Goal: Task Accomplishment & Management: Use online tool/utility

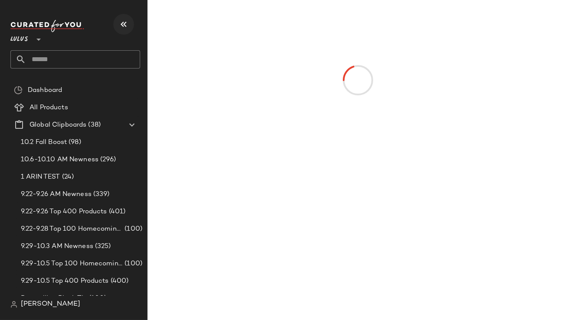
click at [122, 26] on icon "button" at bounding box center [124, 24] width 10 height 10
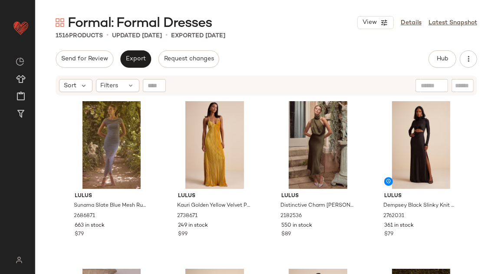
click at [434, 85] on div at bounding box center [431, 85] width 33 height 13
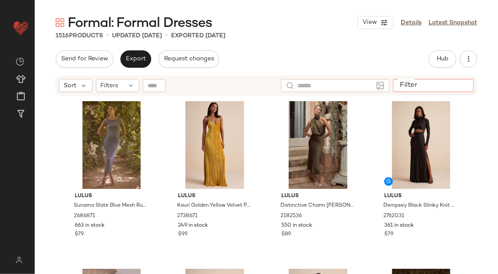
click at [464, 83] on input "Filter" at bounding box center [433, 85] width 74 height 9
click at [363, 87] on input "text" at bounding box center [373, 85] width 22 height 9
paste input "*******"
type input "*******"
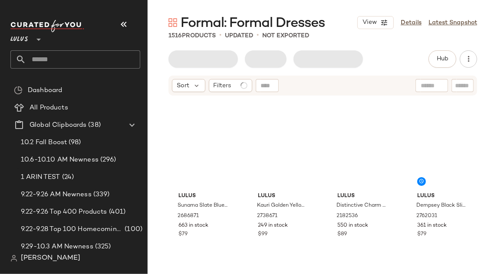
click at [123, 17] on button "button" at bounding box center [123, 24] width 21 height 21
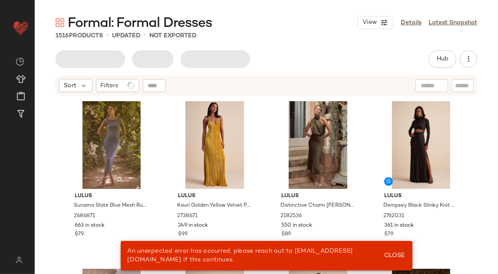
click at [330, 45] on div "Formal: Formal Dresses View Details Latest Snapshot 1516 Products • updated • N…" at bounding box center [266, 144] width 463 height 260
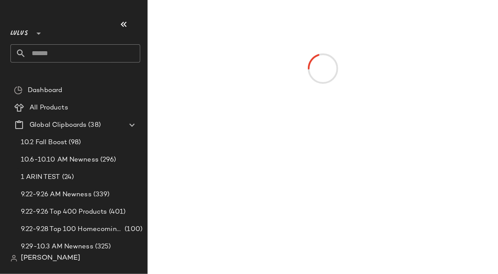
click at [119, 26] on icon "button" at bounding box center [124, 24] width 10 height 10
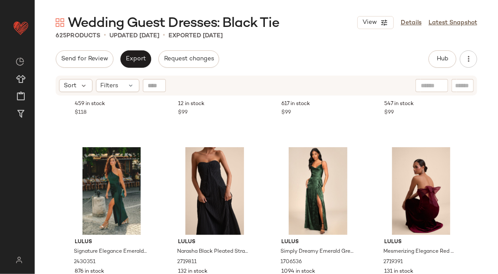
scroll to position [1817, 0]
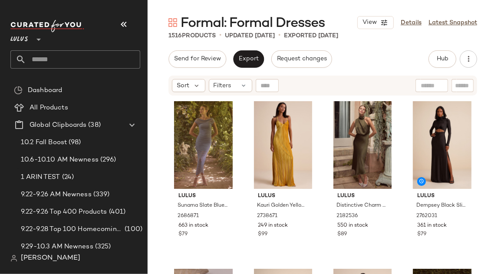
click at [116, 8] on nav "Lulus ** Dashboard All Products Global Clipboards (38) 10.2 Fall Boost (98) 10.…" at bounding box center [74, 137] width 148 height 274
click at [118, 23] on button "button" at bounding box center [123, 24] width 21 height 21
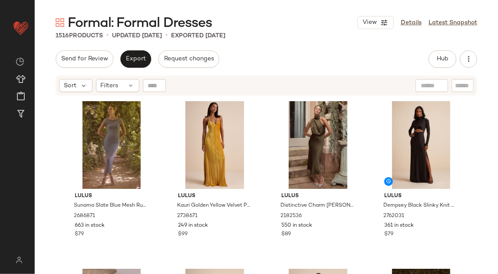
click at [422, 87] on input "text" at bounding box center [432, 85] width 22 height 9
paste input "*******"
type input "*******"
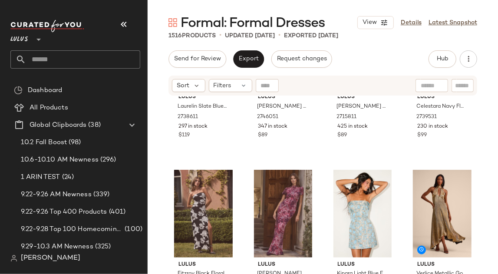
scroll to position [792, 0]
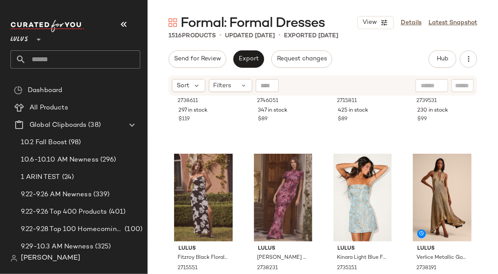
click at [264, 82] on div at bounding box center [267, 85] width 23 height 13
paste input "*******"
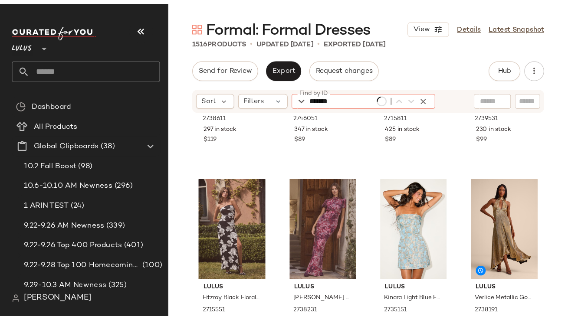
scroll to position [1005, 0]
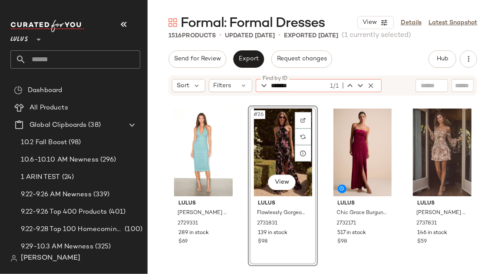
type input "*******"
click at [278, 132] on div "#26 View" at bounding box center [283, 153] width 64 height 88
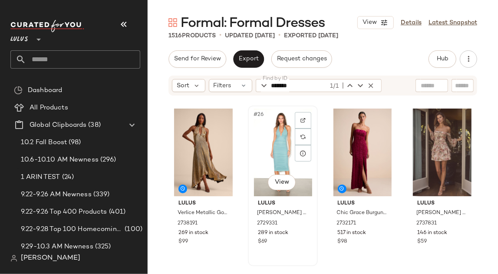
click at [278, 132] on div "#26 View" at bounding box center [283, 153] width 64 height 88
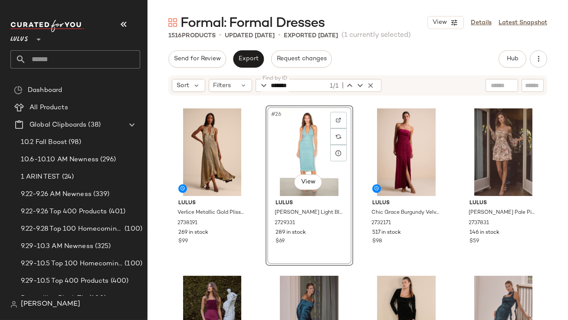
click at [320, 84] on input "*******" at bounding box center [299, 85] width 57 height 13
drag, startPoint x: 320, startPoint y: 84, endPoint x: 250, endPoint y: 84, distance: 69.5
click at [250, 84] on div "Sort Filters Find by ID ******* 1/1 Find by ID" at bounding box center [277, 85] width 210 height 13
paste input "*******"
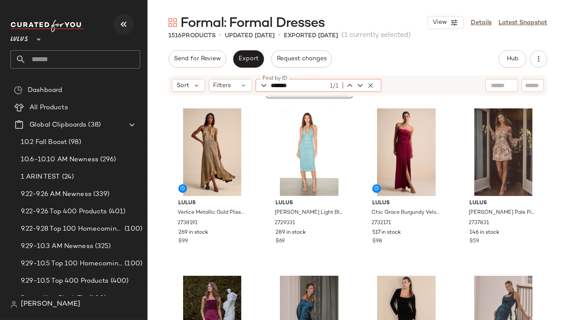
scroll to position [838, 0]
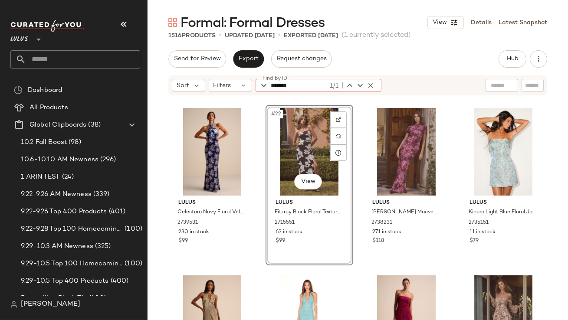
type input "*******"
click at [117, 28] on button "button" at bounding box center [123, 24] width 21 height 21
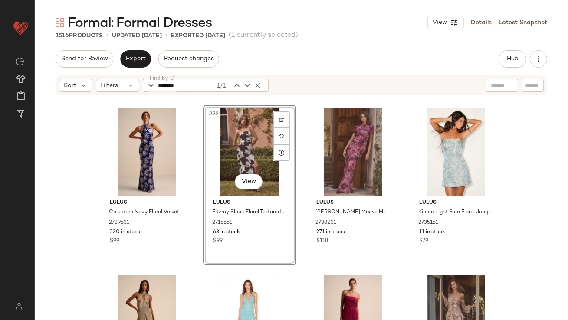
click at [227, 140] on div "#22 View" at bounding box center [249, 152] width 87 height 88
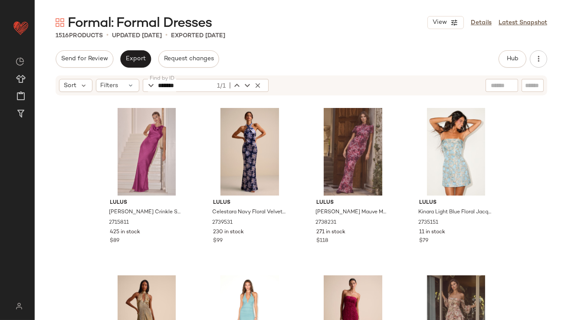
click at [497, 87] on input "text" at bounding box center [502, 85] width 22 height 9
paste input "*******"
type input "*******"
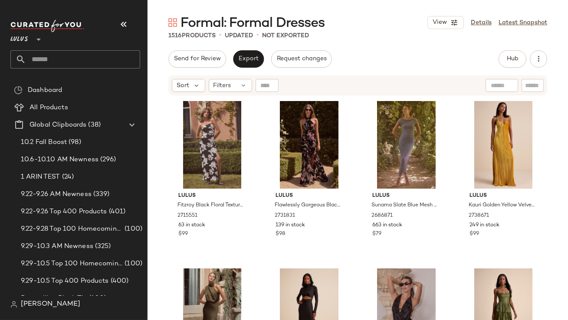
click at [116, 30] on button "button" at bounding box center [123, 24] width 21 height 21
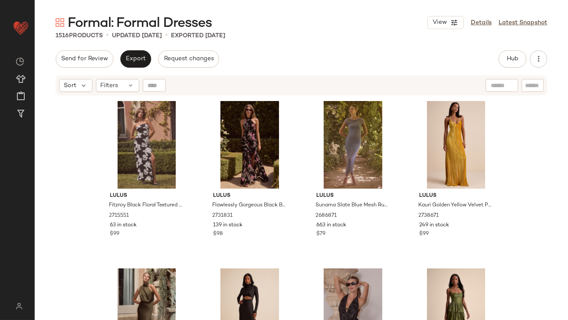
click at [154, 86] on div at bounding box center [154, 85] width 23 height 13
paste input "*******"
type input "*******"
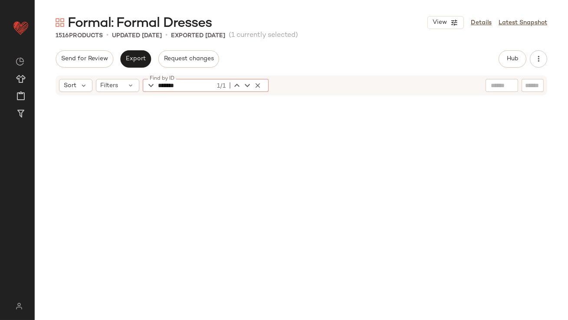
scroll to position [342, 0]
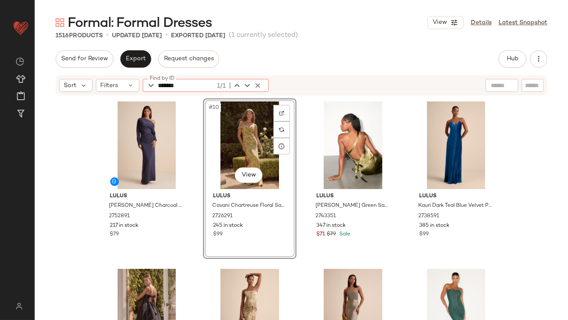
click at [246, 125] on div "#10 View" at bounding box center [249, 146] width 87 height 88
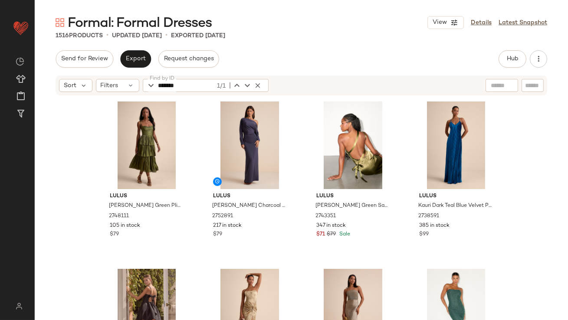
click at [198, 84] on input "*******" at bounding box center [186, 85] width 57 height 13
drag, startPoint x: 198, startPoint y: 84, endPoint x: 142, endPoint y: 84, distance: 55.1
click at [143, 84] on div "Find by ID ******* 1/1 Find by ID" at bounding box center [206, 85] width 126 height 13
paste input "*******"
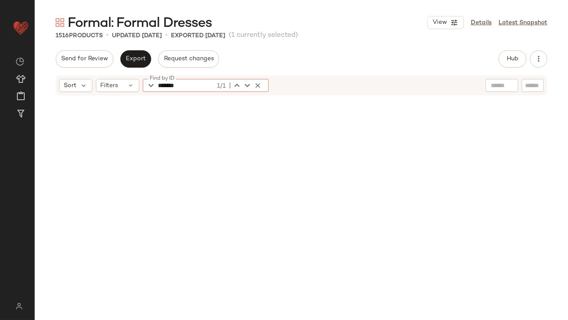
scroll to position [1172, 0]
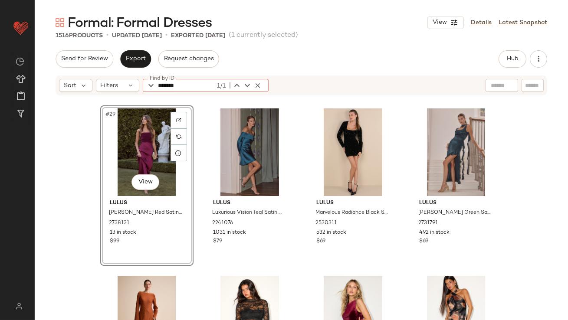
type input "*******"
click at [118, 139] on div "#29 View" at bounding box center [146, 153] width 87 height 88
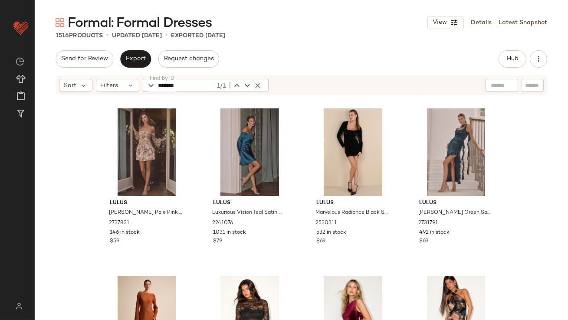
click at [256, 86] on icon "button" at bounding box center [258, 86] width 8 height 8
type input "*******"
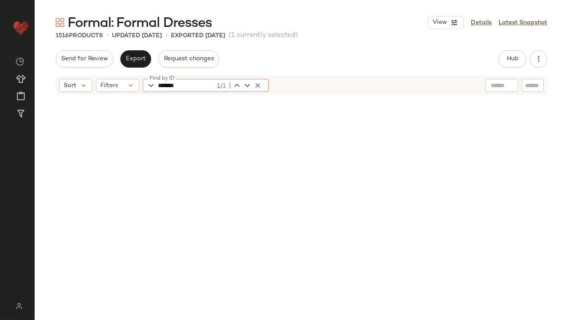
scroll to position [167, 0]
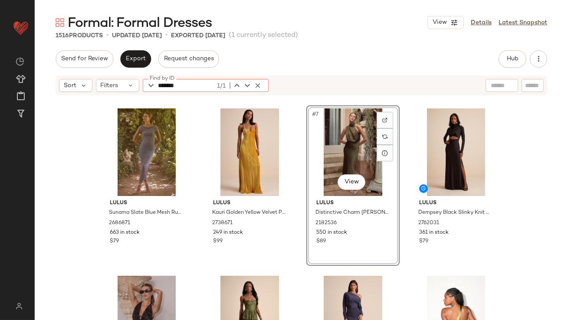
click at [343, 133] on div "#7 View" at bounding box center [353, 153] width 87 height 88
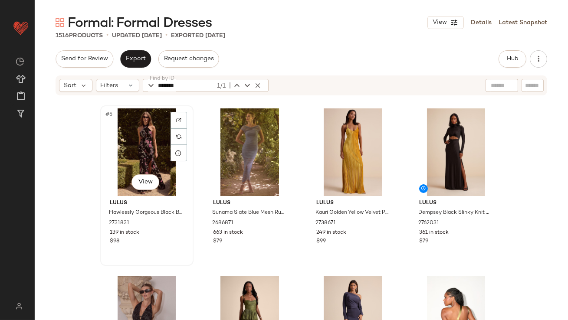
scroll to position [0, 0]
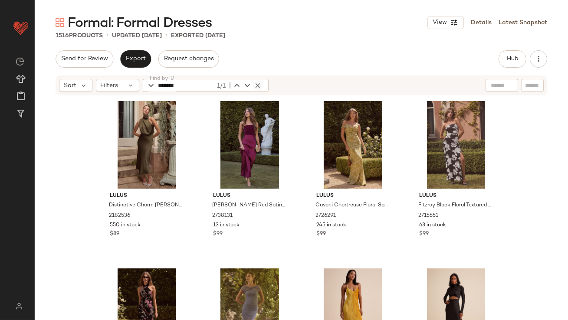
click at [260, 86] on icon "button" at bounding box center [258, 86] width 8 height 8
click at [286, 57] on div "Send for Review Export Request changes Hub Send for Review External Review Inte…" at bounding box center [302, 58] width 492 height 17
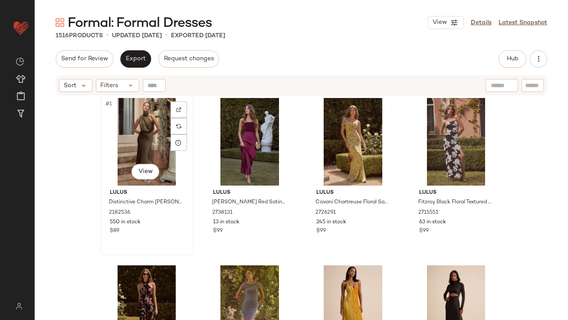
scroll to position [3, 0]
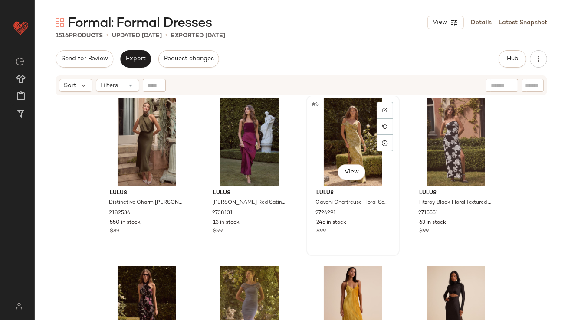
scroll to position [2, 0]
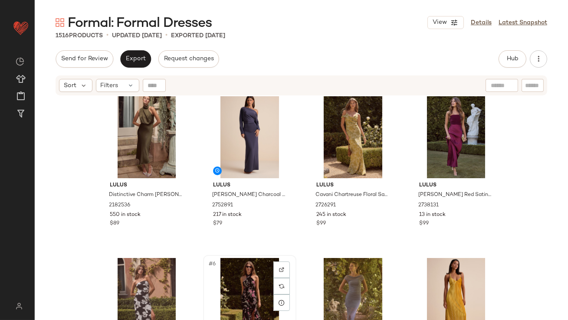
scroll to position [11, 0]
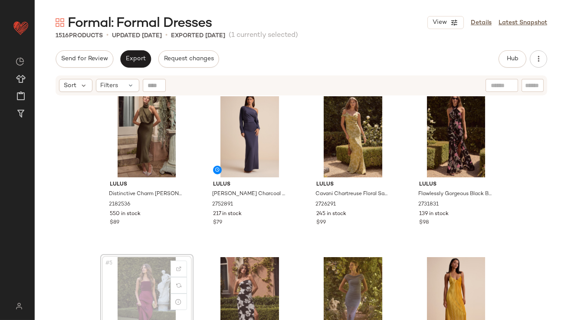
scroll to position [12, 0]
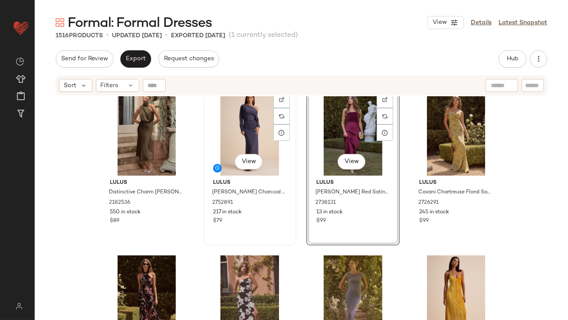
scroll to position [15, 0]
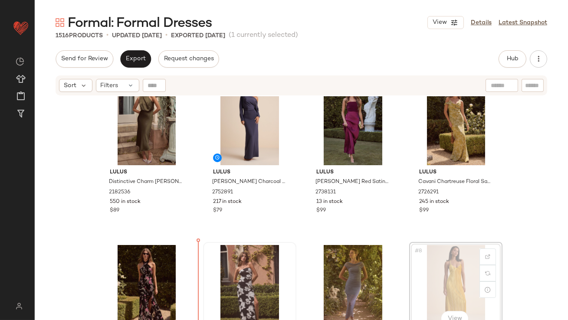
scroll to position [36, 0]
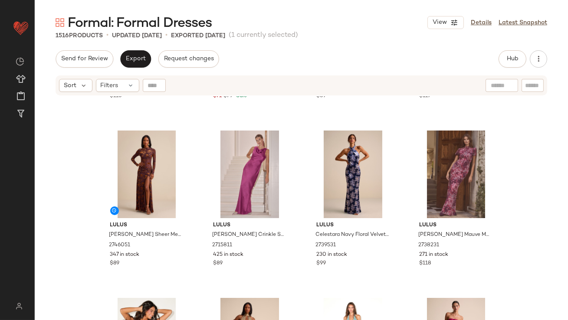
scroll to position [827, 0]
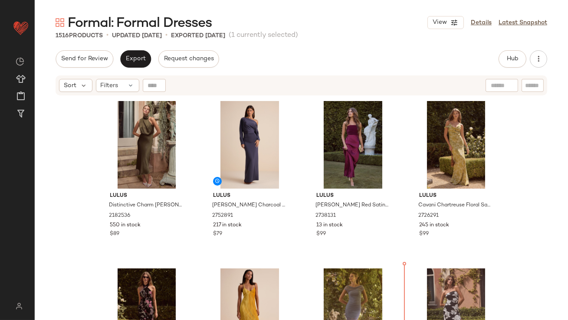
scroll to position [46, 0]
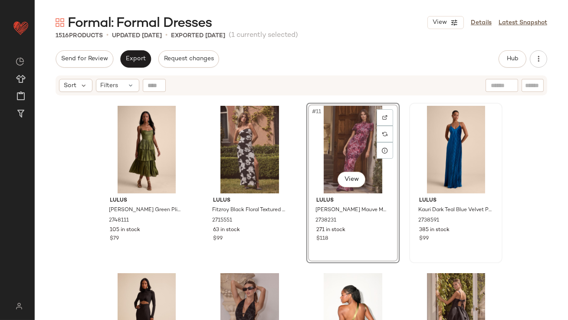
scroll to position [419, 0]
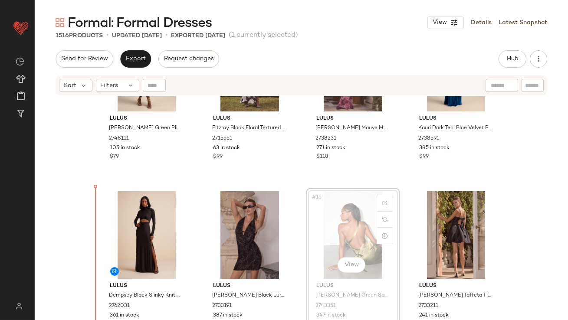
drag, startPoint x: 336, startPoint y: 230, endPoint x: 113, endPoint y: 237, distance: 223.7
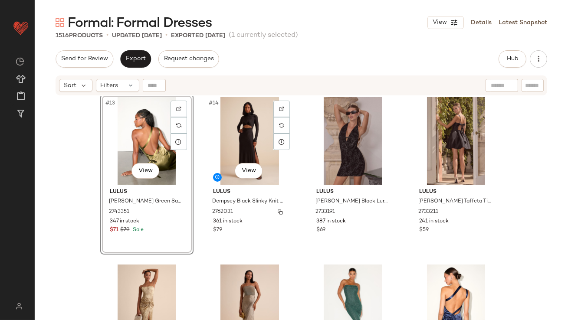
scroll to position [537, 0]
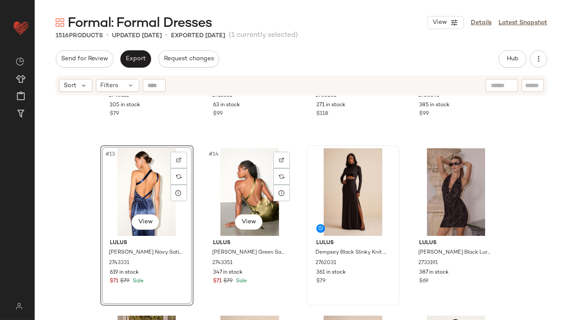
scroll to position [702, 0]
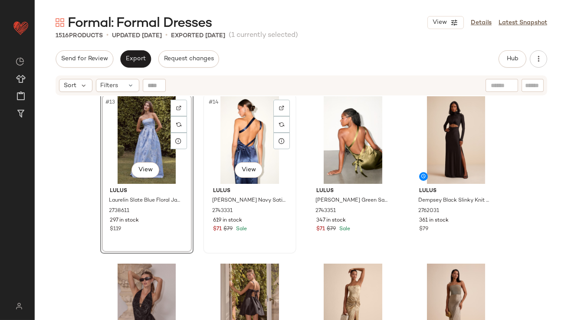
scroll to position [474, 0]
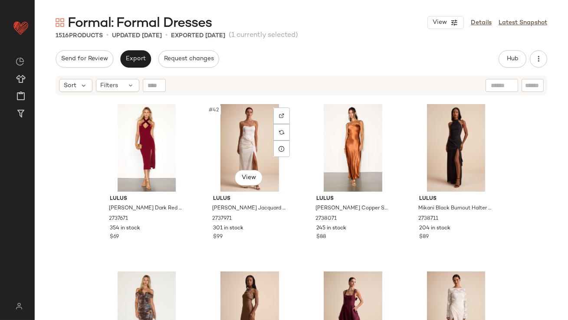
scroll to position [1647, 0]
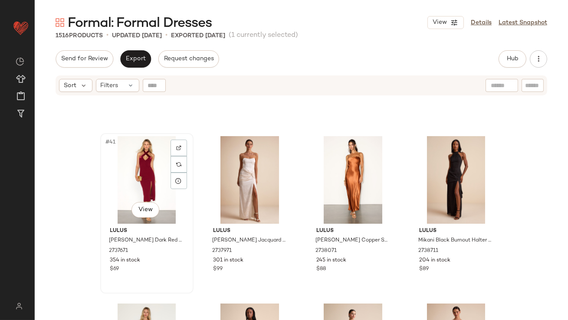
click at [130, 176] on div "#41 View" at bounding box center [146, 180] width 87 height 88
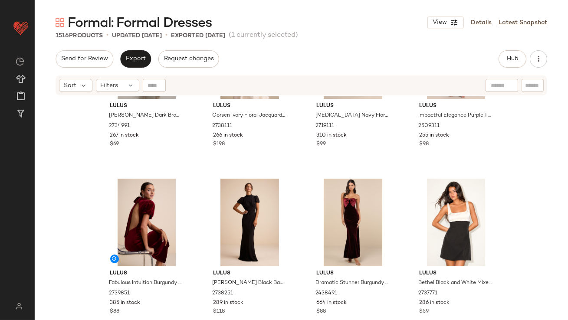
scroll to position [2165, 0]
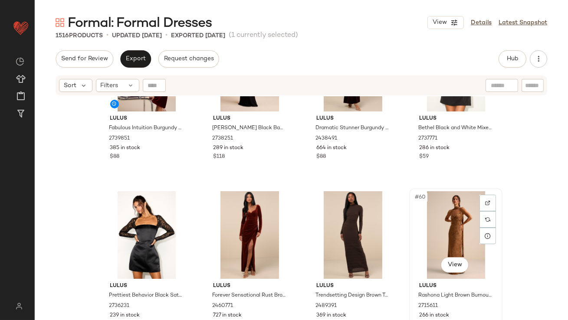
click at [446, 221] on div "#60 View" at bounding box center [455, 235] width 87 height 88
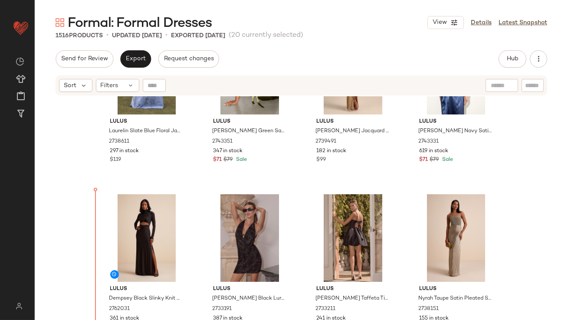
scroll to position [612, 0]
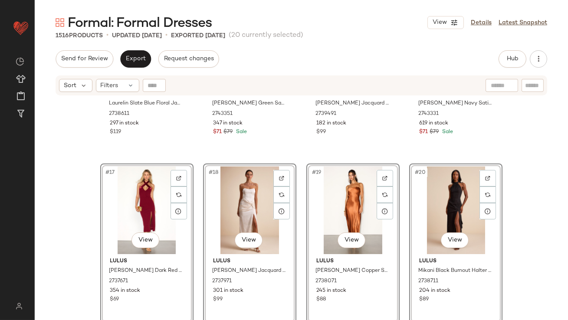
click at [89, 226] on div "Lulus Laurelin Slate Blue Floral Jacquard Pleated Strapless Maxi Dress 2738611 …" at bounding box center [302, 219] width 534 height 246
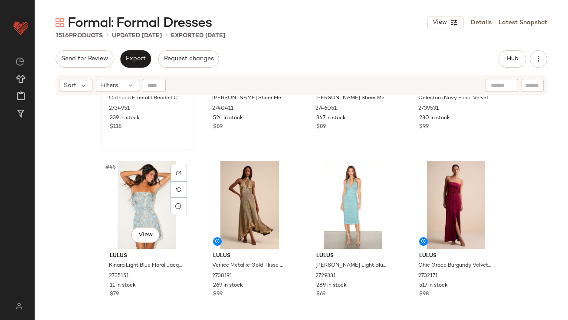
scroll to position [1809, 0]
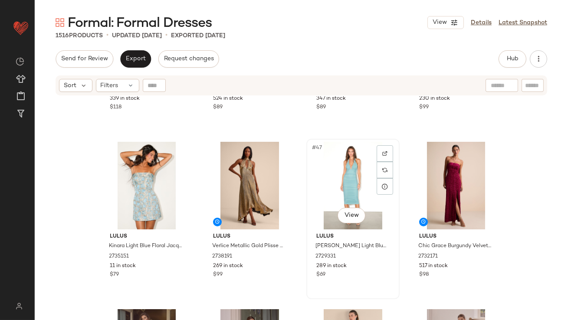
click at [335, 158] on div "#47 View" at bounding box center [353, 186] width 87 height 88
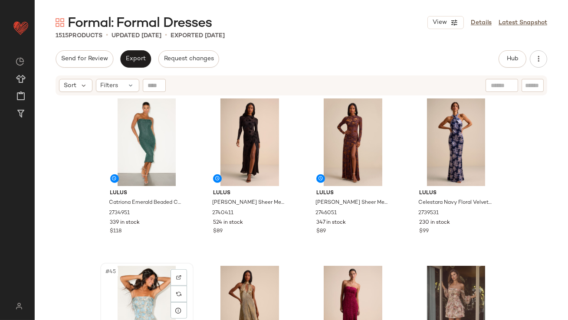
scroll to position [1620, 0]
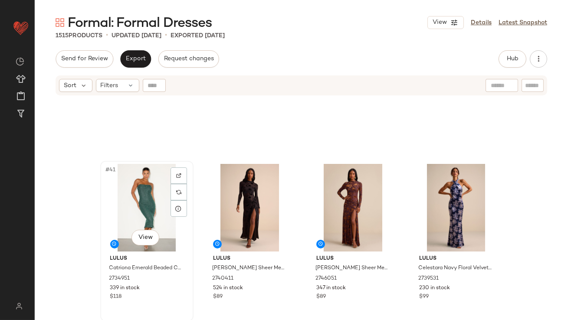
click at [143, 210] on div "#41 View" at bounding box center [146, 208] width 87 height 88
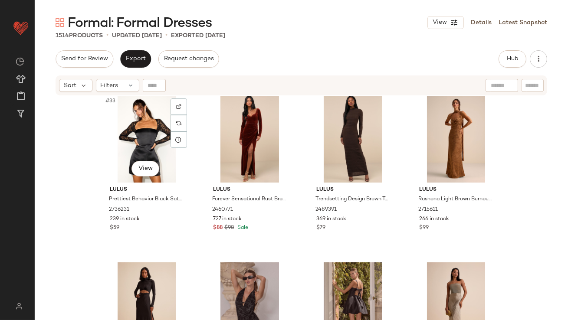
scroll to position [1267, 0]
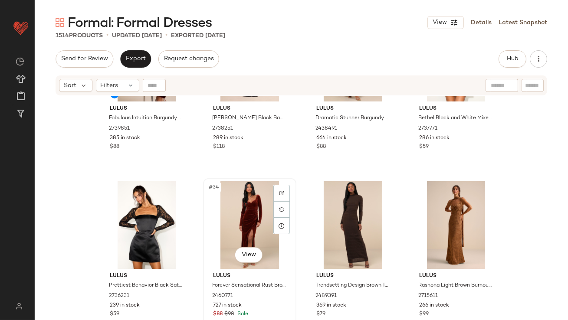
click at [232, 214] on div "#34 View" at bounding box center [249, 225] width 87 height 88
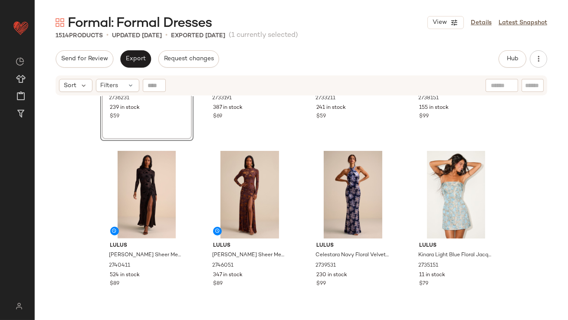
scroll to position [1729, 0]
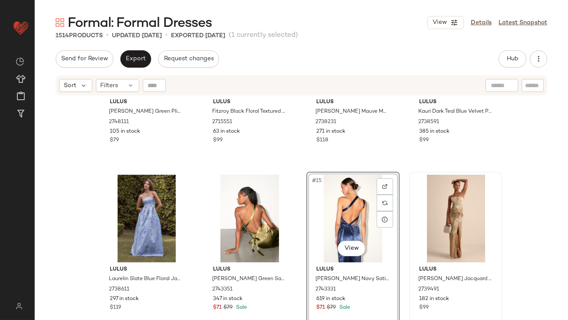
scroll to position [568, 0]
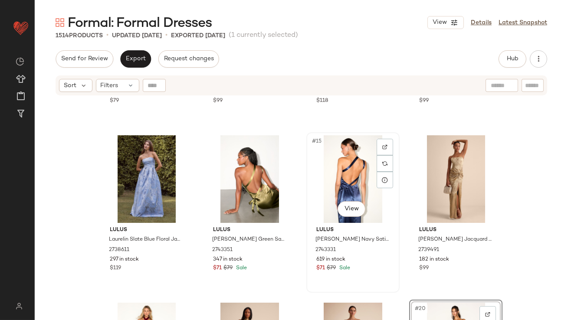
scroll to position [408, 0]
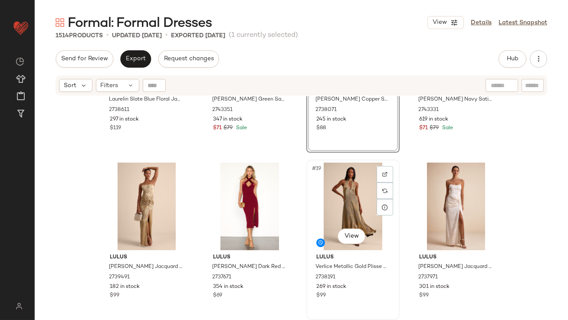
scroll to position [755, 0]
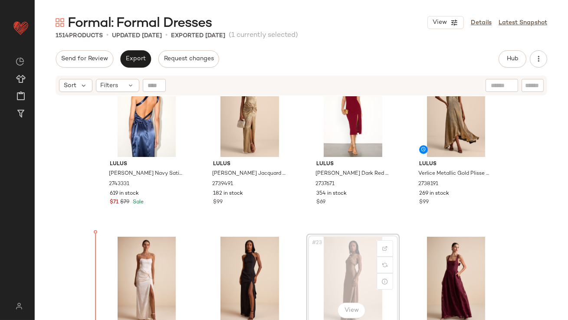
scroll to position [672, 0]
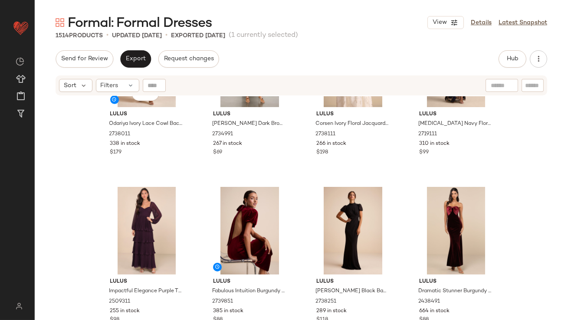
scroll to position [1131, 0]
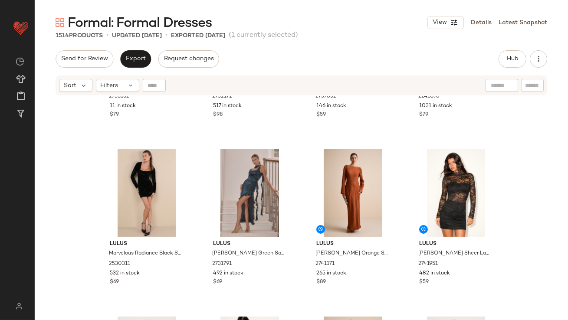
scroll to position [1970, 0]
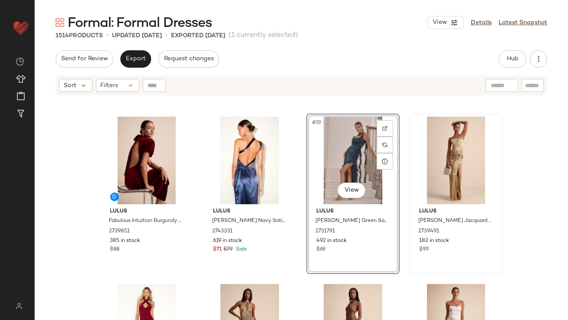
scroll to position [665, 0]
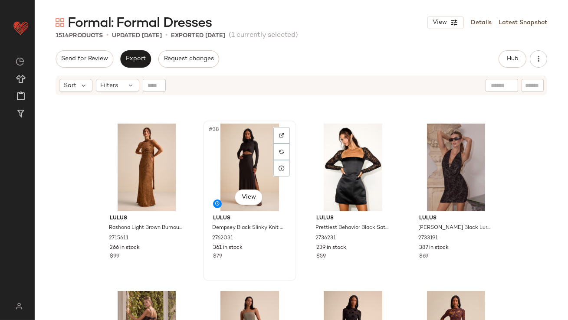
scroll to position [1454, 0]
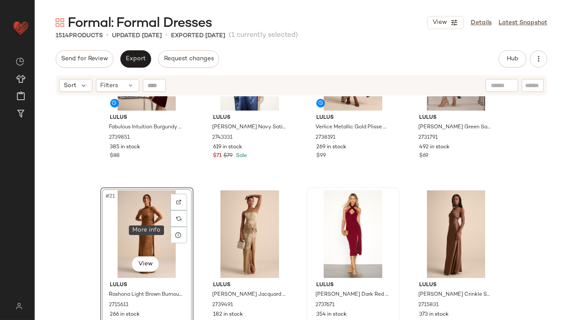
scroll to position [760, 0]
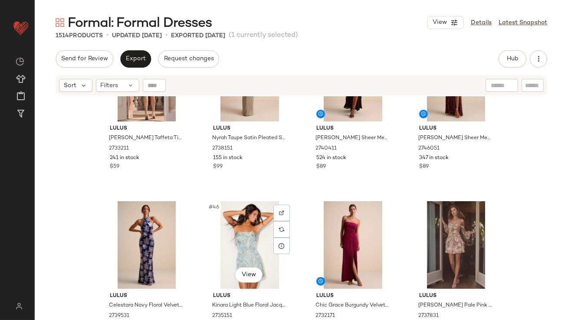
scroll to position [1791, 0]
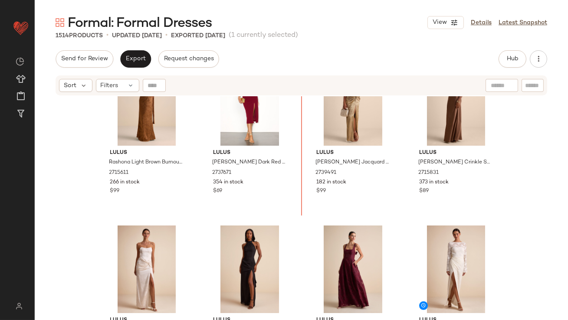
scroll to position [881, 0]
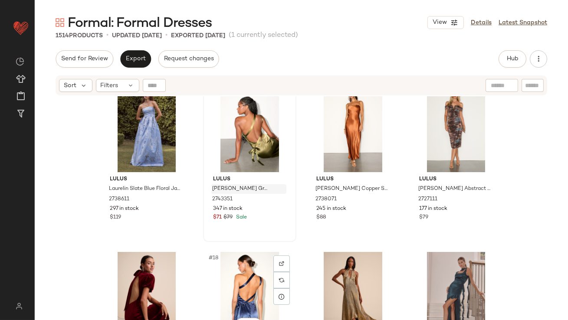
scroll to position [537, 0]
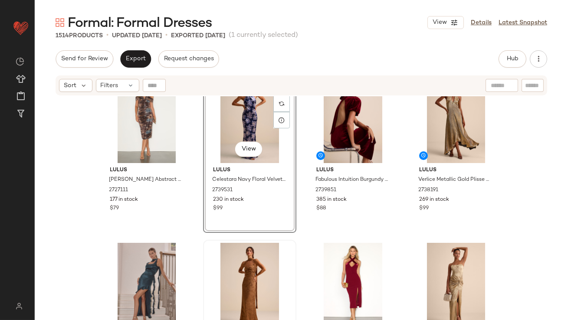
scroll to position [696, 0]
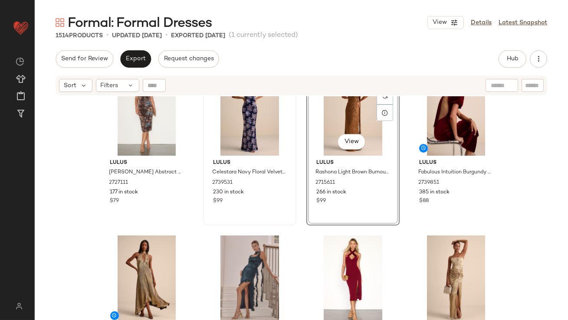
scroll to position [677, 0]
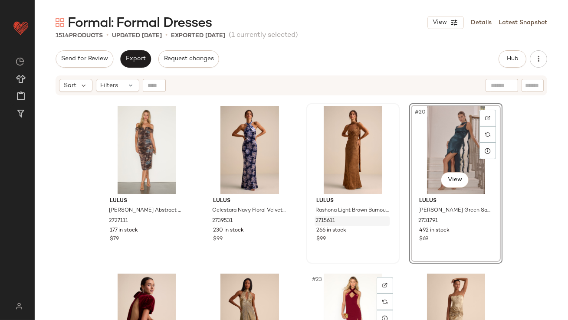
scroll to position [830, 0]
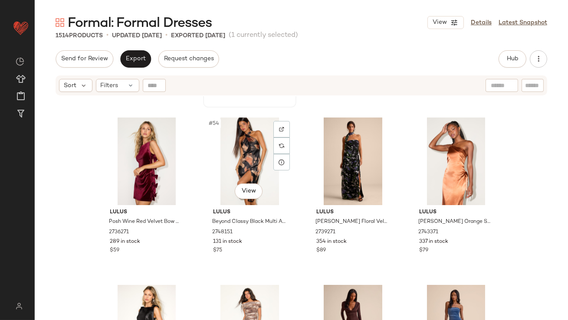
scroll to position [2205, 0]
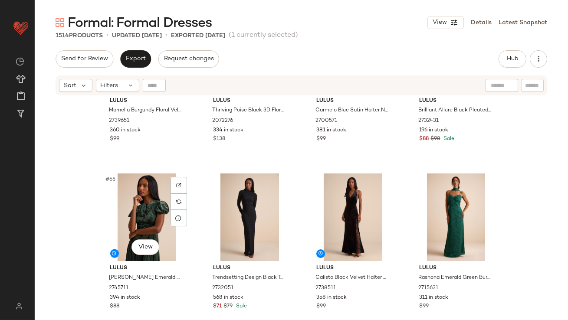
scroll to position [2625, 0]
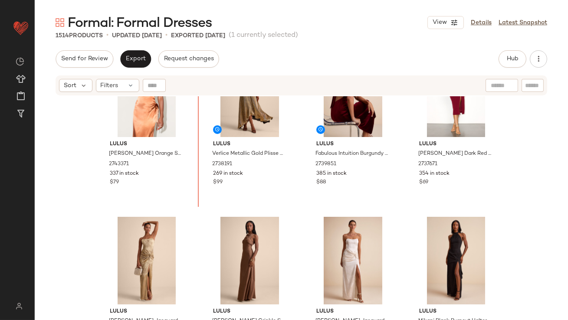
scroll to position [838, 0]
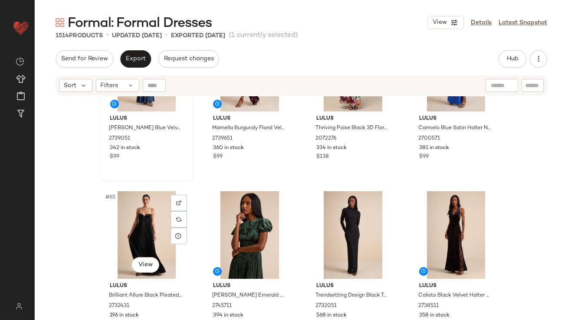
scroll to position [2442, 0]
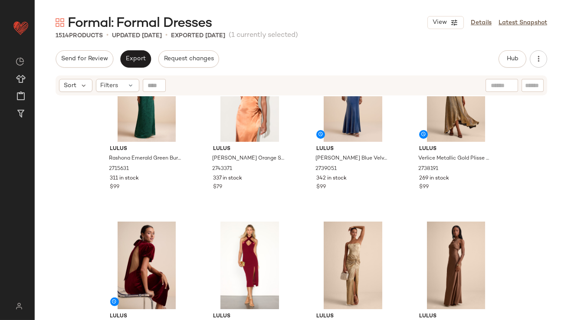
drag, startPoint x: 255, startPoint y: 203, endPoint x: 260, endPoint y: 203, distance: 5.2
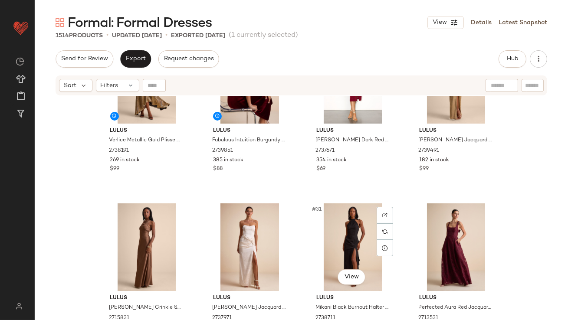
scroll to position [1065, 0]
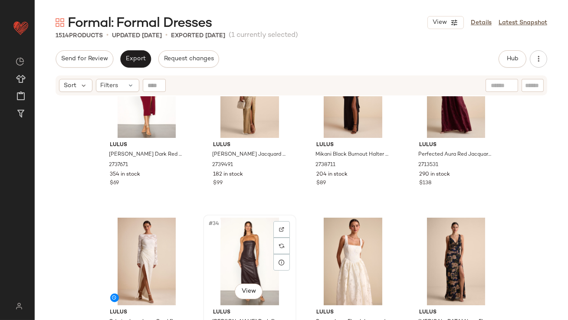
scroll to position [1373, 0]
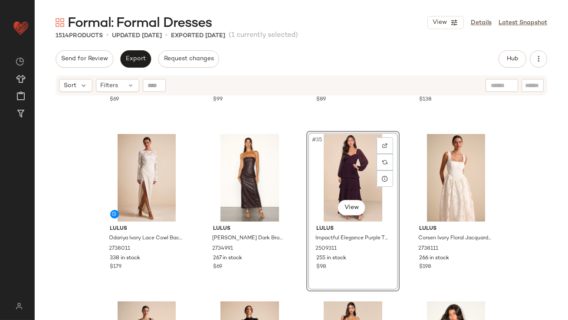
scroll to position [1317, 0]
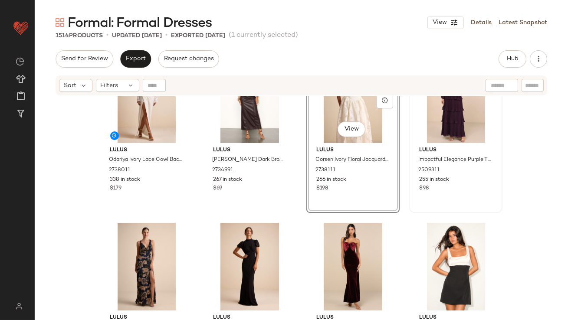
scroll to position [1413, 0]
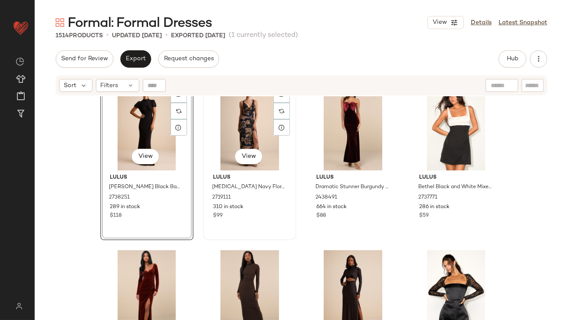
scroll to position [1535, 0]
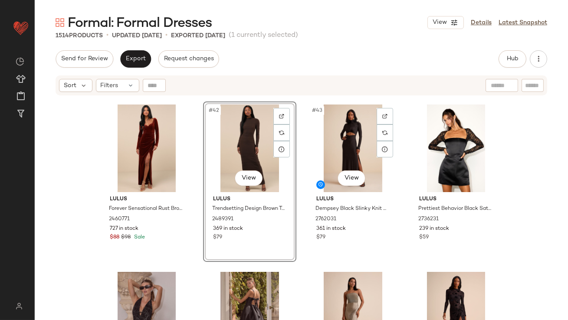
scroll to position [1709, 0]
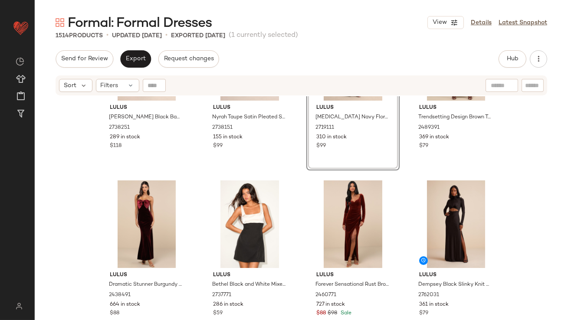
scroll to position [1631, 0]
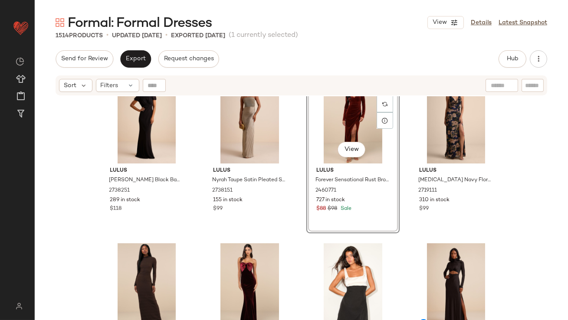
scroll to position [1559, 0]
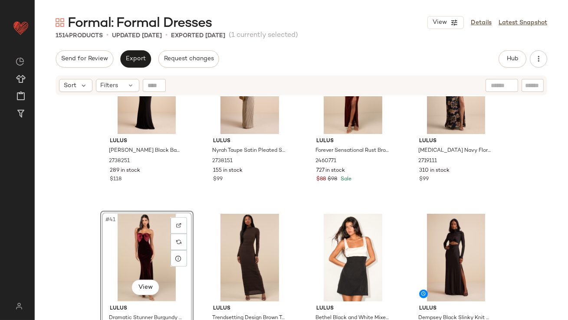
scroll to position [1570, 0]
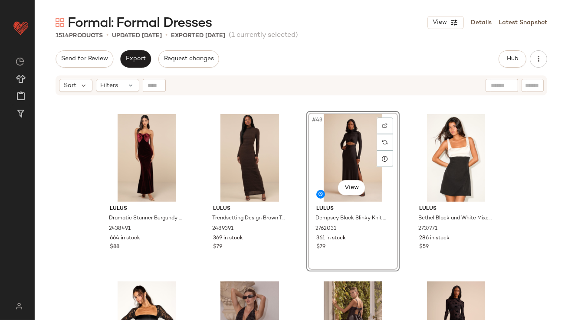
scroll to position [1767, 0]
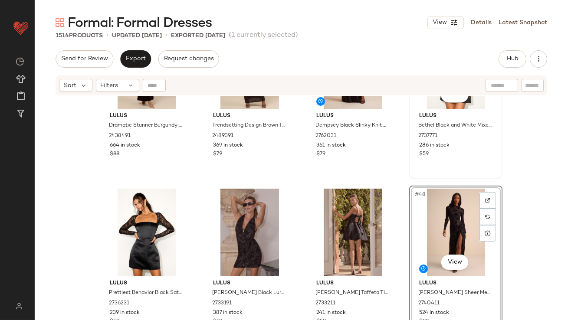
scroll to position [1762, 0]
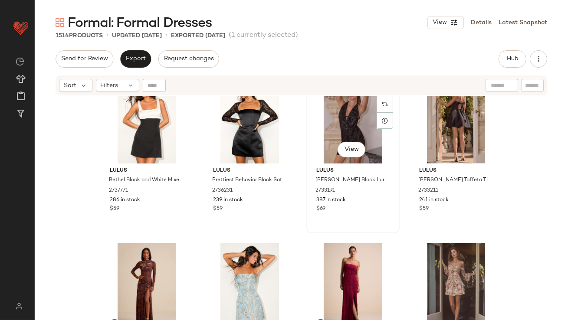
scroll to position [1933, 0]
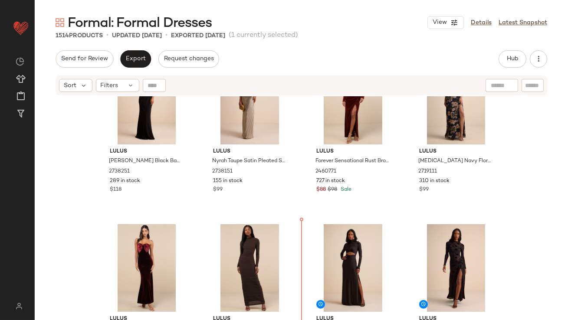
scroll to position [1585, 0]
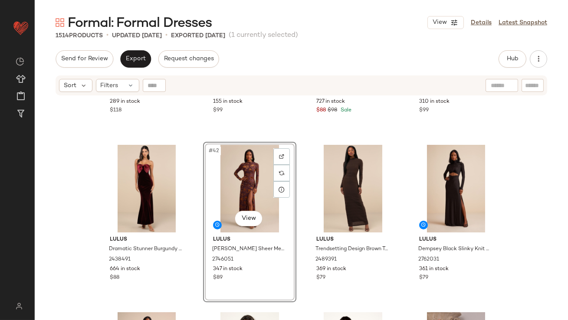
scroll to position [1674, 0]
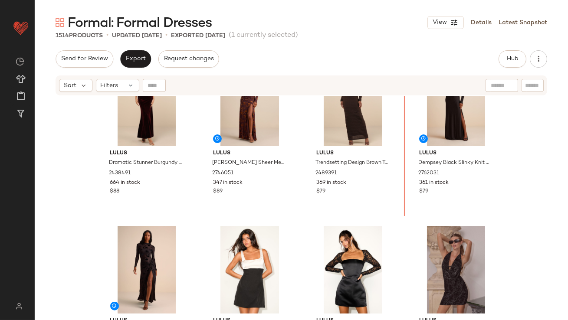
scroll to position [1667, 0]
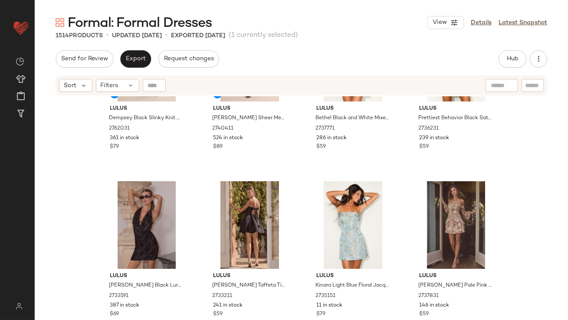
scroll to position [2061, 0]
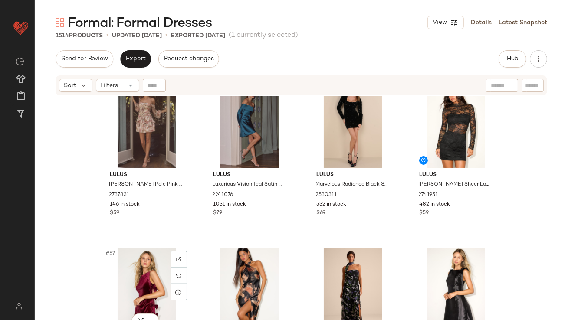
scroll to position [2249, 0]
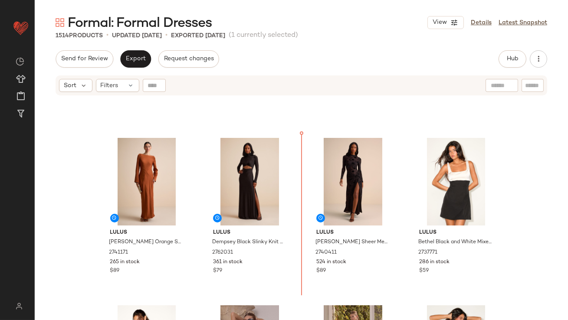
scroll to position [1808, 0]
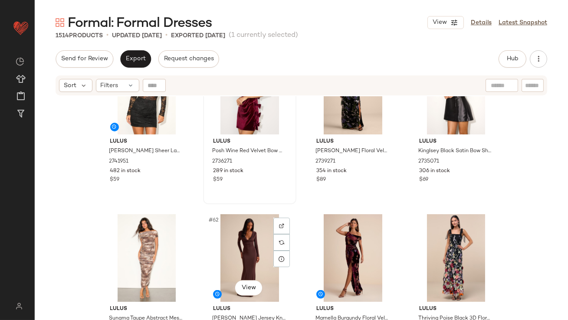
scroll to position [2302, 0]
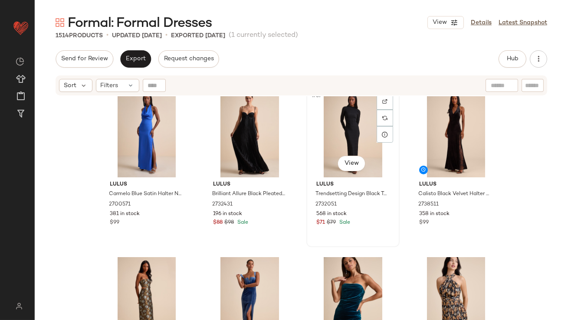
scroll to position [2803, 0]
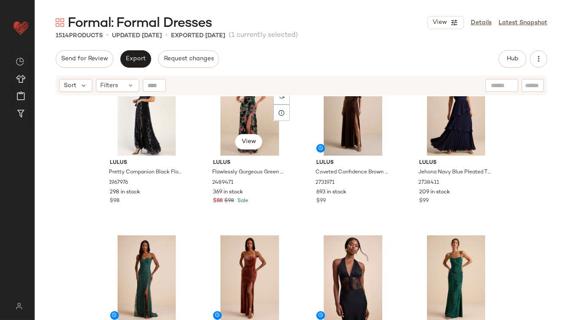
scroll to position [3096, 0]
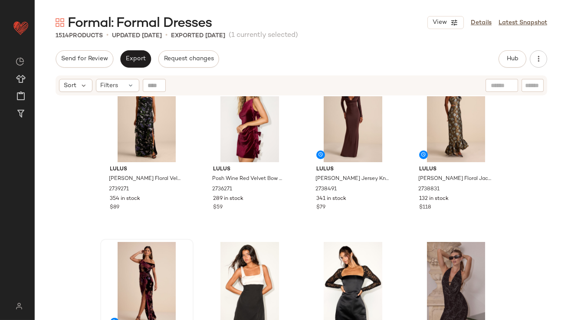
scroll to position [2044, 0]
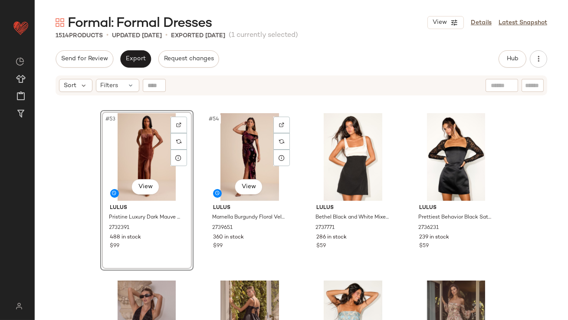
scroll to position [2205, 0]
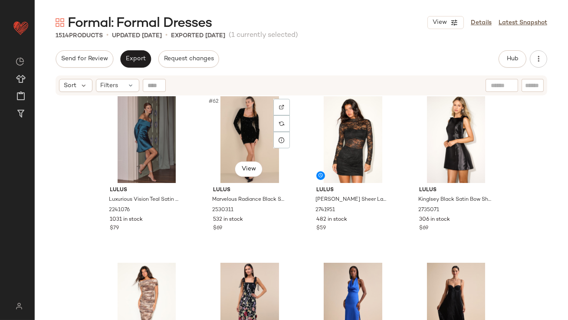
scroll to position [2575, 0]
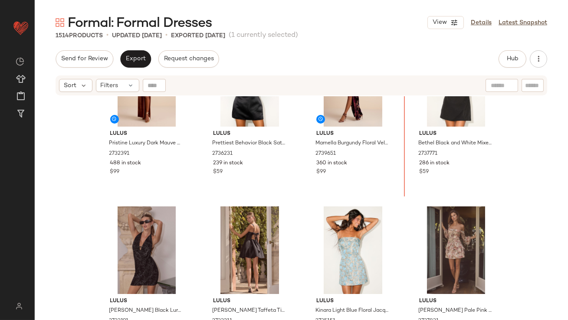
scroll to position [2180, 0]
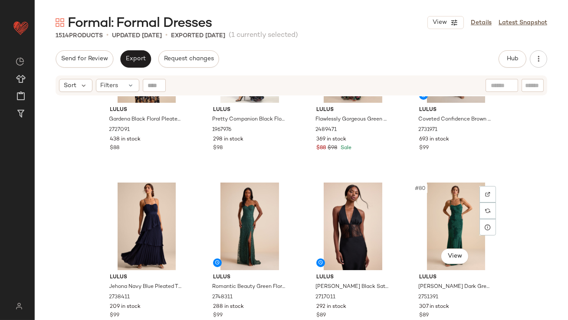
scroll to position [3361, 0]
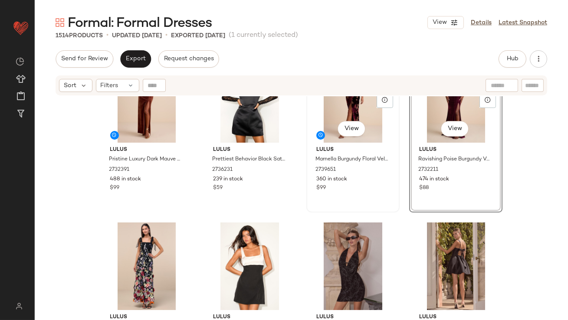
scroll to position [2236, 0]
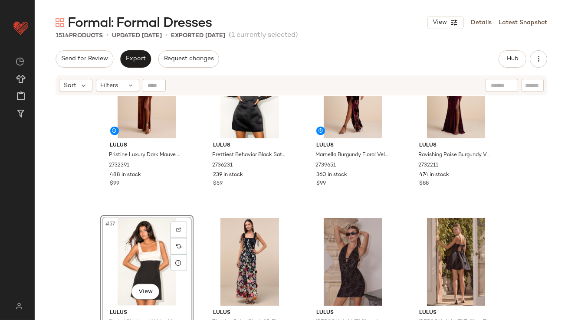
scroll to position [2421, 0]
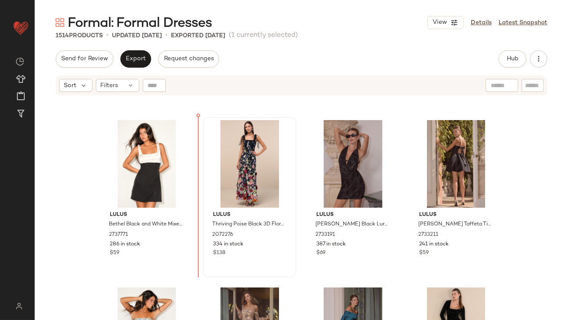
drag, startPoint x: 329, startPoint y: 177, endPoint x: 212, endPoint y: 187, distance: 117.7
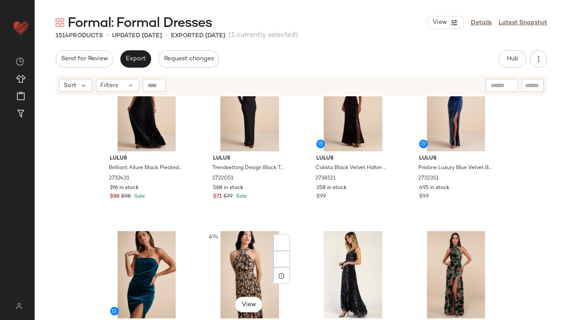
scroll to position [2995, 0]
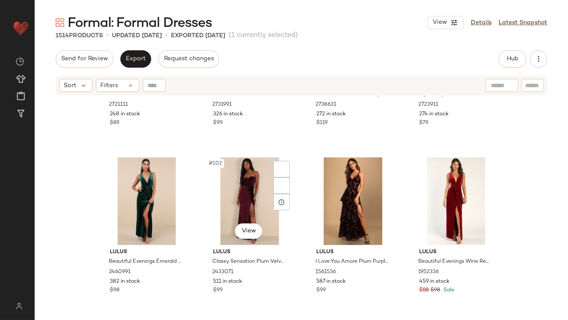
scroll to position [4174, 0]
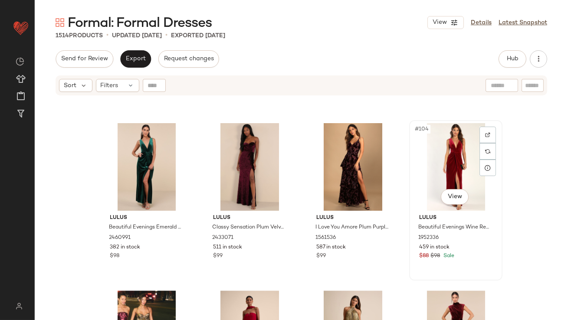
scroll to position [4173, 0]
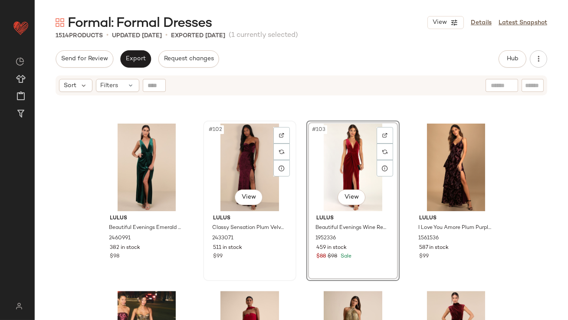
click at [244, 162] on div "#102 View" at bounding box center [249, 168] width 87 height 88
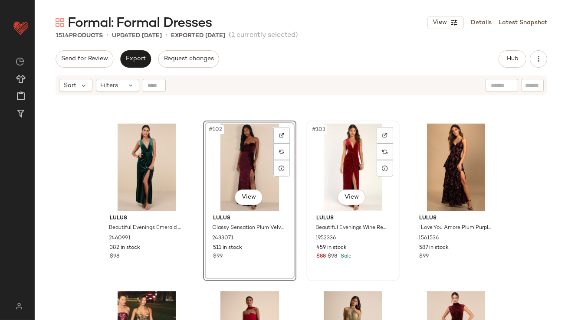
click at [358, 166] on div "#103 View" at bounding box center [353, 168] width 87 height 88
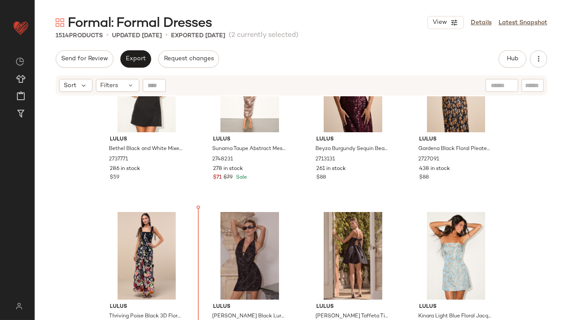
scroll to position [2450, 0]
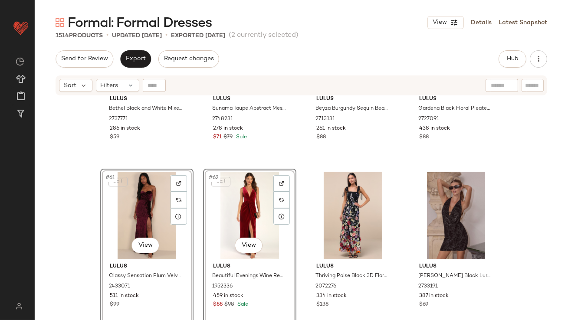
click at [95, 210] on div "Lulus Bethel Black and White Mixed Media Mini Dress 2737771 286 in stock $59 Lu…" at bounding box center [302, 219] width 534 height 246
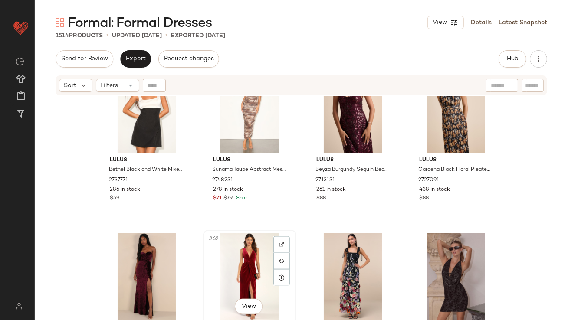
scroll to position [2436, 0]
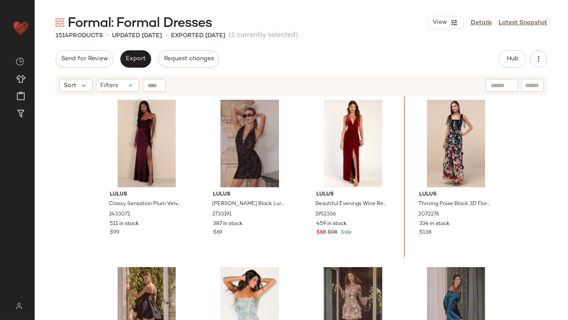
scroll to position [2439, 0]
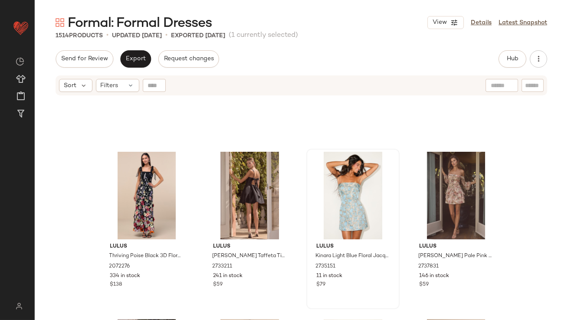
scroll to position [2596, 0]
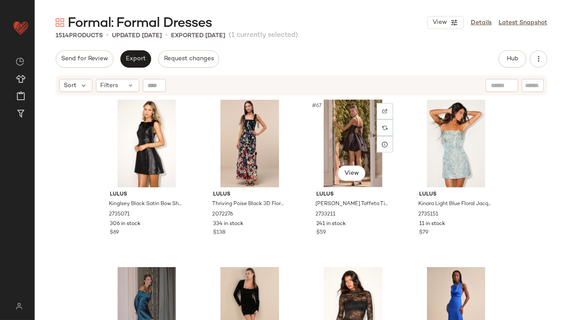
scroll to position [2695, 0]
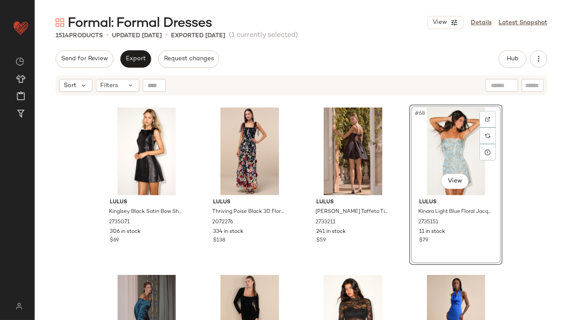
scroll to position [2734, 0]
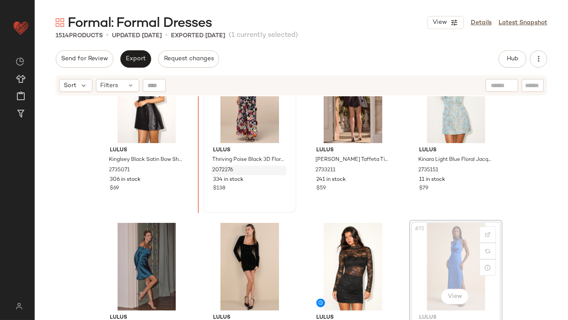
drag, startPoint x: 446, startPoint y: 232, endPoint x: 230, endPoint y: 174, distance: 224.2
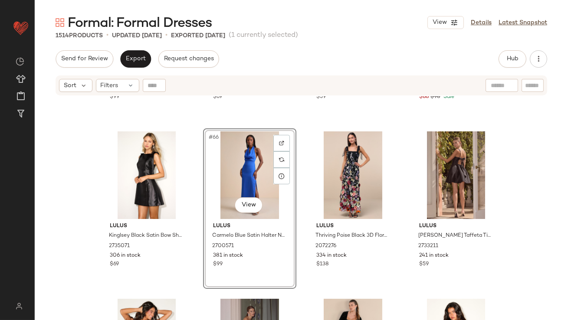
scroll to position [2686, 0]
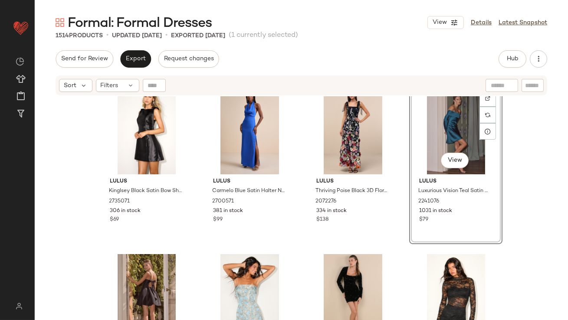
scroll to position [2772, 0]
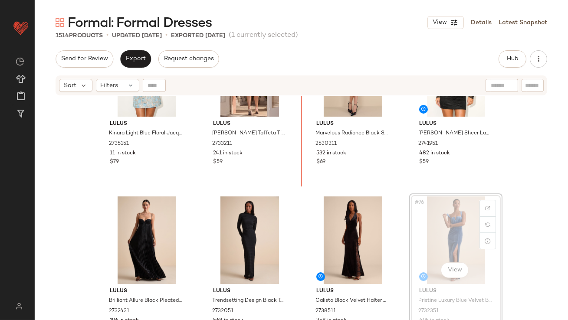
drag, startPoint x: 445, startPoint y: 176, endPoint x: 434, endPoint y: 176, distance: 10.9
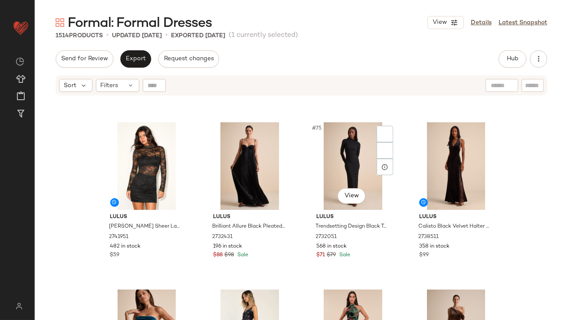
scroll to position [3110, 0]
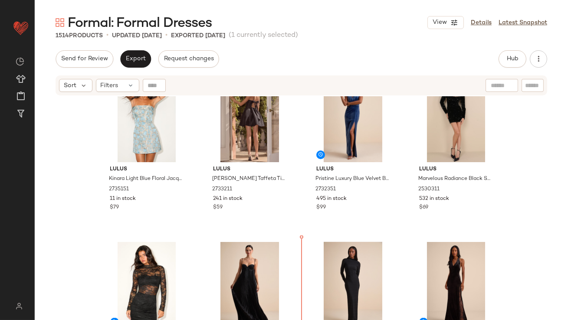
scroll to position [2843, 0]
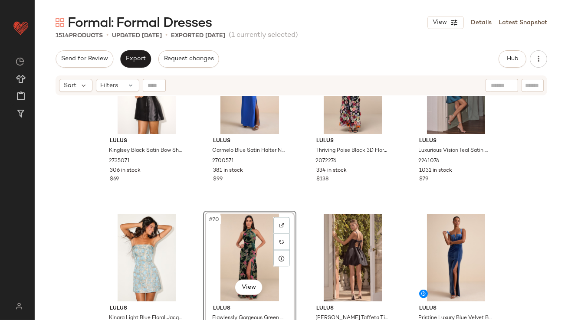
scroll to position [2720, 0]
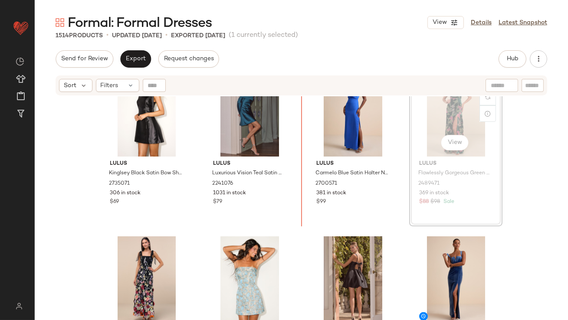
scroll to position [2709, 0]
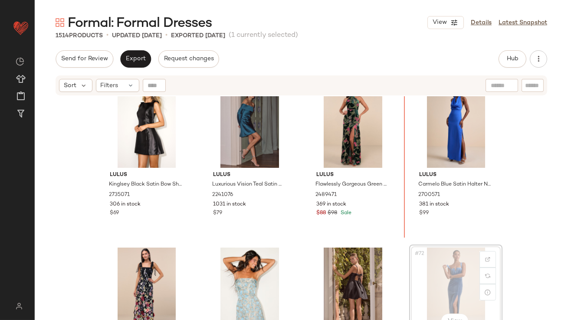
drag, startPoint x: 425, startPoint y: 267, endPoint x: 424, endPoint y: 256, distance: 10.9
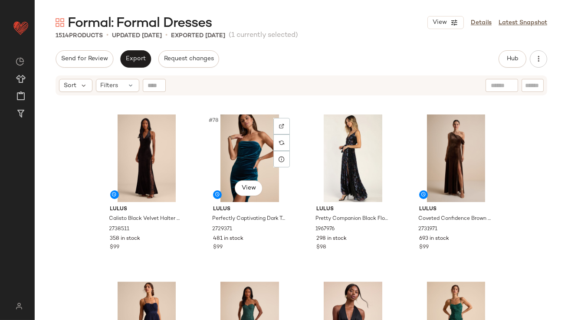
scroll to position [3193, 0]
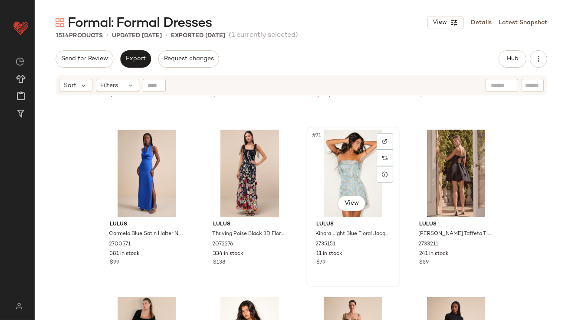
scroll to position [2827, 0]
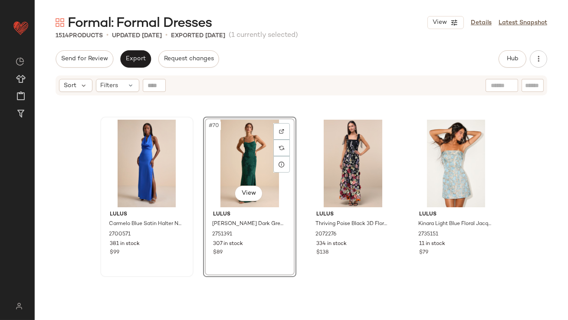
scroll to position [2846, 0]
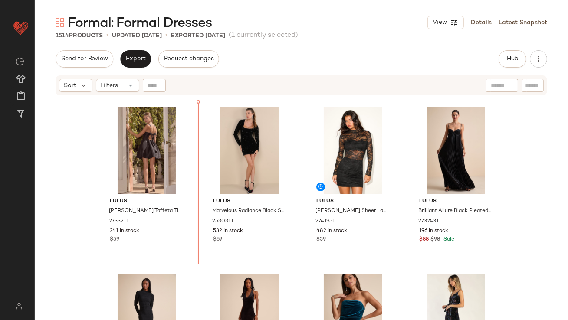
scroll to position [3017, 0]
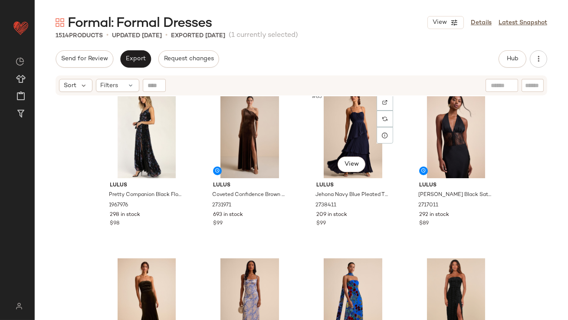
scroll to position [3369, 0]
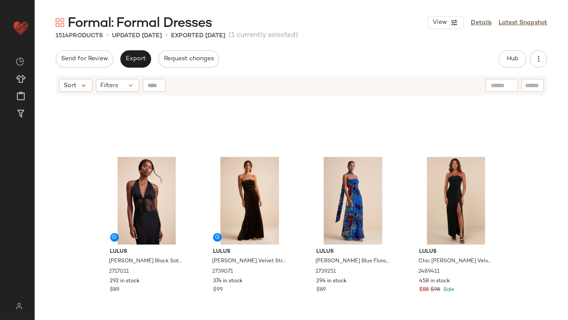
scroll to position [3563, 0]
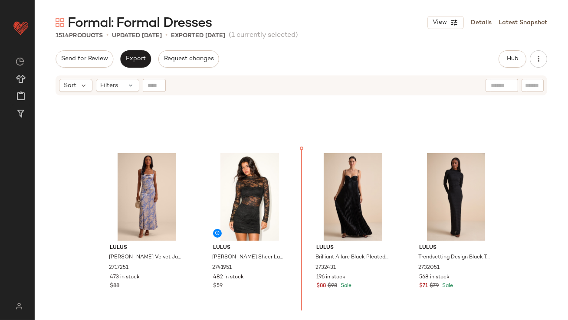
scroll to position [3130, 0]
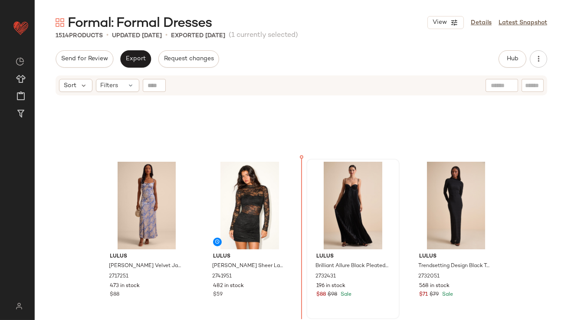
drag, startPoint x: 141, startPoint y: 259, endPoint x: 312, endPoint y: 240, distance: 172.1
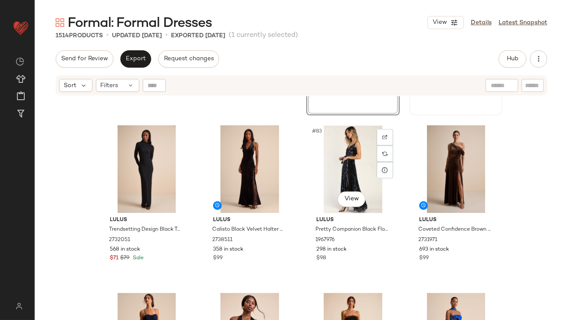
scroll to position [3356, 0]
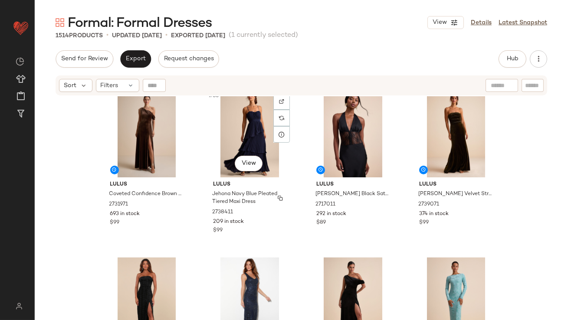
scroll to position [3539, 0]
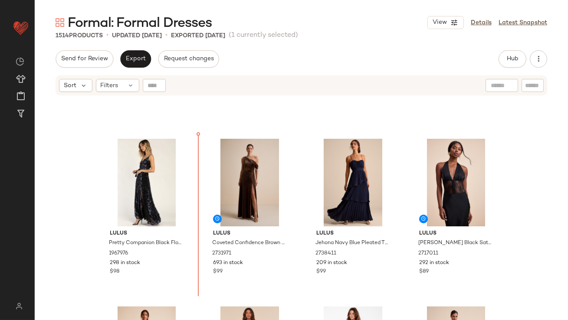
scroll to position [3488, 0]
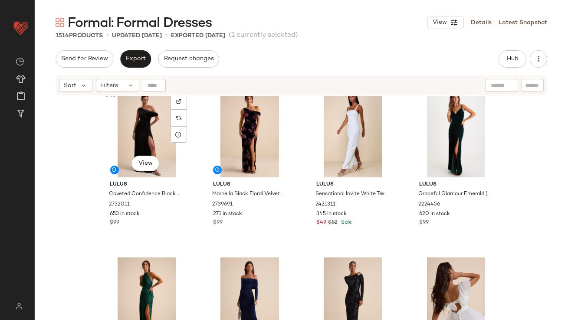
scroll to position [3996, 0]
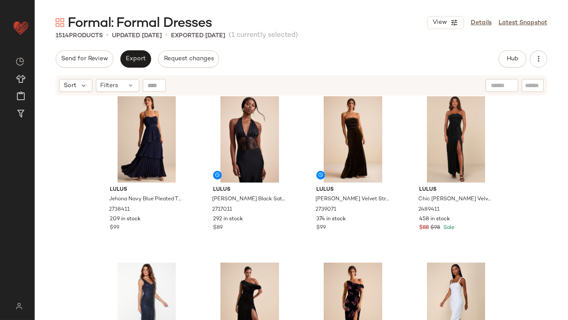
scroll to position [3784, 0]
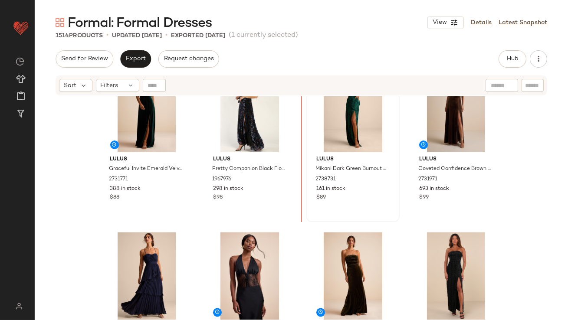
drag, startPoint x: 111, startPoint y: 222, endPoint x: 315, endPoint y: 155, distance: 214.7
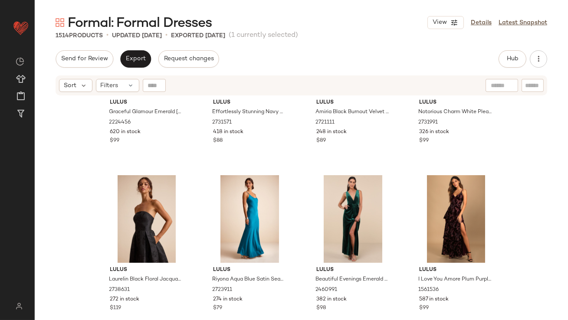
scroll to position [4133, 0]
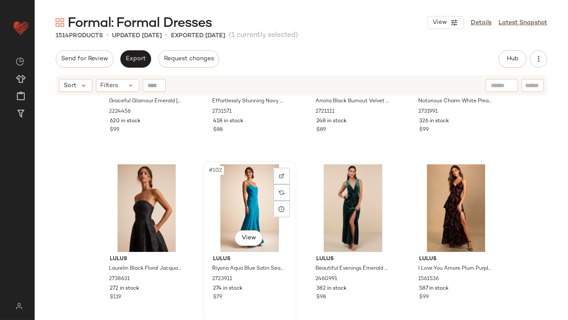
click at [249, 188] on div "#102 View" at bounding box center [249, 209] width 87 height 88
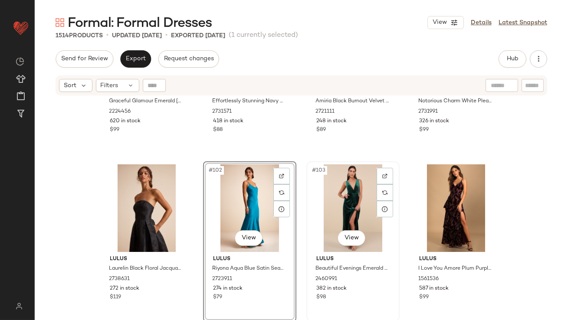
click at [344, 195] on div "#103 View" at bounding box center [353, 209] width 87 height 88
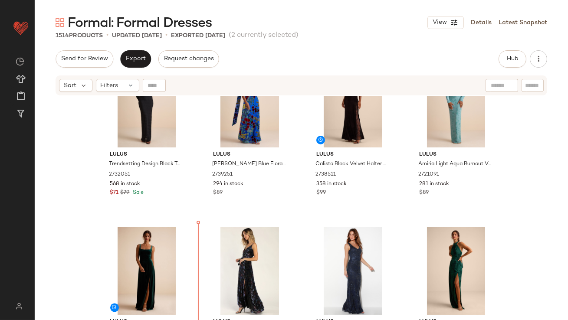
scroll to position [3410, 0]
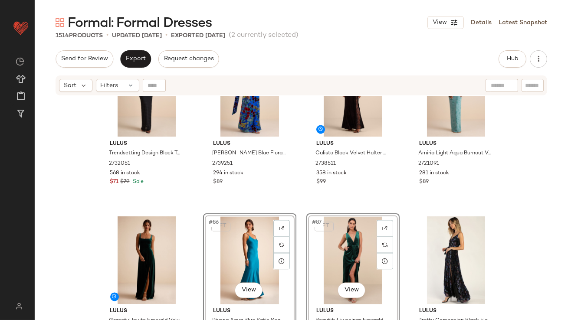
click at [80, 258] on div "Lulus Trendsetting Design Black Textured Long Sleeve Maxi Dress 2732051 568 in …" at bounding box center [302, 219] width 534 height 246
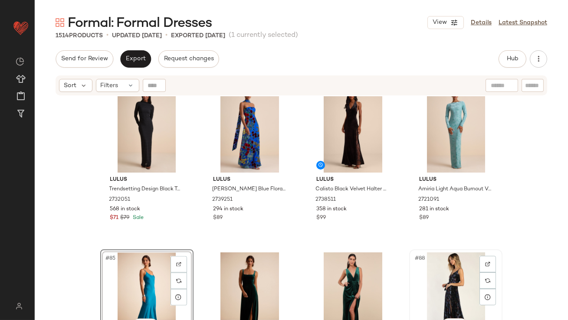
scroll to position [3379, 0]
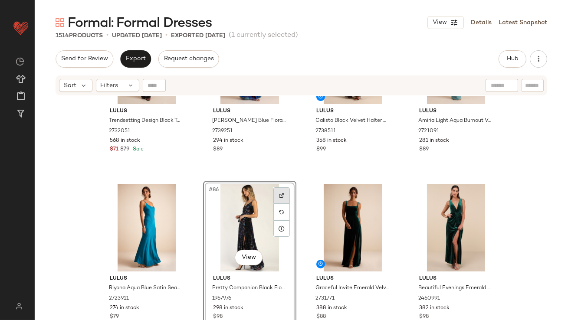
scroll to position [3461, 0]
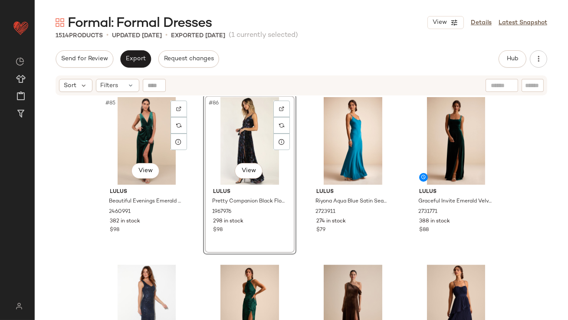
scroll to position [3566, 0]
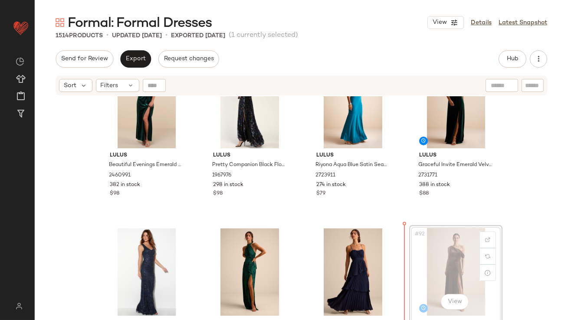
scroll to position [3574, 0]
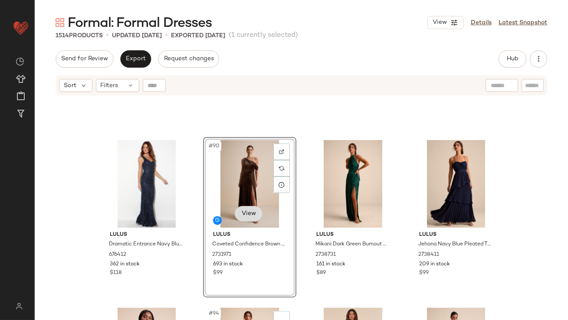
scroll to position [3740, 0]
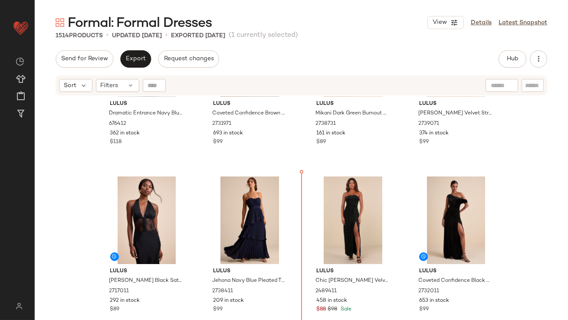
drag, startPoint x: 234, startPoint y: 246, endPoint x: 240, endPoint y: 239, distance: 9.5
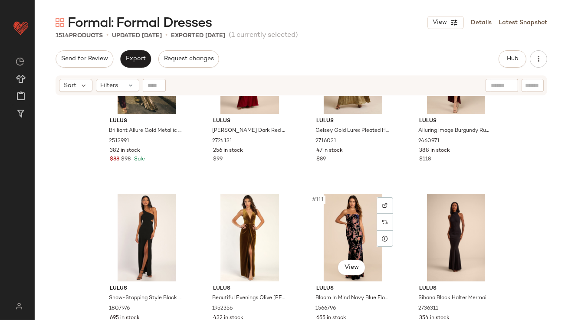
scroll to position [4447, 0]
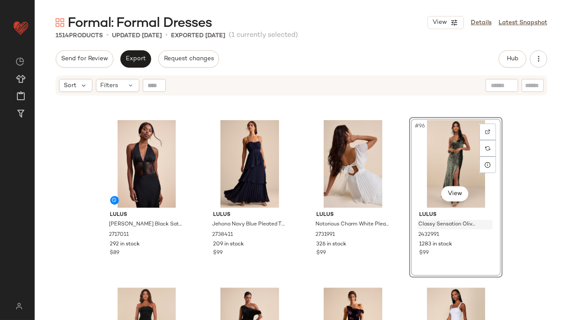
scroll to position [3910, 0]
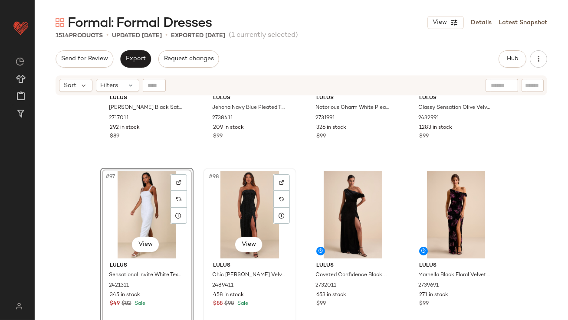
scroll to position [4065, 0]
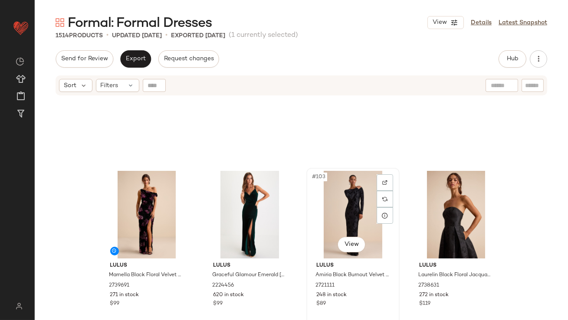
scroll to position [4329, 0]
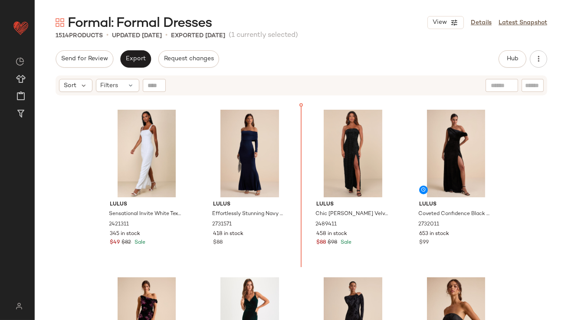
drag, startPoint x: 241, startPoint y: 181, endPoint x: 249, endPoint y: 177, distance: 8.2
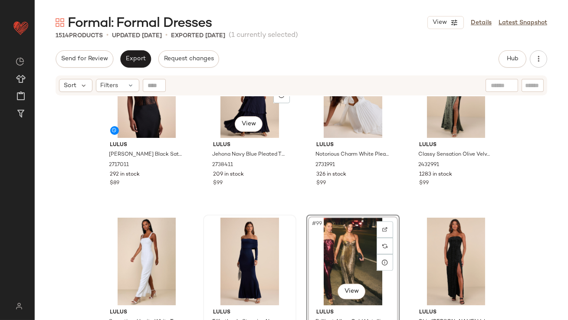
scroll to position [3913, 0]
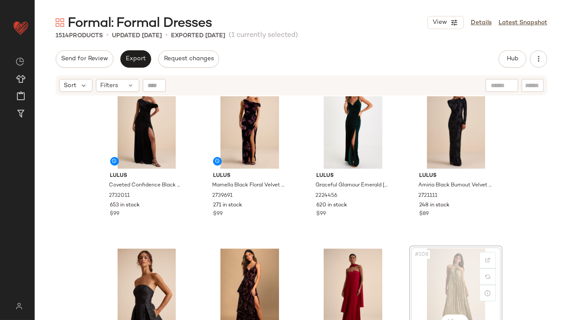
scroll to position [4216, 0]
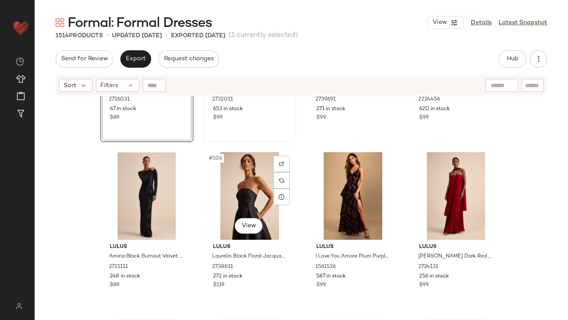
scroll to position [4445, 0]
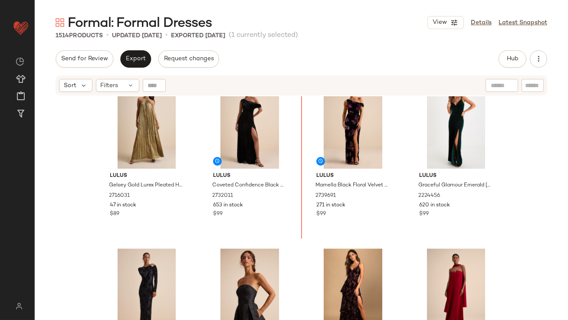
scroll to position [4202, 0]
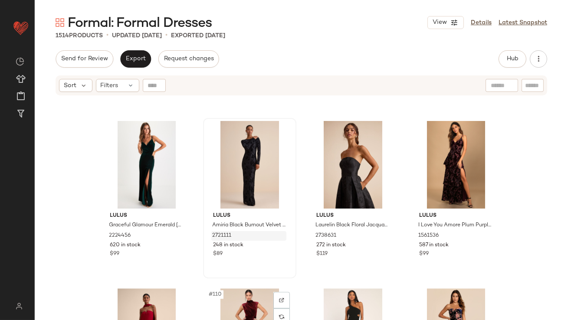
scroll to position [4344, 0]
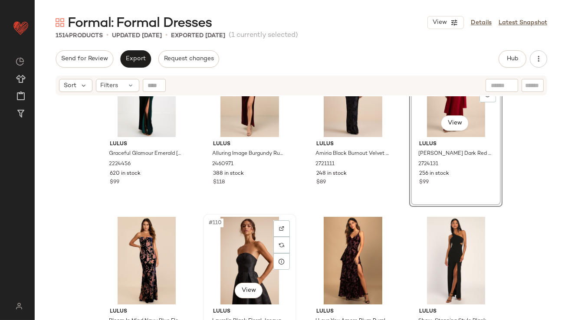
scroll to position [4453, 0]
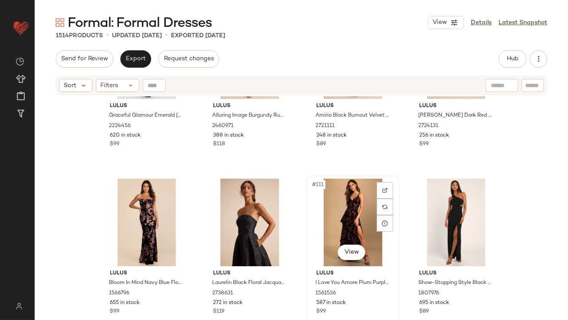
click at [347, 219] on div "#111 View" at bounding box center [353, 223] width 87 height 88
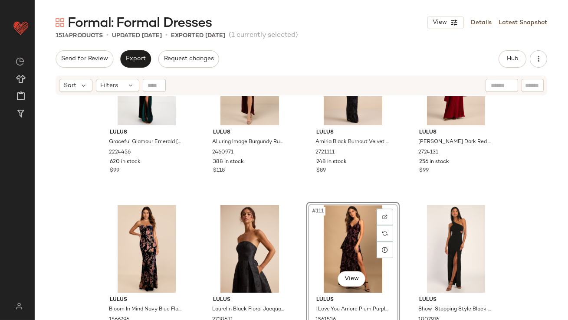
scroll to position [4580, 0]
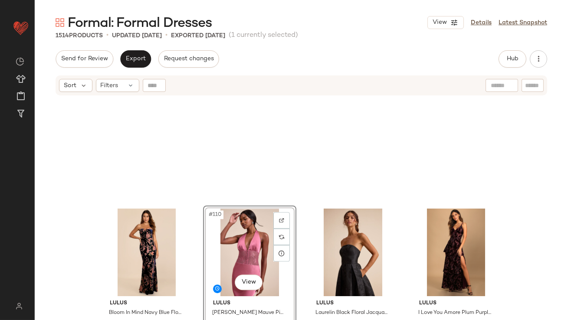
scroll to position [4399, 0]
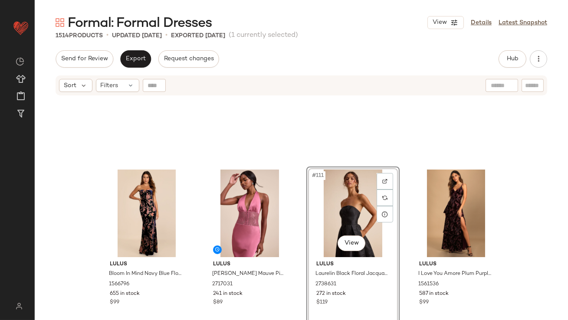
scroll to position [4604, 0]
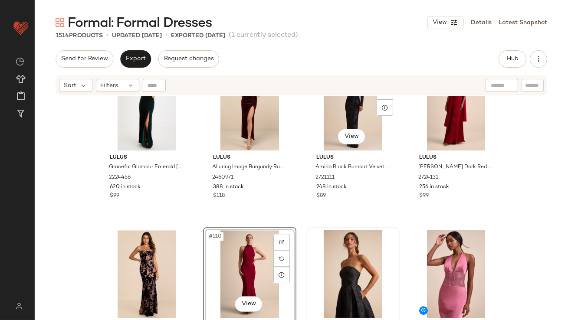
scroll to position [4417, 0]
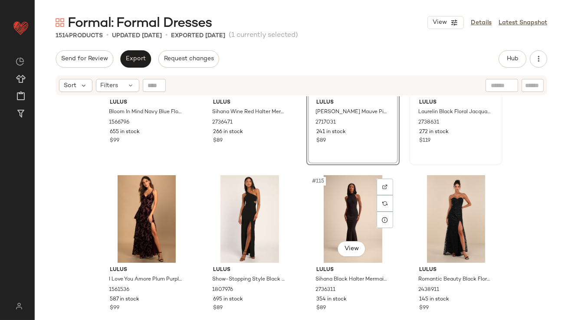
scroll to position [4712, 0]
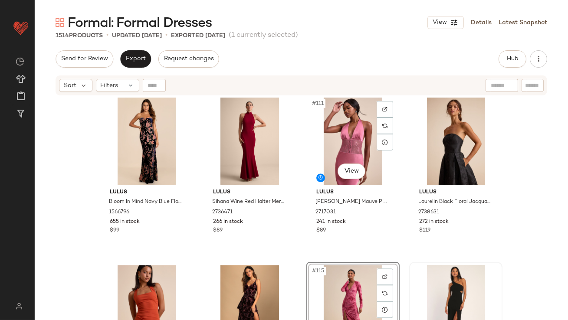
scroll to position [4583, 0]
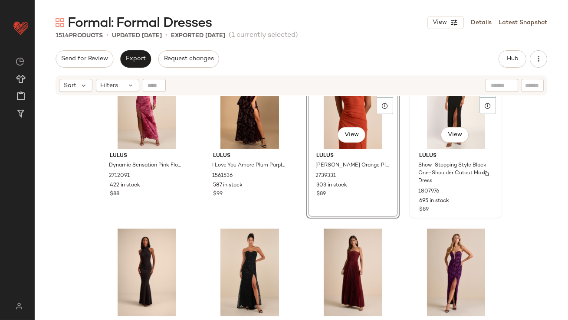
scroll to position [4756, 0]
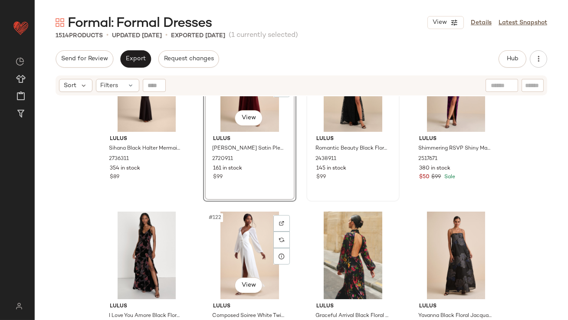
scroll to position [5066, 0]
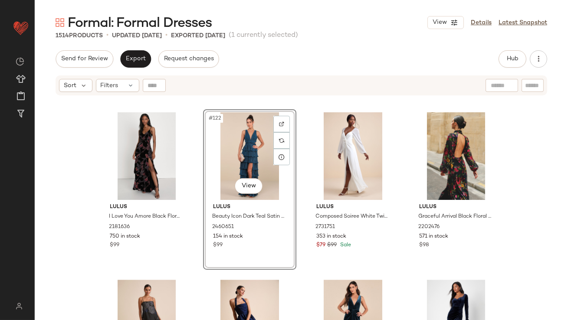
scroll to position [5036, 0]
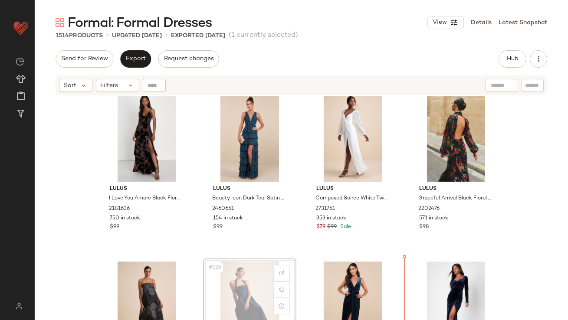
scroll to position [5043, 0]
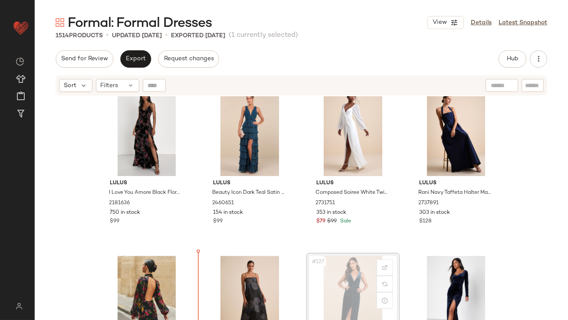
scroll to position [5055, 0]
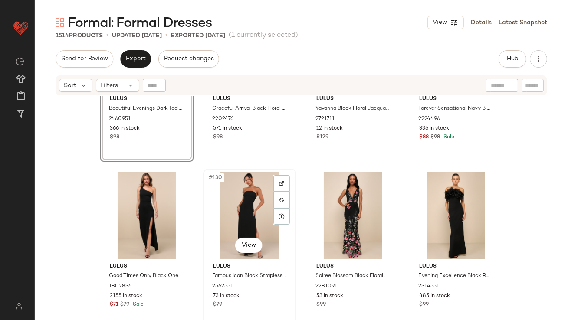
scroll to position [5382, 0]
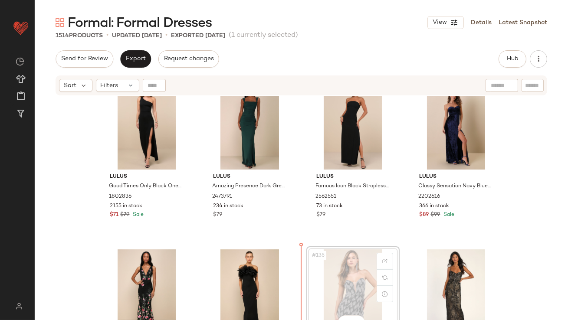
scroll to position [5403, 0]
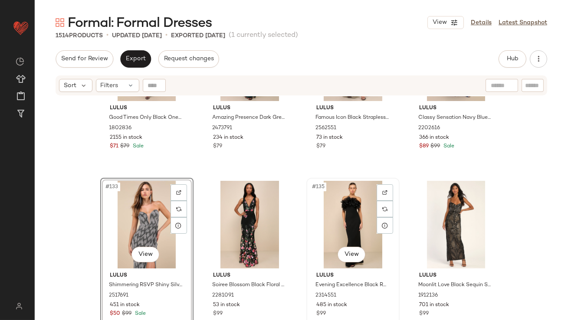
scroll to position [5584, 0]
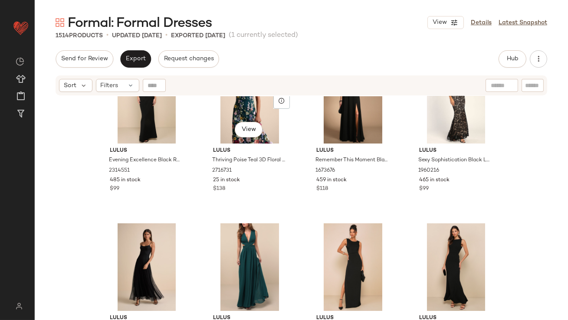
scroll to position [5764, 0]
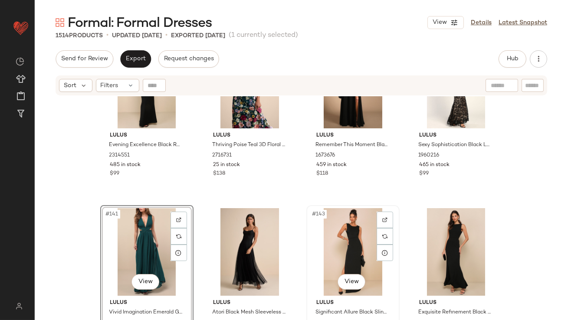
scroll to position [5900, 0]
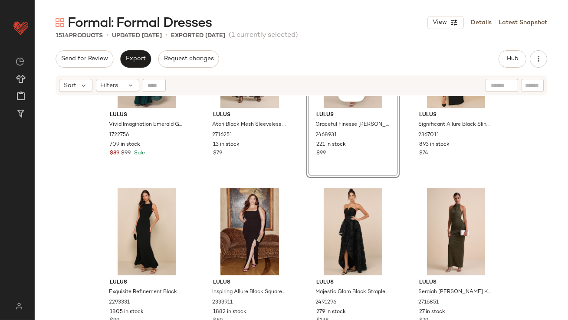
scroll to position [6030, 0]
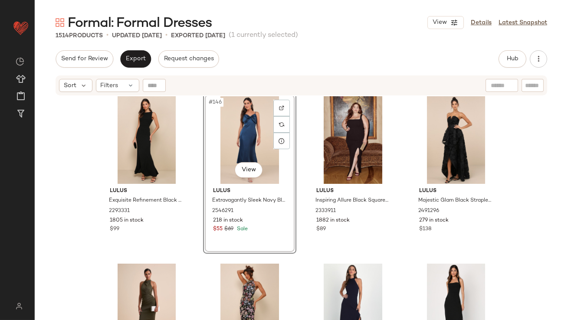
scroll to position [6090, 0]
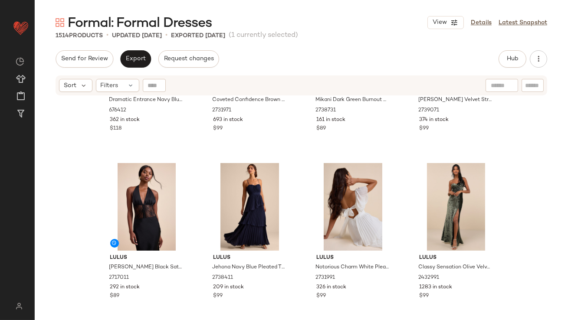
scroll to position [3809, 0]
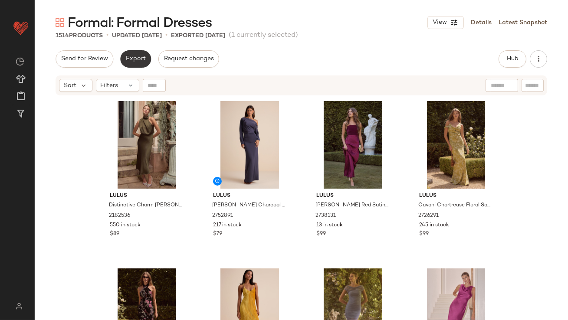
click at [138, 59] on span "Export" at bounding box center [135, 59] width 20 height 7
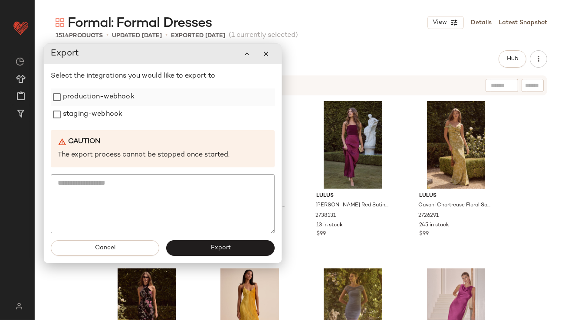
click at [132, 95] on label "production-webhook" at bounding box center [99, 97] width 72 height 17
click at [118, 113] on label "staging-webhook" at bounding box center [92, 114] width 59 height 17
click at [198, 241] on button "Export" at bounding box center [220, 248] width 109 height 16
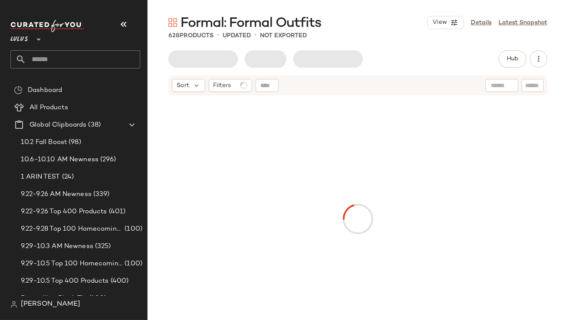
click at [119, 22] on icon "button" at bounding box center [124, 24] width 10 height 10
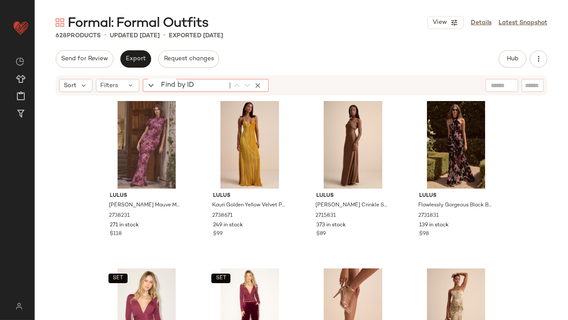
click at [155, 85] on div "Find by ID Find by ID" at bounding box center [206, 85] width 126 height 13
paste input "*******"
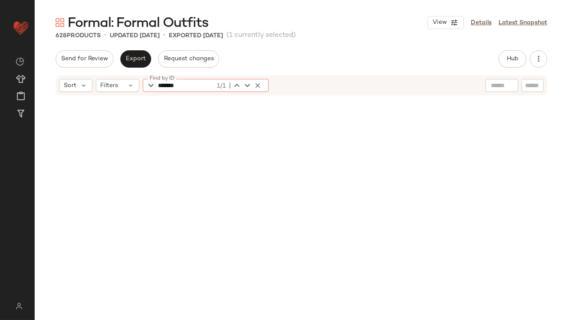
scroll to position [838, 0]
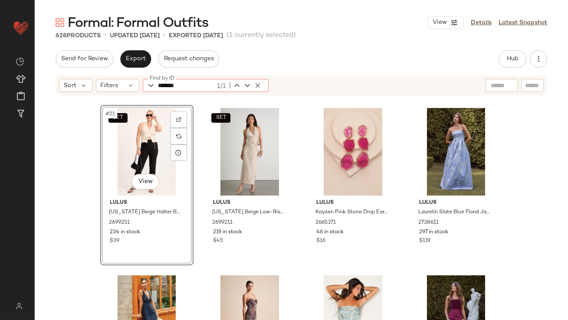
type input "*******"
click at [142, 125] on div "SET #21 View" at bounding box center [146, 152] width 87 height 88
click at [240, 136] on div "SET #22 View" at bounding box center [249, 152] width 87 height 88
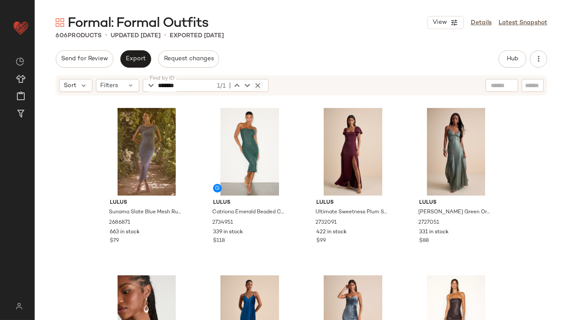
click at [257, 86] on icon "button" at bounding box center [258, 86] width 8 height 8
type input "*******"
click at [256, 86] on icon "button" at bounding box center [258, 86] width 8 height 8
paste input "*******"
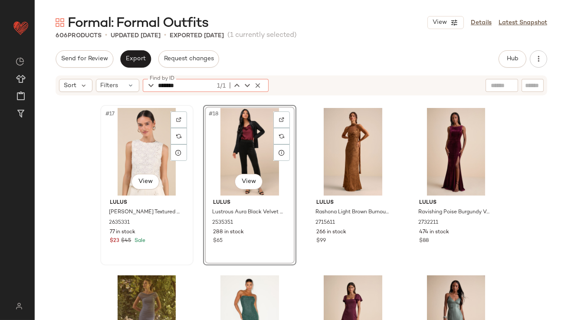
type input "*******"
click at [142, 145] on div "#17 View" at bounding box center [146, 152] width 87 height 88
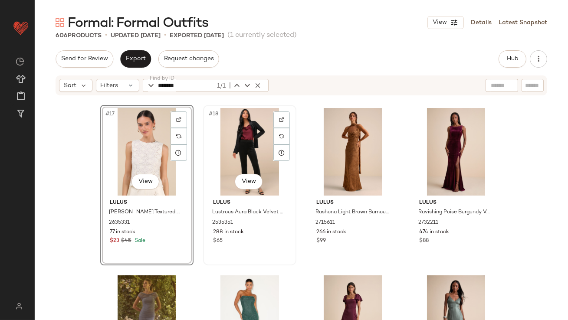
click at [270, 148] on div "#18 View" at bounding box center [249, 152] width 87 height 88
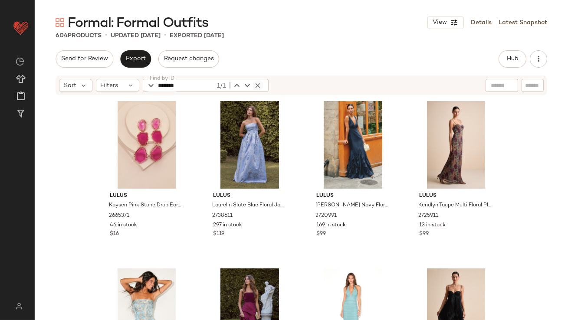
click at [257, 83] on icon "button" at bounding box center [258, 86] width 8 height 8
click at [72, 160] on div "Lulus Kaysen Pink Stone Drop Earrings 2665371 46 in stock $16 Lulus Laurelin Sl…" at bounding box center [302, 219] width 534 height 246
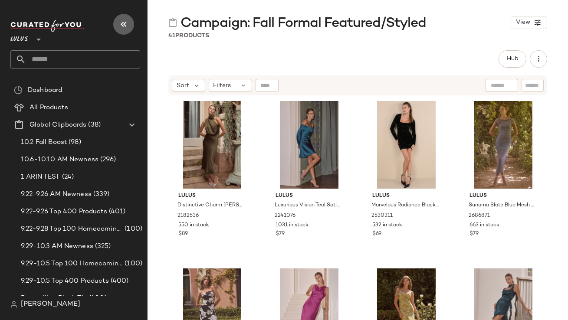
click at [122, 31] on button "button" at bounding box center [123, 24] width 21 height 21
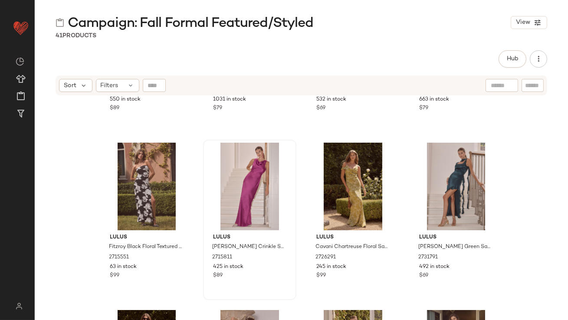
scroll to position [224, 0]
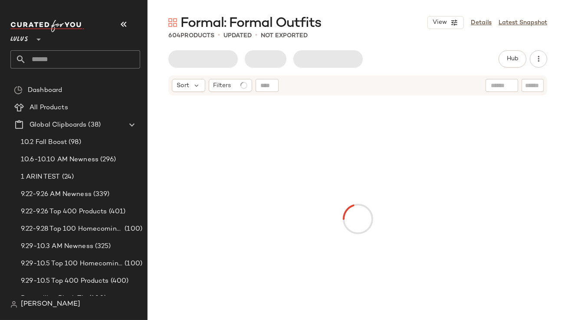
click at [119, 28] on icon "button" at bounding box center [124, 24] width 10 height 10
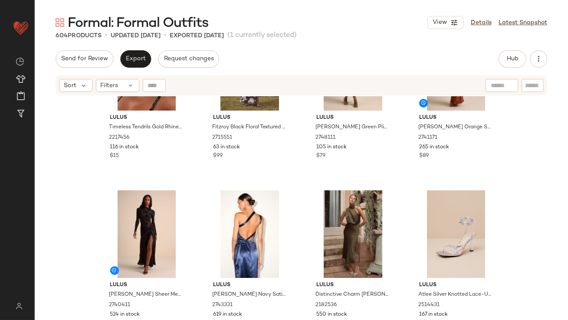
scroll to position [349, 0]
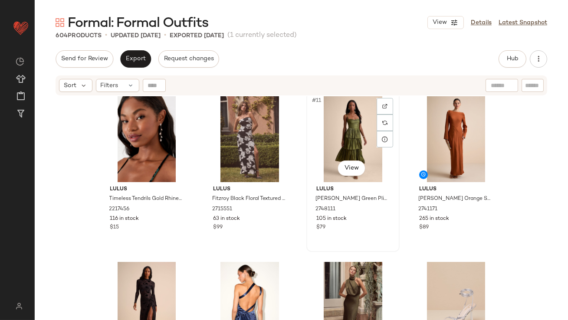
click at [339, 138] on div "#11 View" at bounding box center [353, 139] width 87 height 88
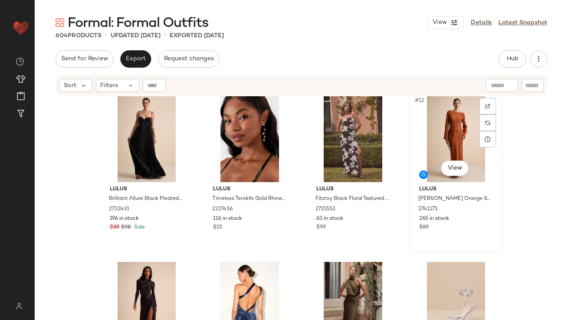
click at [435, 125] on div "#12 View" at bounding box center [455, 139] width 87 height 88
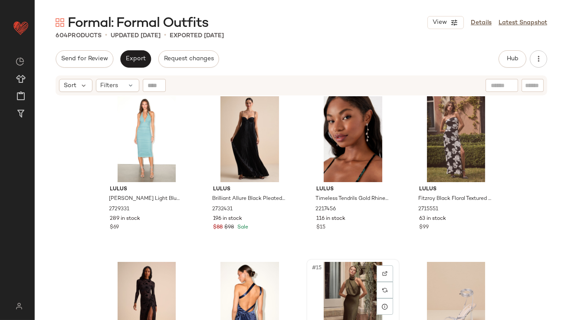
click at [338, 289] on div "#15 View" at bounding box center [353, 306] width 87 height 88
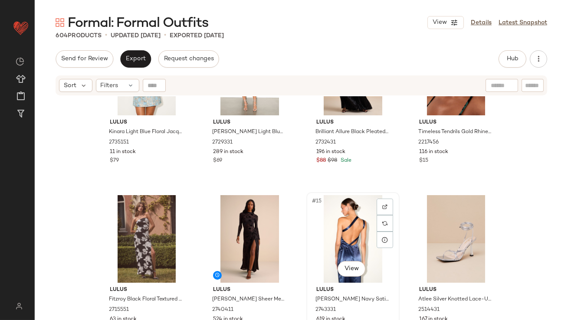
scroll to position [525, 0]
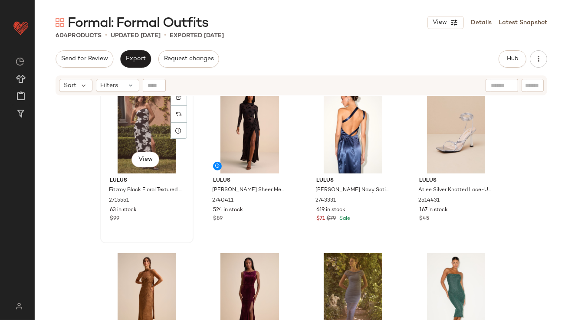
click at [145, 126] on div "#13 View" at bounding box center [146, 130] width 87 height 88
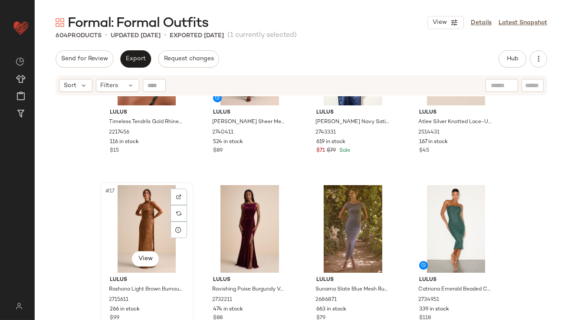
scroll to position [686, 0]
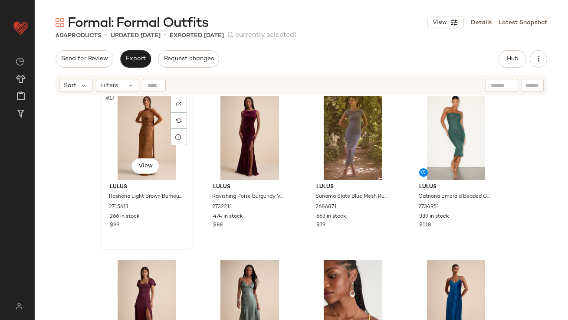
click at [140, 125] on div "#17 View" at bounding box center [146, 136] width 87 height 88
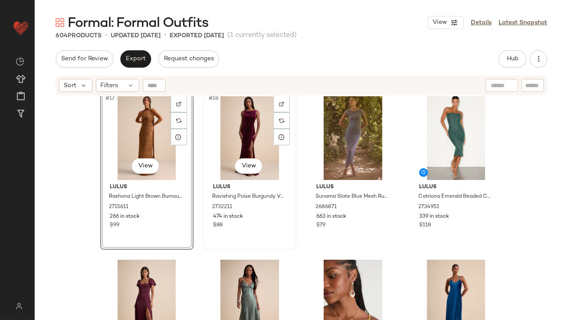
click at [222, 124] on div "#18 View" at bounding box center [249, 136] width 87 height 88
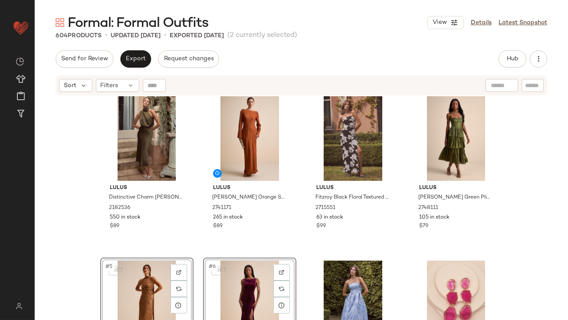
scroll to position [15, 0]
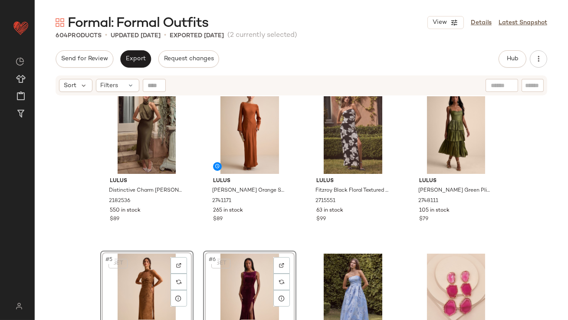
click at [87, 241] on div "Lulus Distinctive Charm Olive Green Satin Asymmetrical Midi Dress 2182536 550 i…" at bounding box center [302, 219] width 534 height 246
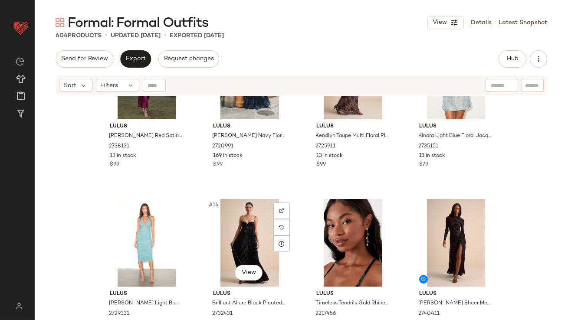
scroll to position [439, 0]
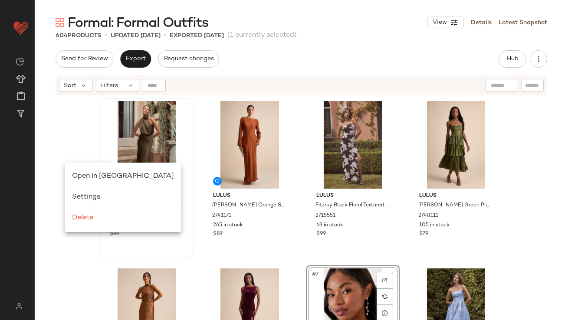
click at [77, 175] on span "Open in [GEOGRAPHIC_DATA]" at bounding box center [123, 176] width 102 height 7
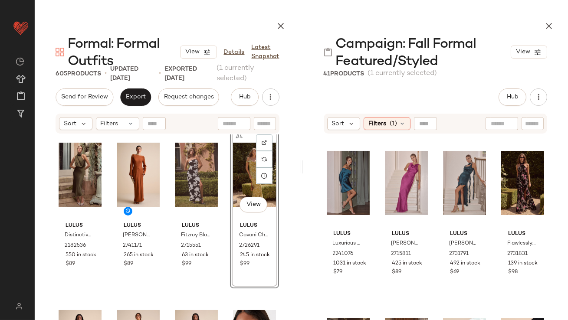
scroll to position [1, 0]
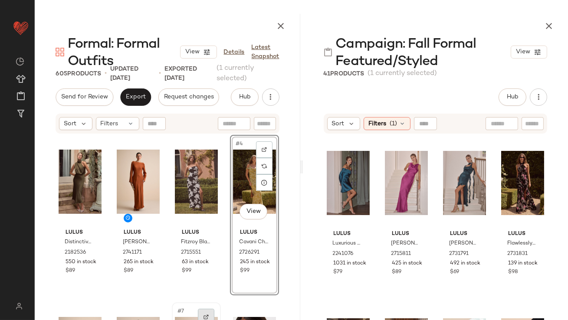
drag, startPoint x: 455, startPoint y: 180, endPoint x: 209, endPoint y: 320, distance: 283.3
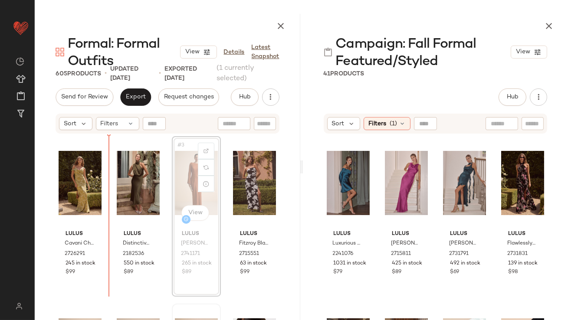
drag, startPoint x: 188, startPoint y: 183, endPoint x: 111, endPoint y: 184, distance: 77.3
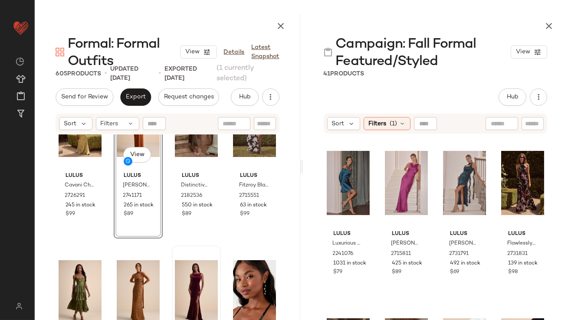
scroll to position [59, 0]
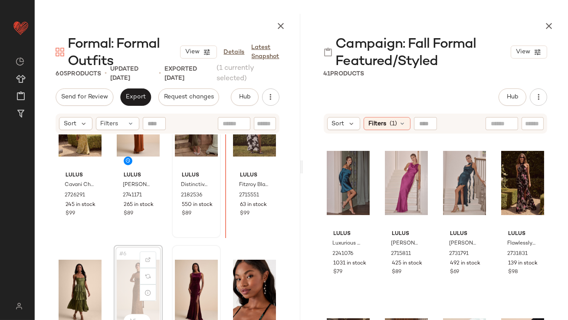
scroll to position [54, 0]
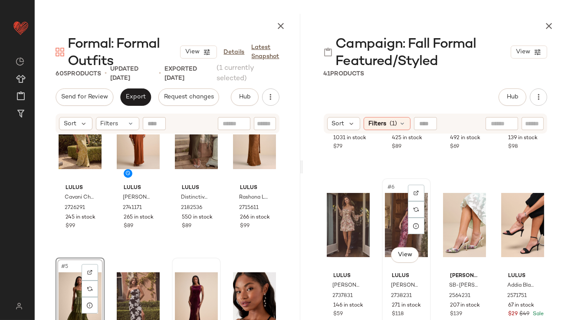
scroll to position [127, 0]
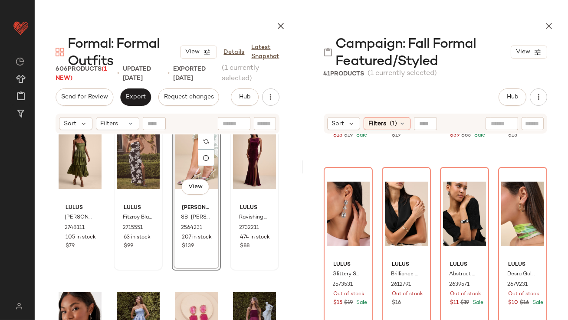
scroll to position [392, 0]
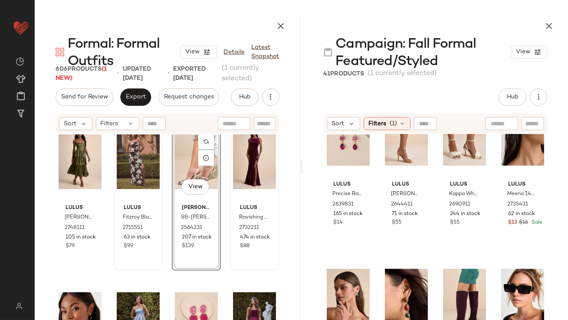
click at [551, 27] on icon "button" at bounding box center [549, 26] width 10 height 10
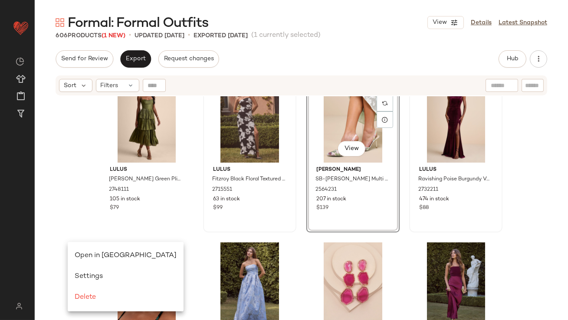
click at [89, 255] on span "Open in [GEOGRAPHIC_DATA]" at bounding box center [126, 255] width 102 height 7
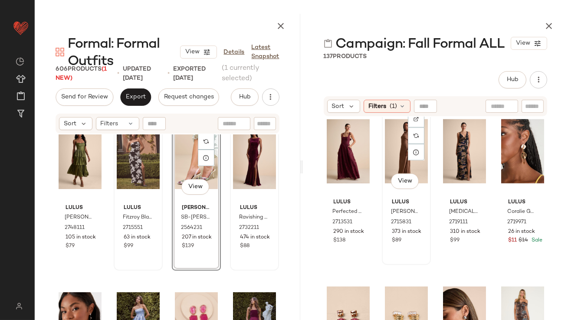
scroll to position [1695, 0]
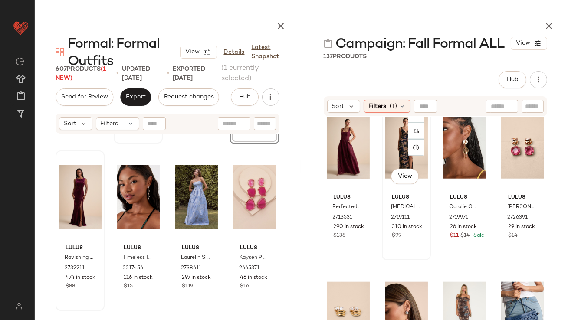
scroll to position [327, 0]
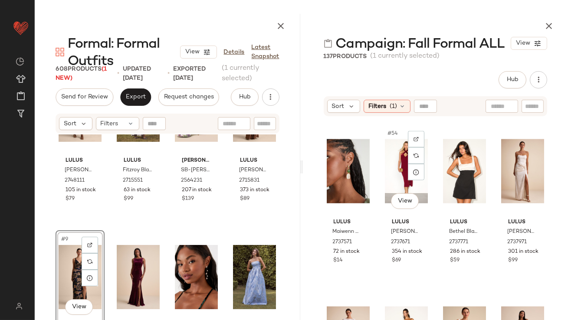
scroll to position [2264, 0]
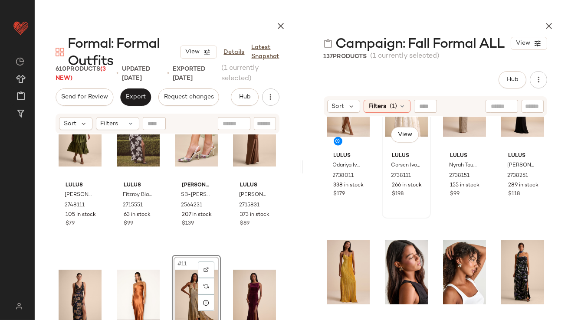
scroll to position [2460, 0]
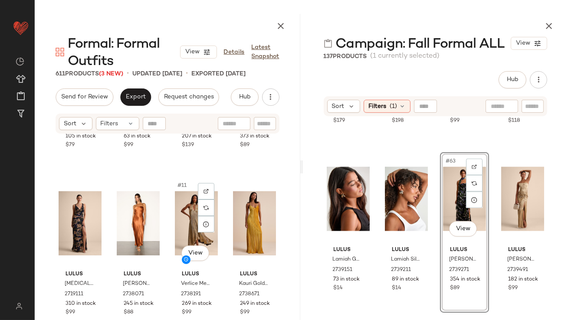
scroll to position [342, 0]
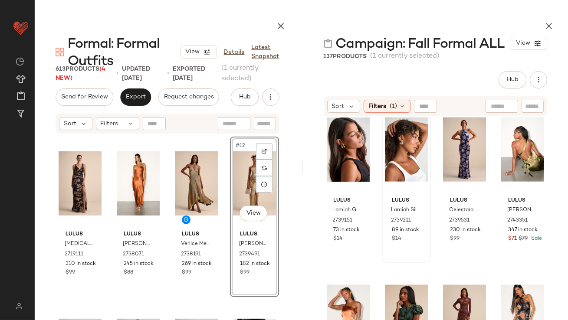
scroll to position [2490, 0]
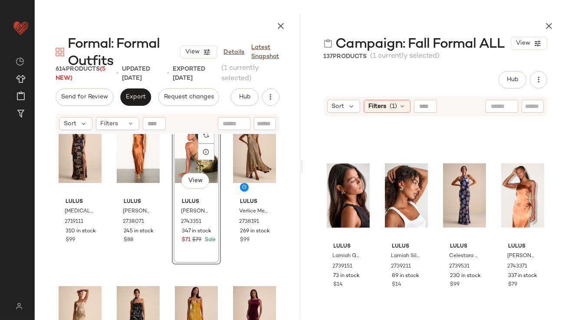
scroll to position [417, 0]
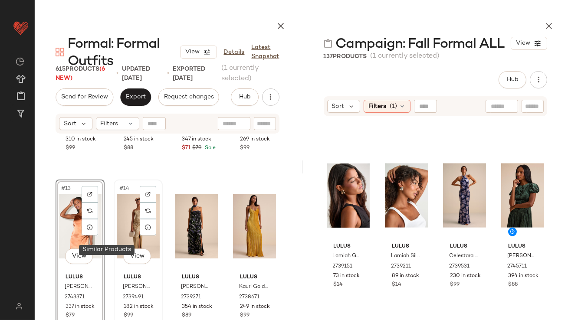
scroll to position [504, 0]
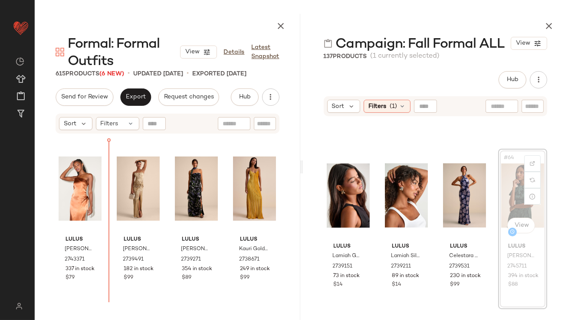
drag, startPoint x: 511, startPoint y: 198, endPoint x: 504, endPoint y: 198, distance: 6.9
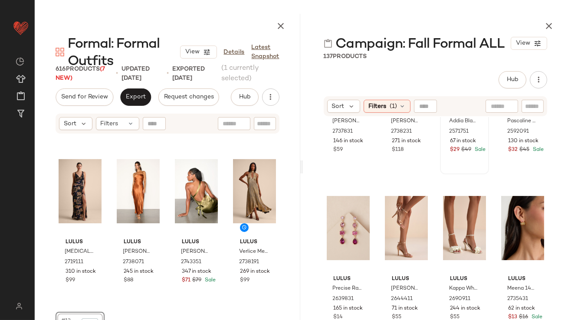
scroll to position [297, 0]
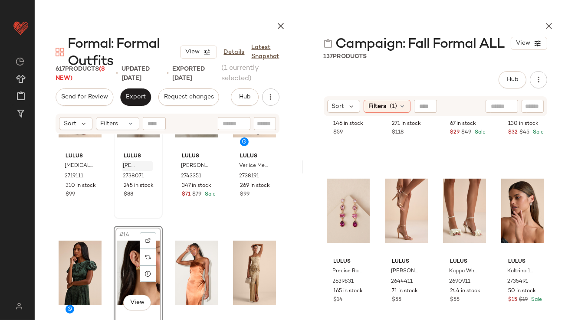
scroll to position [461, 0]
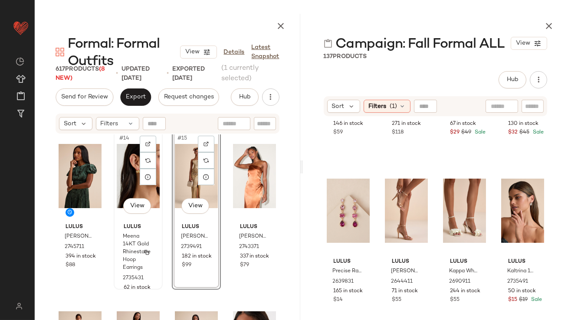
scroll to position [565, 0]
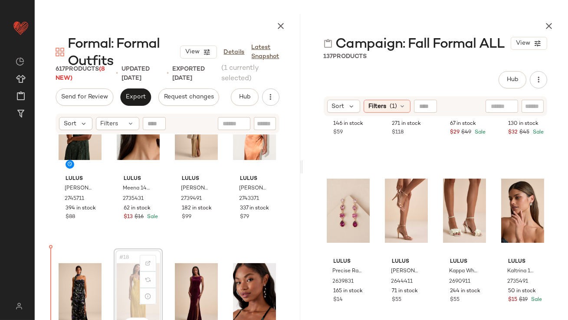
drag, startPoint x: 131, startPoint y: 271, endPoint x: 126, endPoint y: 271, distance: 4.8
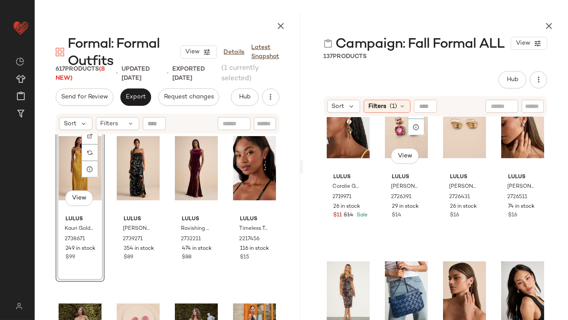
scroll to position [1775, 0]
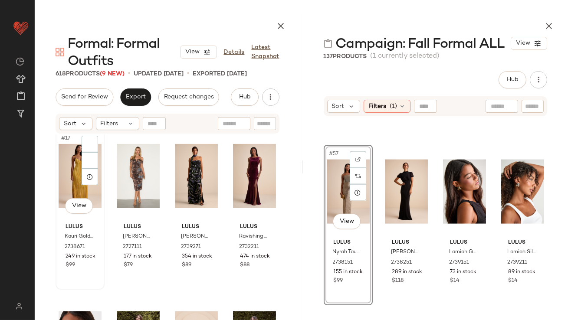
scroll to position [684, 0]
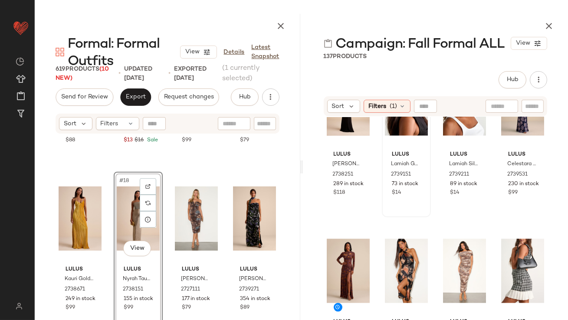
scroll to position [2438, 0]
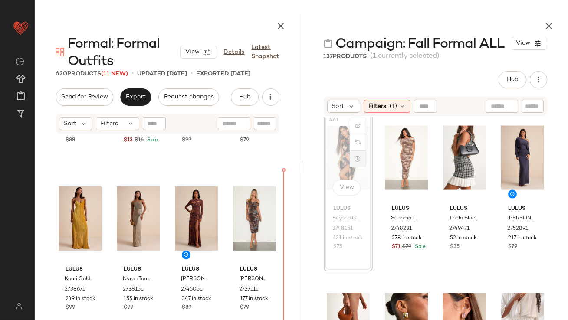
scroll to position [2527, 0]
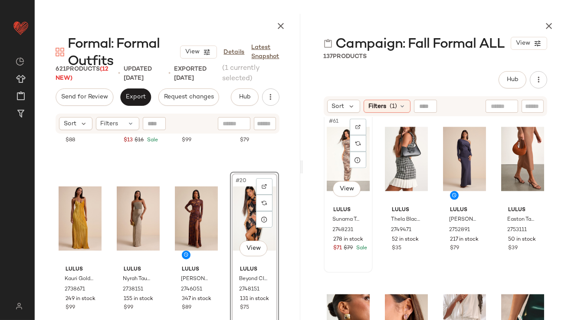
scroll to position [640, 0]
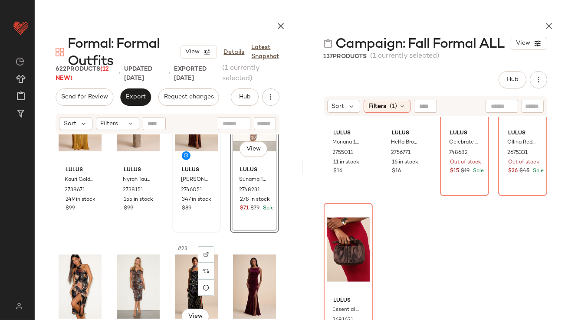
scroll to position [784, 0]
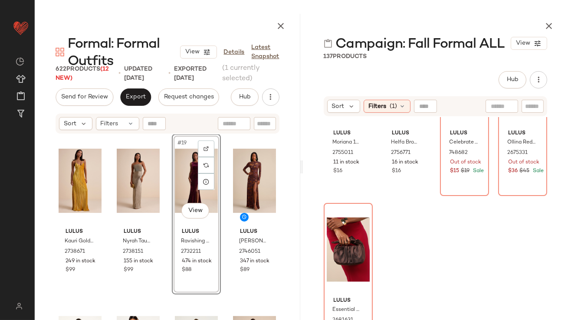
scroll to position [728, 0]
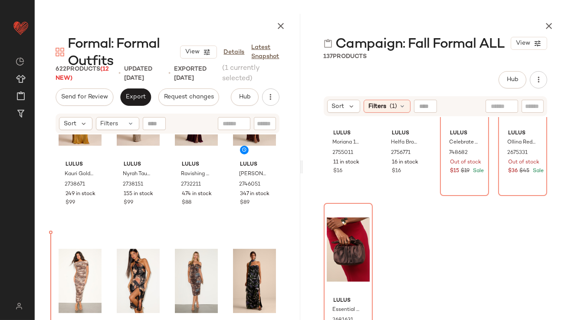
scroll to position [747, 0]
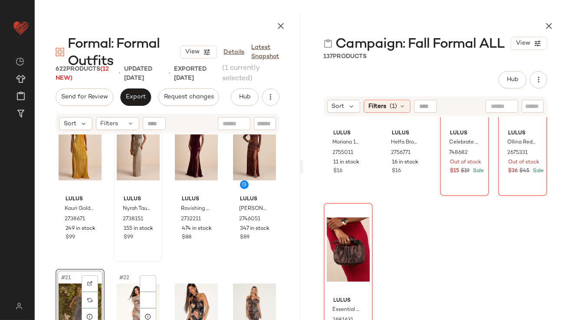
scroll to position [793, 0]
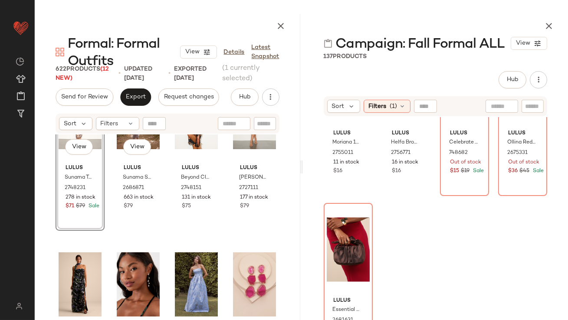
scroll to position [877, 0]
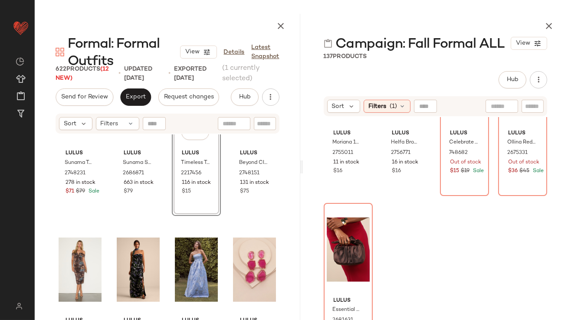
scroll to position [935, 0]
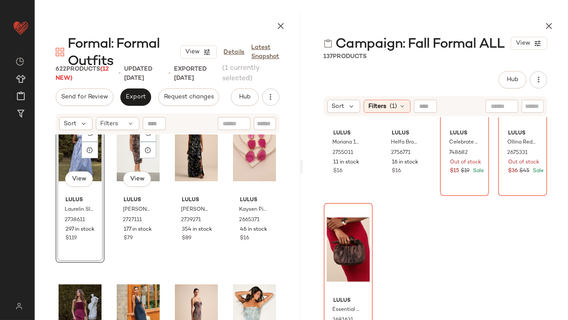
scroll to position [1097, 0]
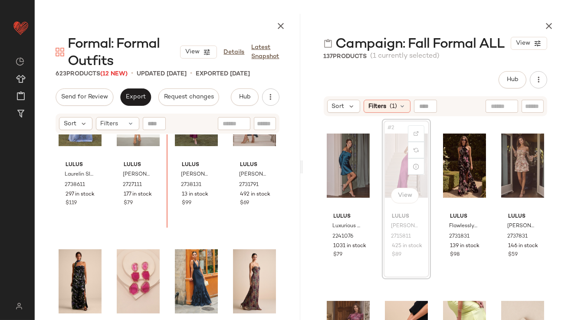
scroll to position [1080, 0]
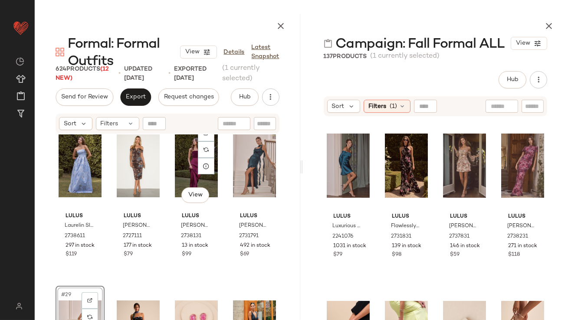
scroll to position [1077, 0]
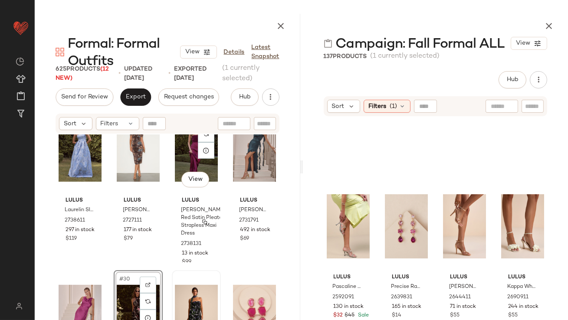
scroll to position [1078, 0]
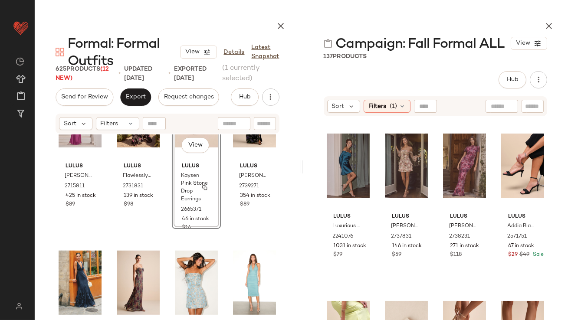
scroll to position [1266, 0]
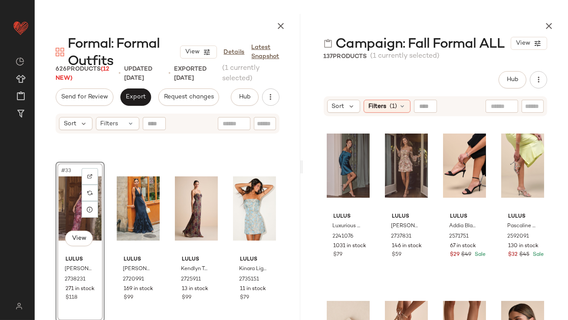
scroll to position [1361, 0]
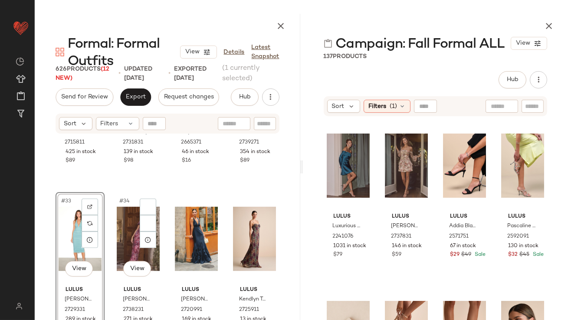
scroll to position [1323, 0]
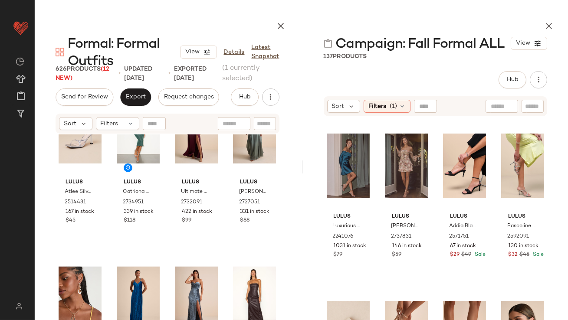
scroll to position [1748, 0]
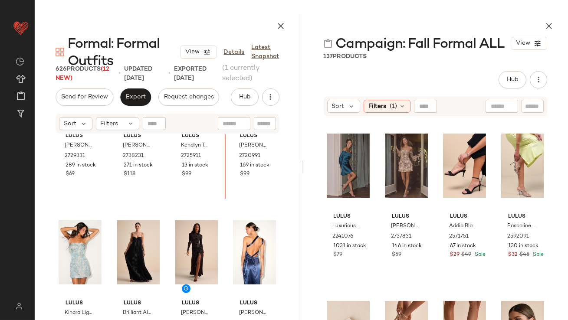
scroll to position [1389, 0]
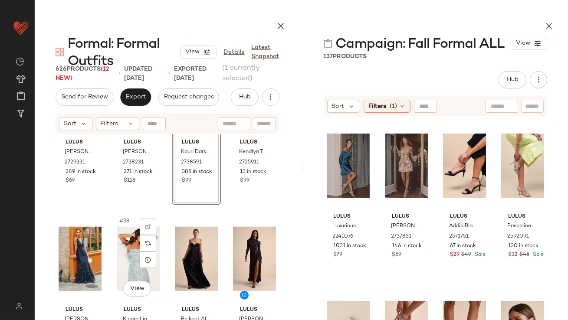
scroll to position [1489, 0]
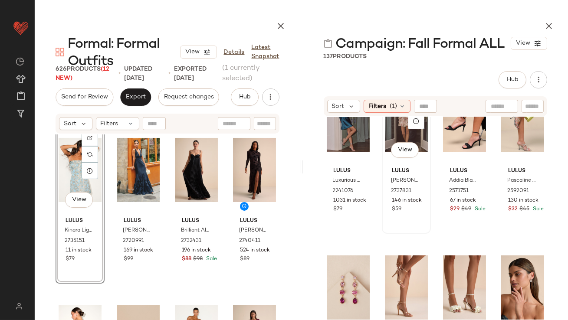
scroll to position [46, 0]
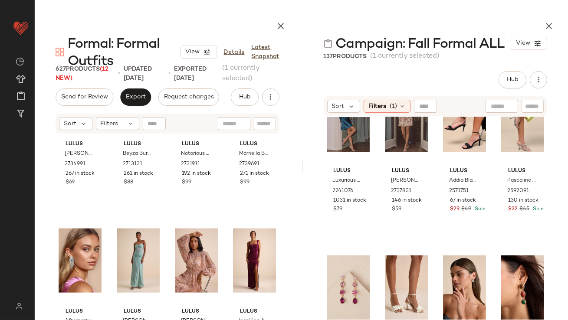
scroll to position [2134, 0]
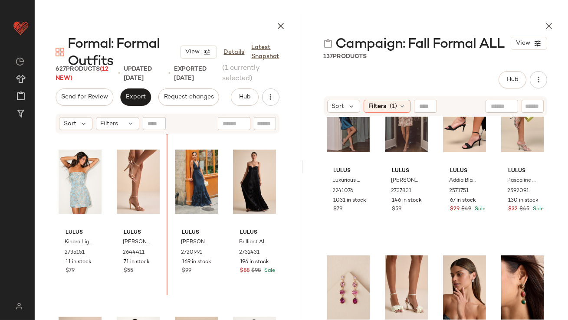
scroll to position [1482, 0]
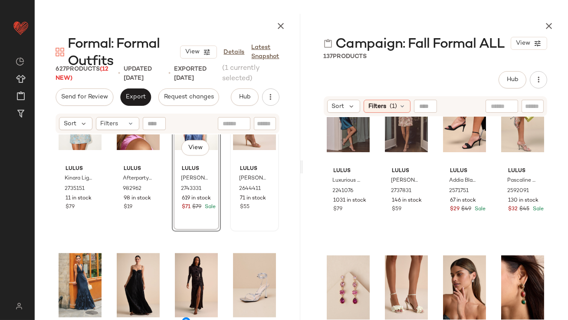
scroll to position [1734, 0]
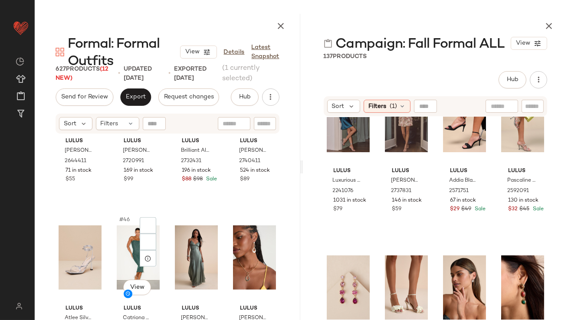
scroll to position [1796, 0]
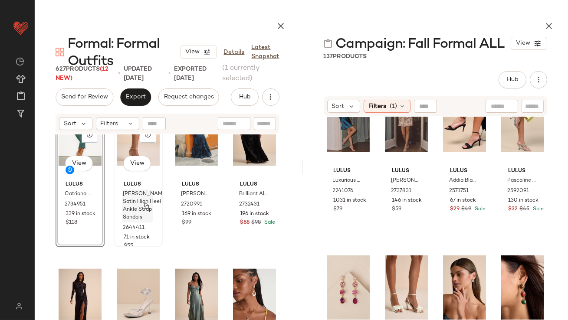
scroll to position [1758, 0]
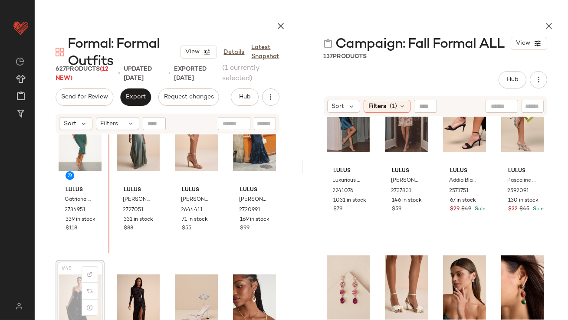
scroll to position [1715, 0]
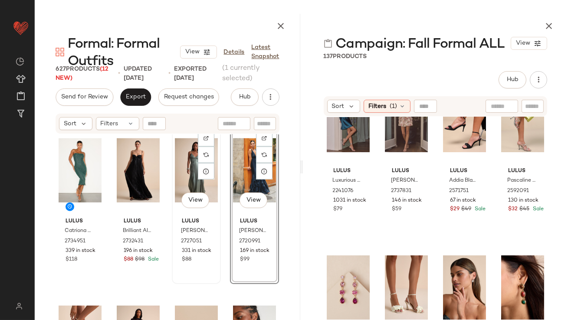
scroll to position [1749, 0]
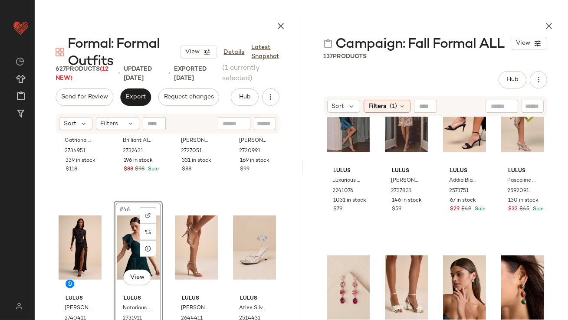
scroll to position [1932, 0]
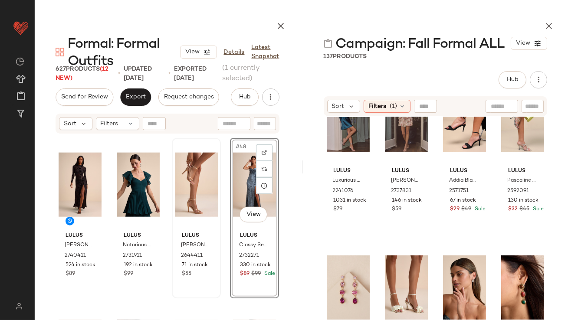
scroll to position [1904, 0]
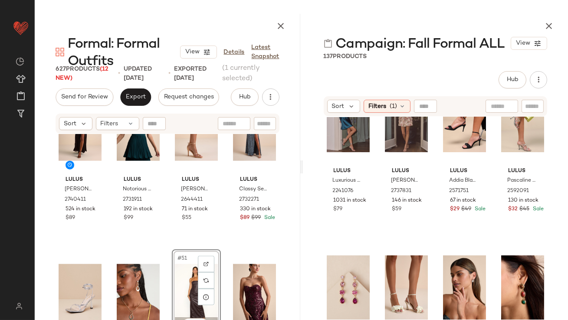
scroll to position [1902, 0]
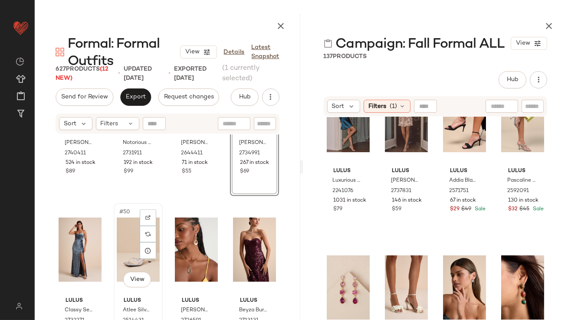
scroll to position [1960, 0]
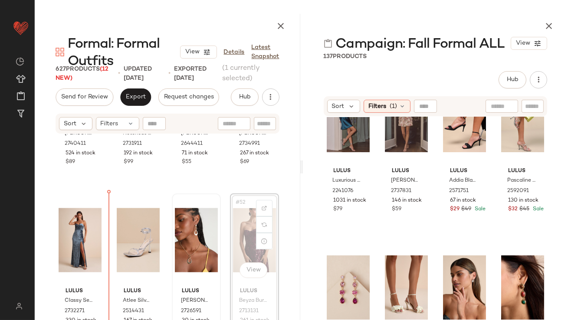
drag, startPoint x: 225, startPoint y: 240, endPoint x: 215, endPoint y: 241, distance: 10.5
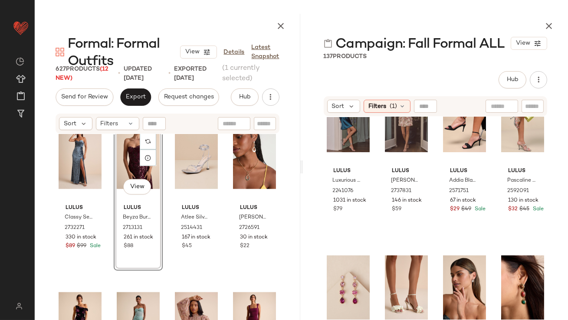
scroll to position [2115, 0]
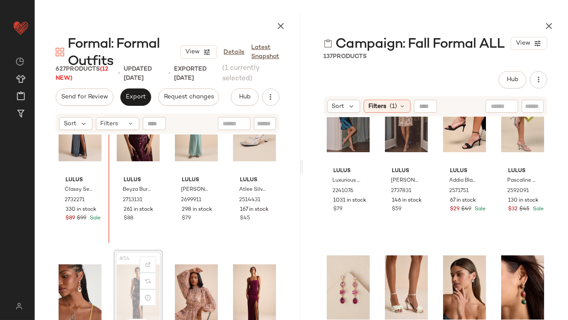
scroll to position [2058, 0]
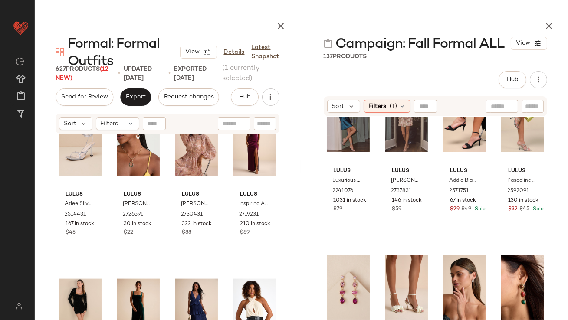
scroll to position [2257, 0]
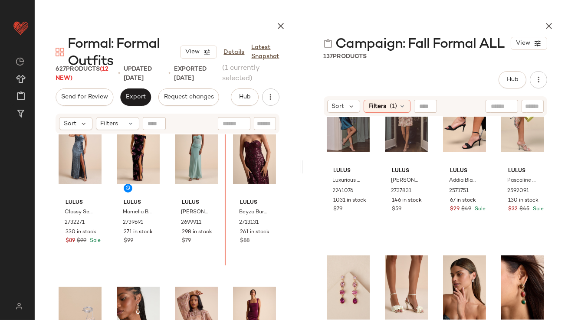
scroll to position [2047, 0]
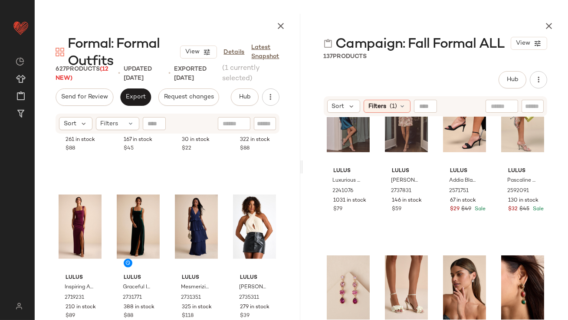
scroll to position [2310, 0]
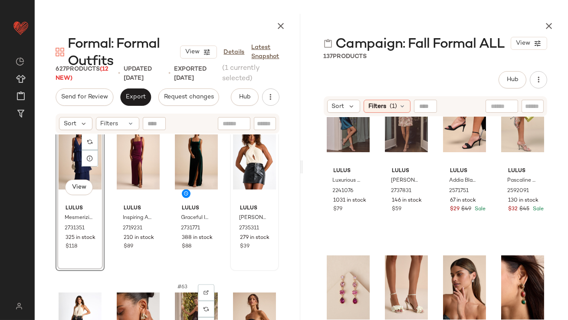
scroll to position [2374, 0]
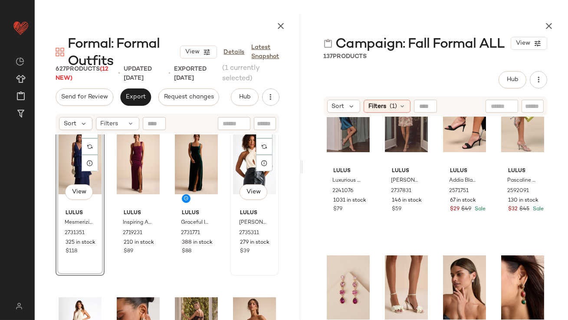
click at [233, 165] on div "#60 View" at bounding box center [254, 163] width 43 height 88
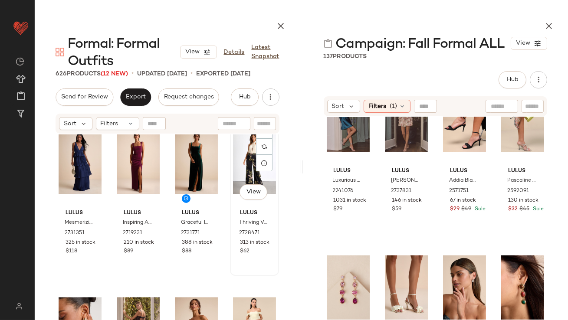
click at [233, 165] on div "#60 View" at bounding box center [254, 163] width 43 height 88
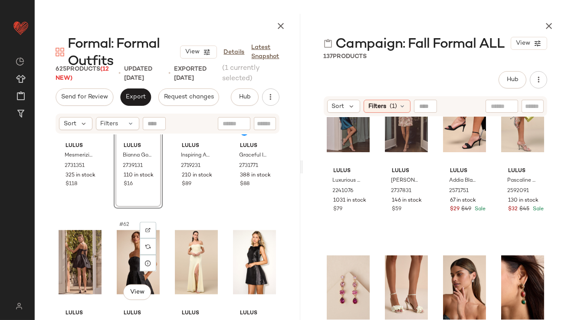
scroll to position [2441, 0]
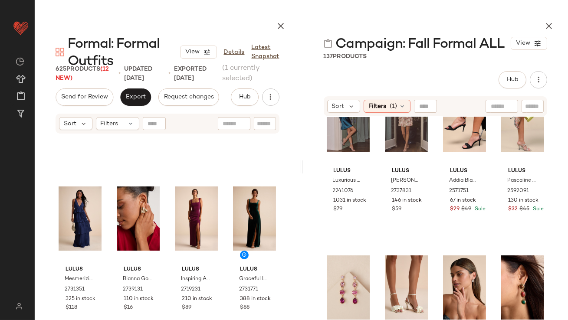
scroll to position [2316, 0]
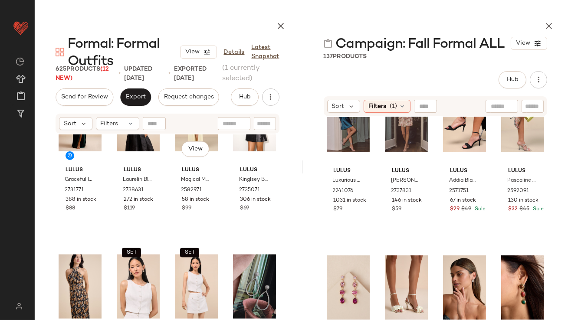
scroll to position [2592, 0]
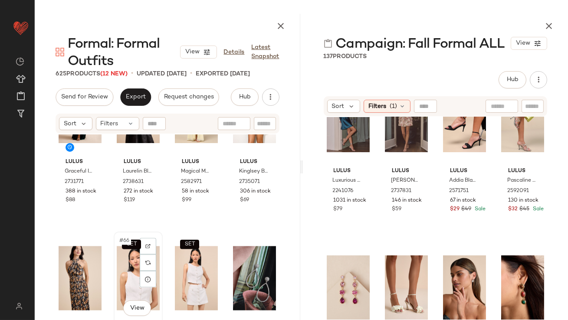
click at [128, 274] on div "SET #66 View" at bounding box center [138, 279] width 43 height 88
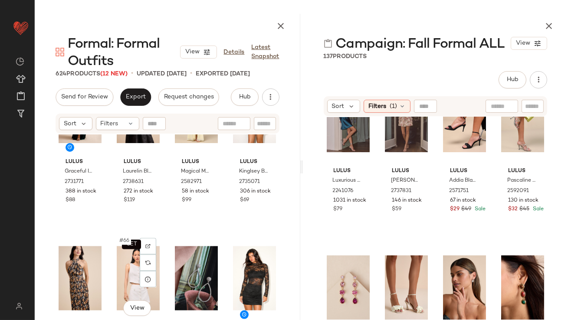
click at [128, 274] on div "SET #66 View" at bounding box center [138, 279] width 43 height 88
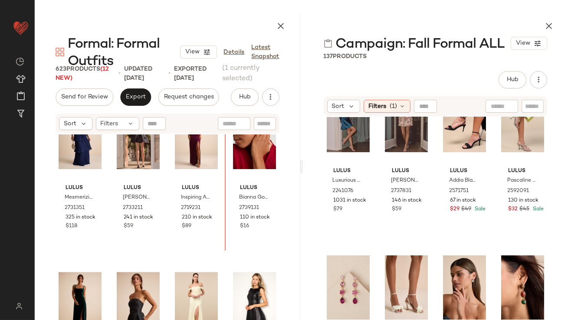
scroll to position [2371, 0]
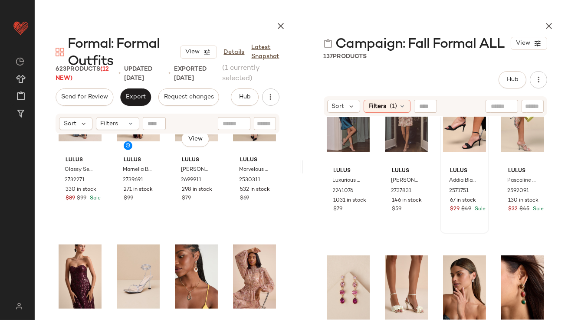
scroll to position [2096, 0]
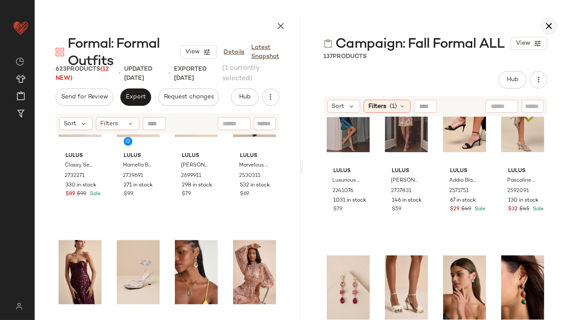
click at [550, 27] on icon "button" at bounding box center [549, 26] width 10 height 10
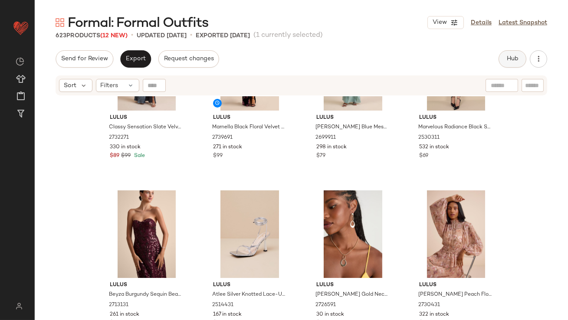
click at [516, 54] on button "Hub" at bounding box center [513, 58] width 28 height 17
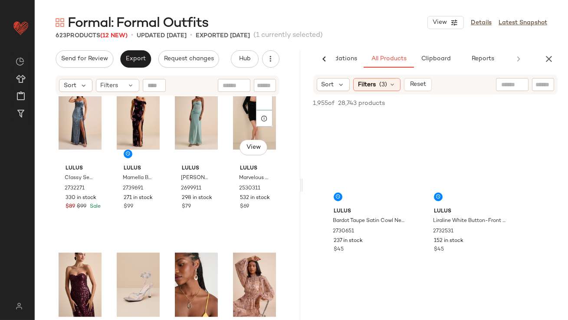
scroll to position [2104, 0]
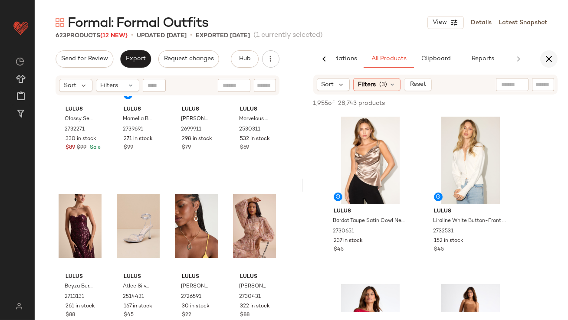
click at [547, 60] on icon "button" at bounding box center [549, 59] width 10 height 10
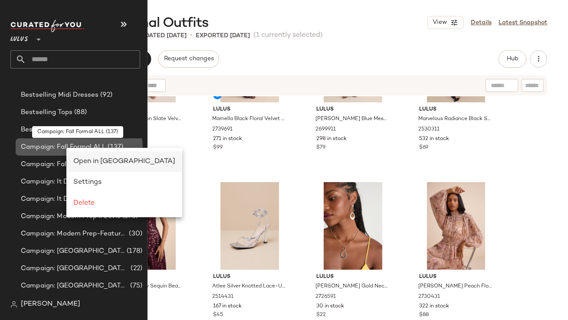
scroll to position [0, 0]
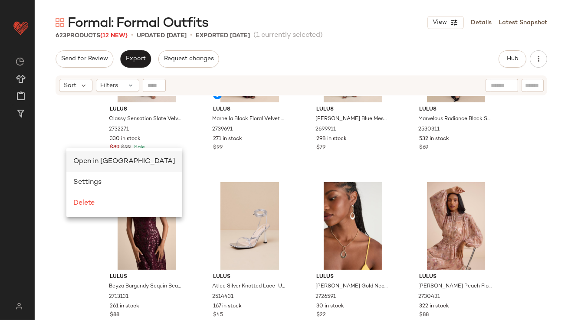
click at [88, 159] on span "Open in [GEOGRAPHIC_DATA]" at bounding box center [124, 161] width 102 height 7
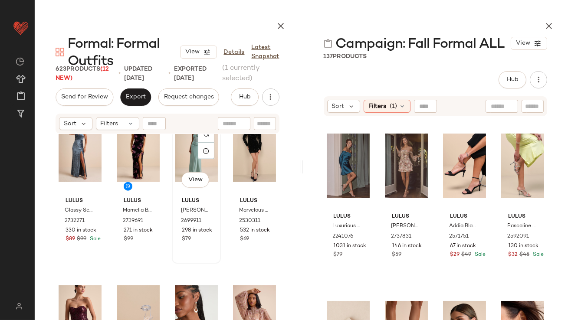
scroll to position [2081, 0]
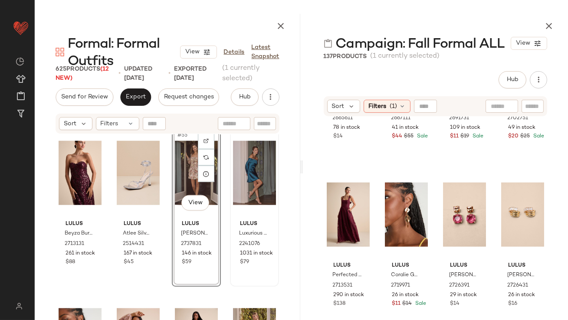
scroll to position [2206, 0]
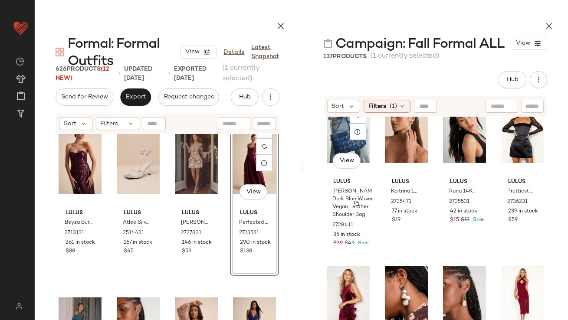
scroll to position [1663, 0]
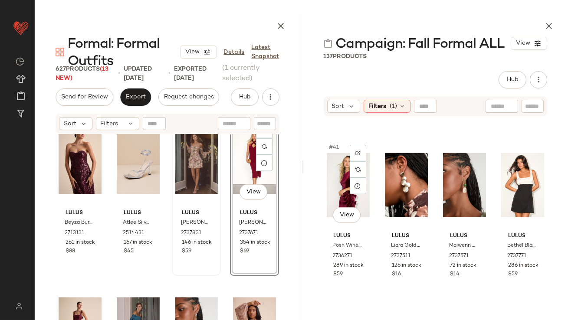
drag, startPoint x: 341, startPoint y: 186, endPoint x: 214, endPoint y: 225, distance: 132.5
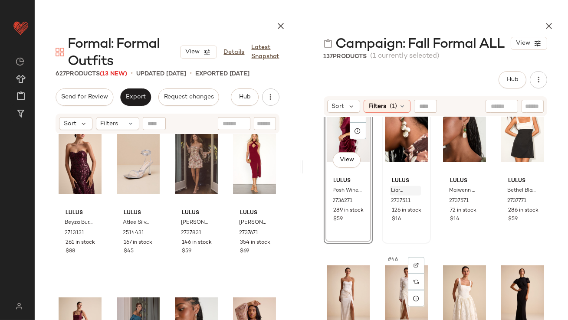
scroll to position [1877, 0]
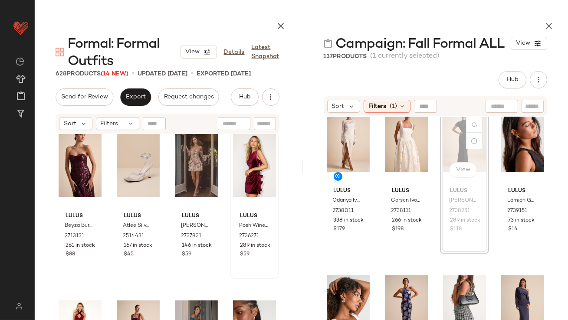
scroll to position [2202, 0]
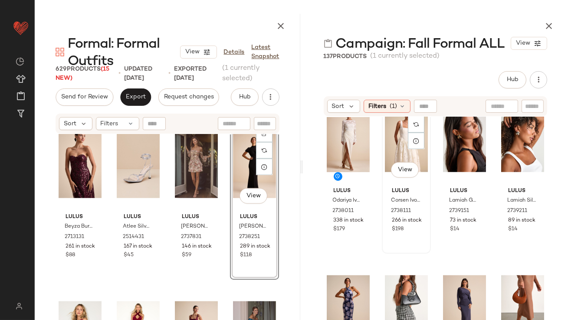
scroll to position [1952, 0]
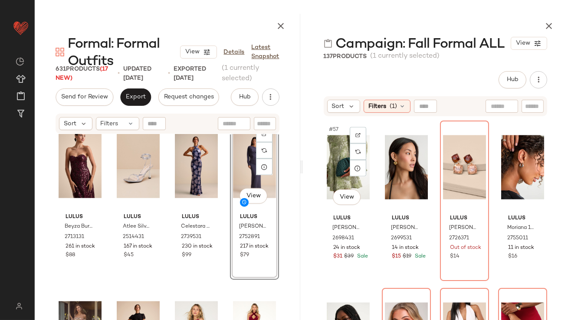
scroll to position [2437, 0]
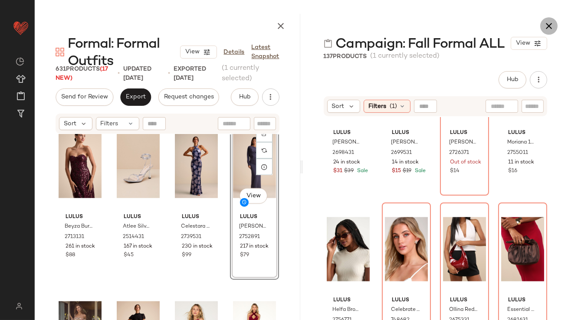
click at [551, 23] on icon "button" at bounding box center [549, 26] width 10 height 10
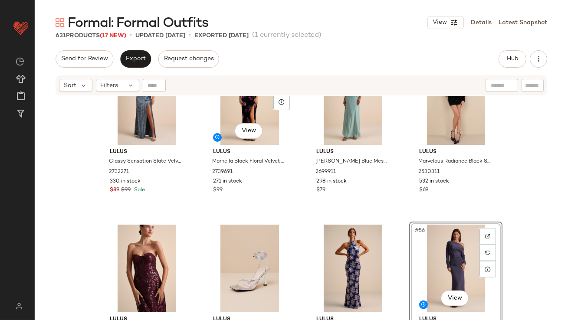
scroll to position [2085, 0]
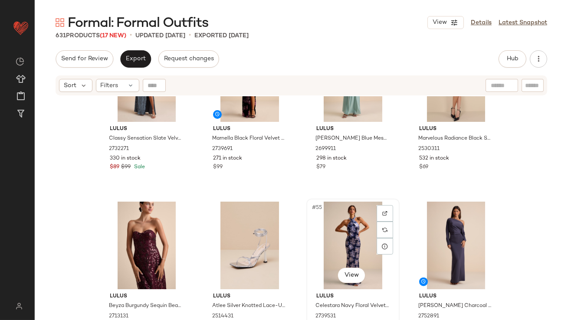
click at [340, 235] on div "#55 View" at bounding box center [353, 246] width 87 height 88
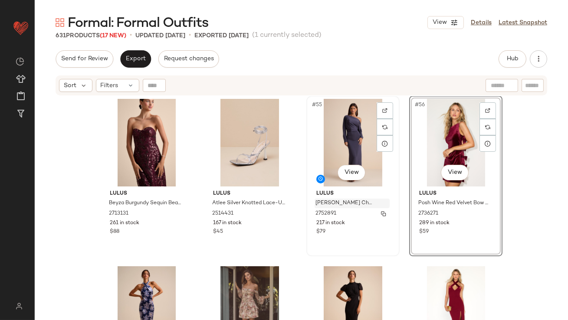
scroll to position [2220, 0]
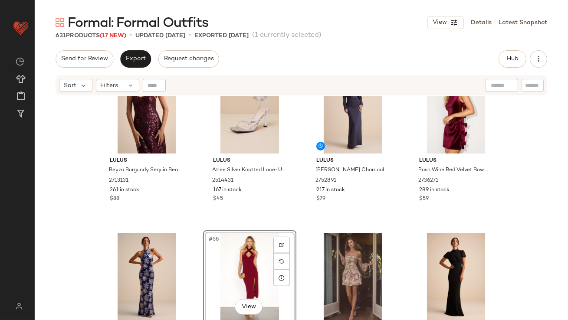
scroll to position [2223, 0]
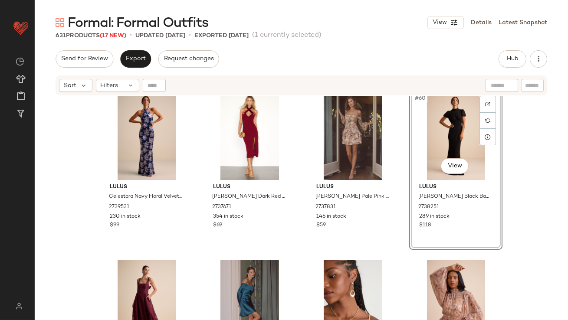
scroll to position [2377, 0]
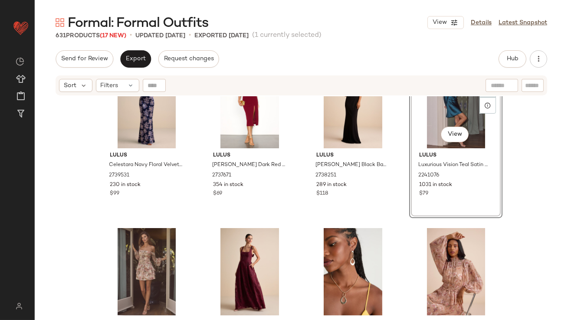
scroll to position [2395, 0]
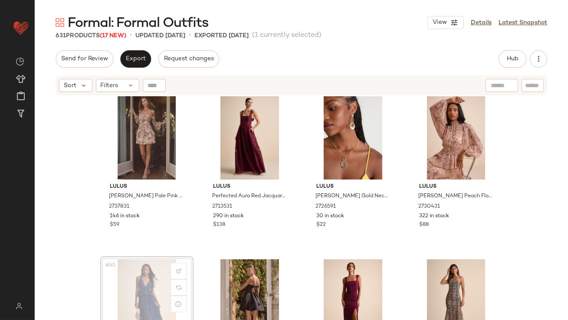
scroll to position [2530, 0]
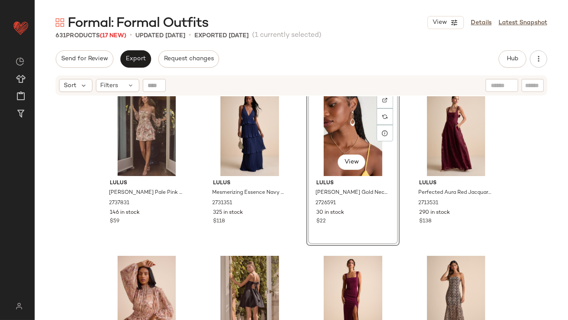
scroll to position [2544, 0]
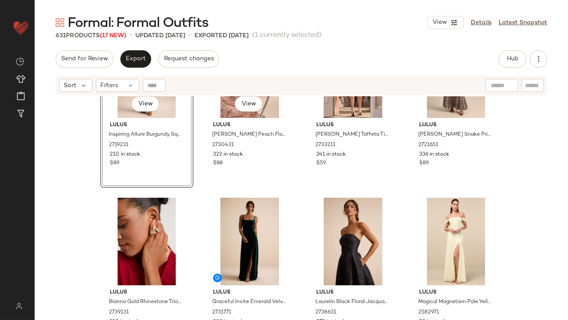
scroll to position [2881, 0]
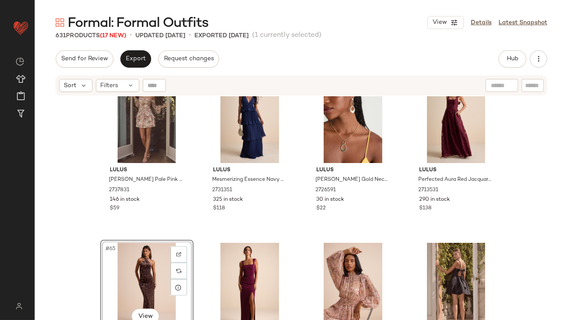
scroll to position [2511, 0]
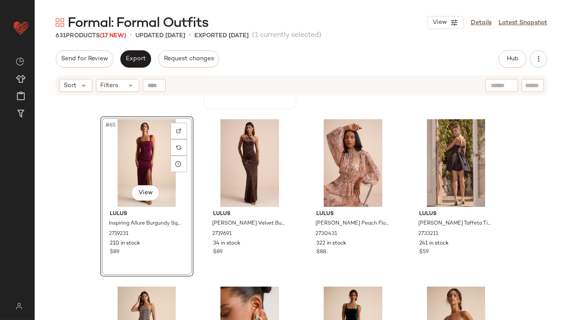
scroll to position [2737, 0]
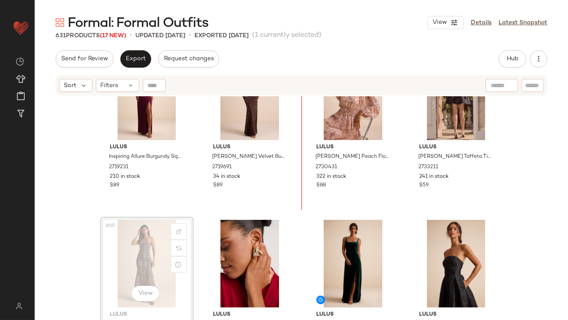
scroll to position [2702, 0]
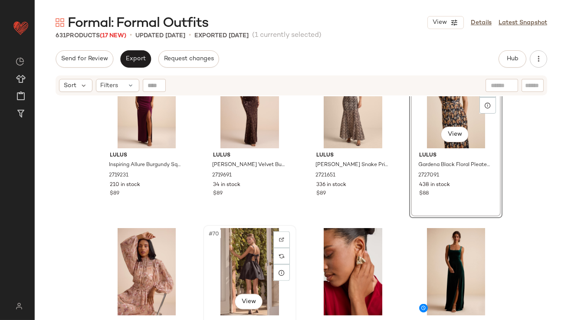
scroll to position [2729, 0]
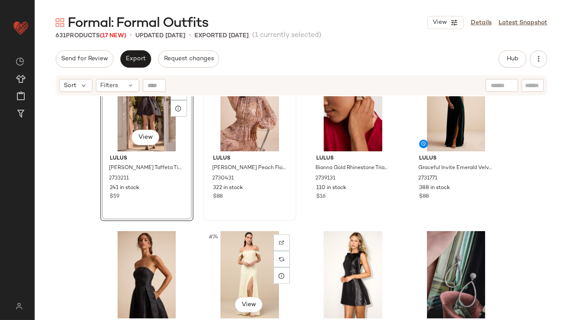
scroll to position [2885, 0]
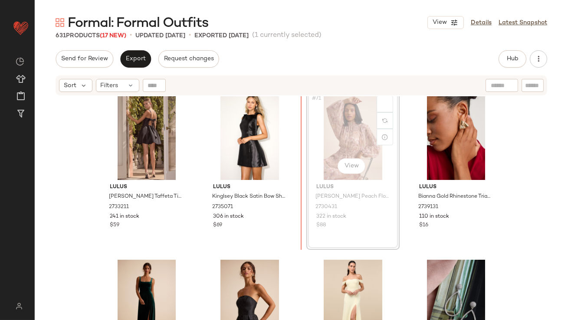
drag, startPoint x: 350, startPoint y: 122, endPoint x: 345, endPoint y: 122, distance: 5.6
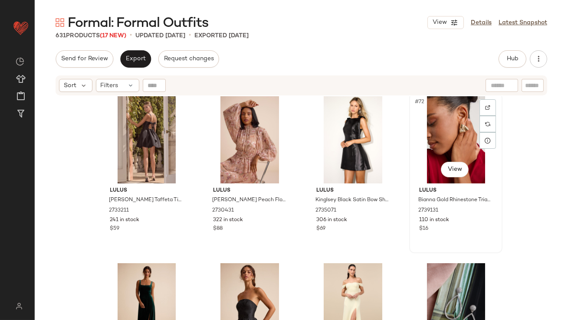
drag, startPoint x: 433, startPoint y: 132, endPoint x: 428, endPoint y: 132, distance: 4.8
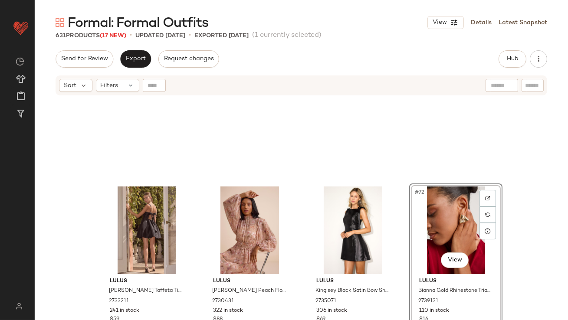
scroll to position [2746, 0]
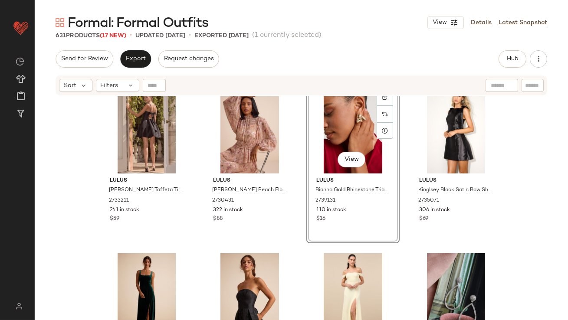
scroll to position [2894, 0]
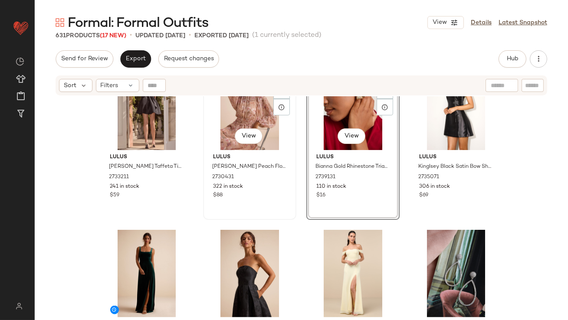
click at [225, 116] on div "#70 View" at bounding box center [249, 107] width 87 height 88
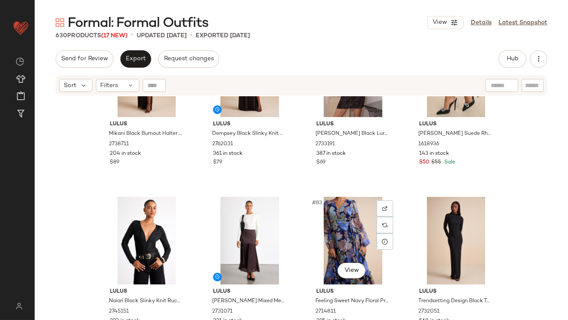
scroll to position [3275, 0]
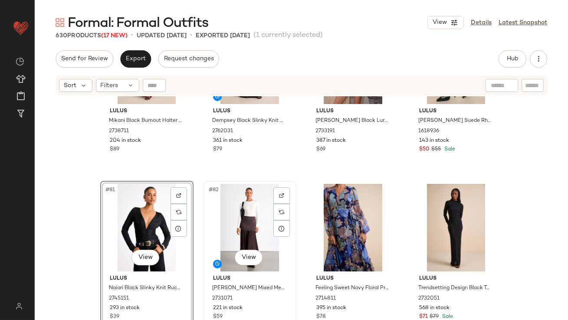
click at [226, 207] on div "#82 View" at bounding box center [249, 228] width 87 height 88
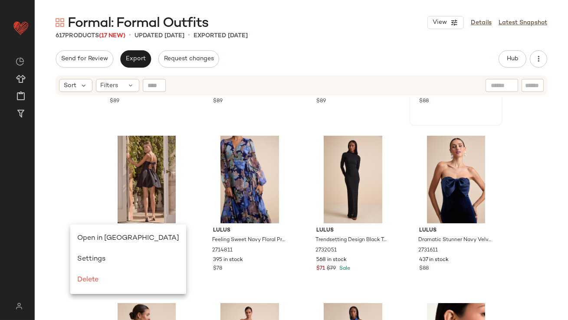
click at [89, 232] on div "Open in [GEOGRAPHIC_DATA]" at bounding box center [128, 238] width 116 height 21
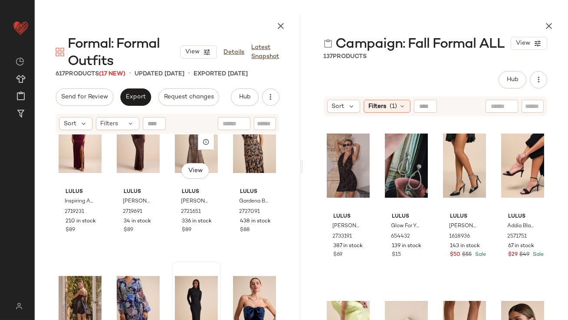
scroll to position [2732, 0]
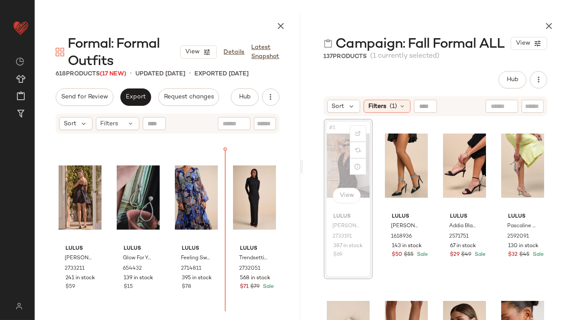
scroll to position [2840, 0]
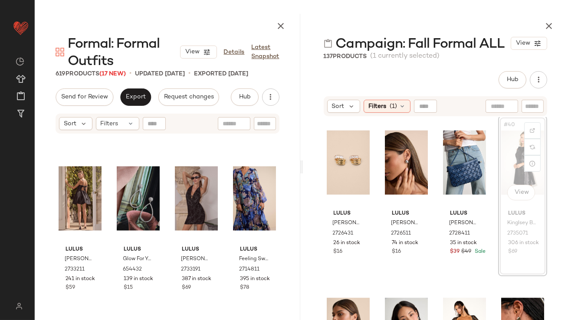
scroll to position [1518, 0]
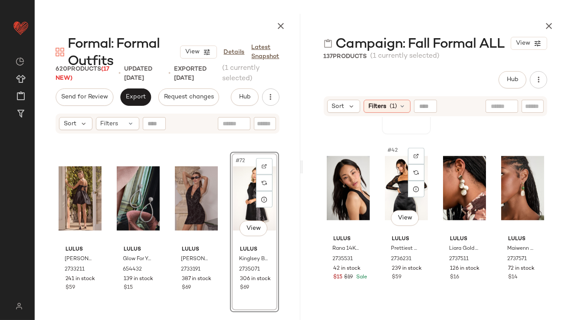
scroll to position [1664, 0]
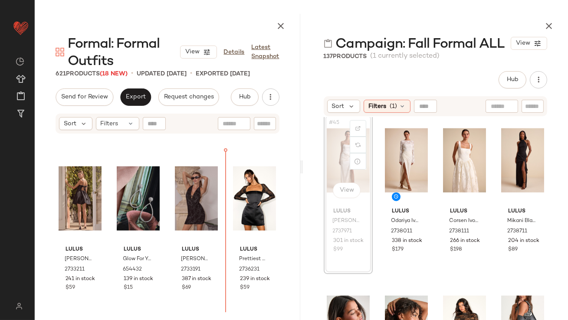
scroll to position [2839, 0]
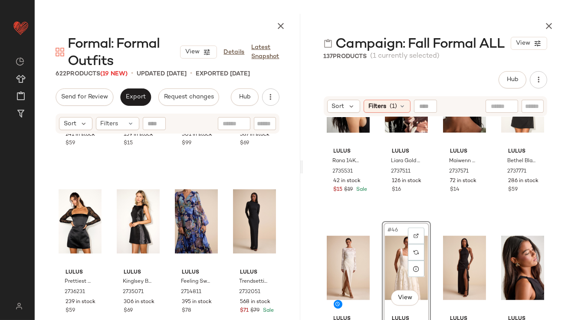
scroll to position [1656, 0]
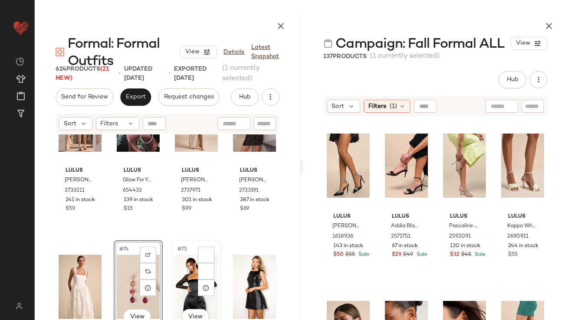
scroll to position [2965, 0]
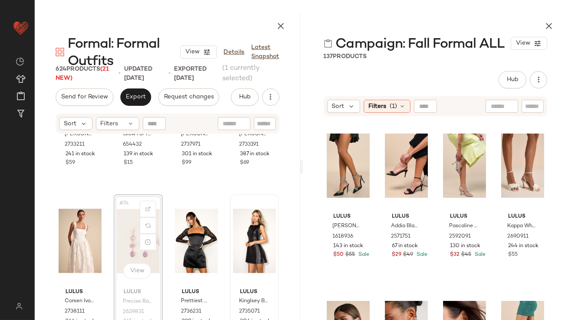
drag, startPoint x: 129, startPoint y: 233, endPoint x: 234, endPoint y: 254, distance: 107.6
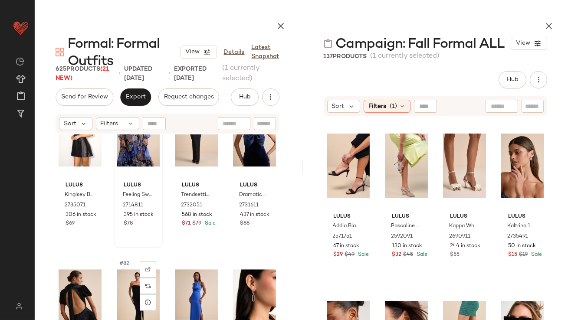
scroll to position [3270, 0]
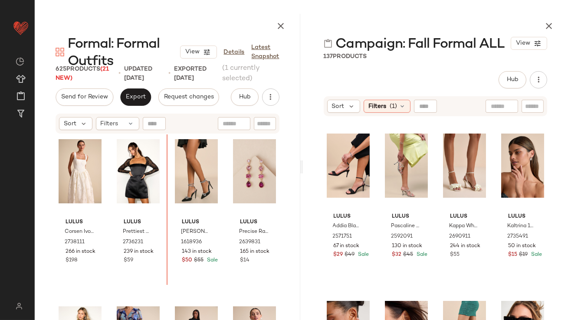
scroll to position [3035, 0]
drag, startPoint x: 184, startPoint y: 257, endPoint x: 184, endPoint y: 251, distance: 6.1
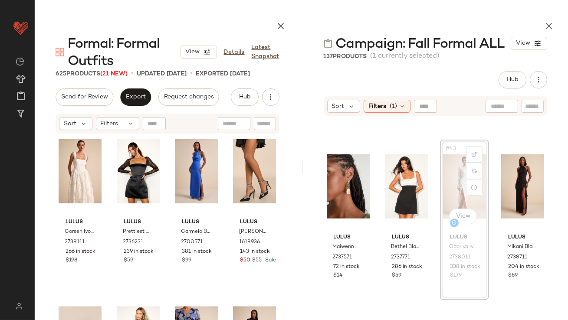
scroll to position [1661, 0]
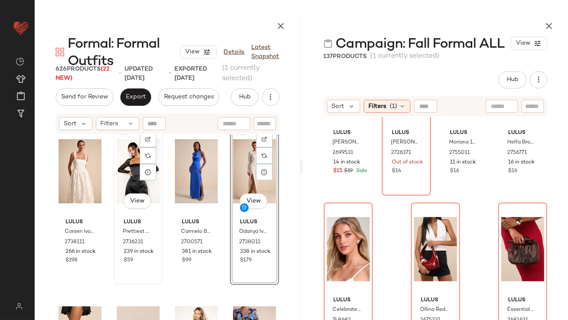
scroll to position [3182, 0]
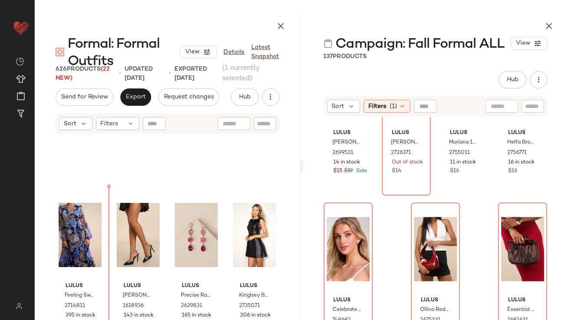
scroll to position [3139, 0]
drag, startPoint x: 72, startPoint y: 225, endPoint x: 114, endPoint y: 244, distance: 45.8
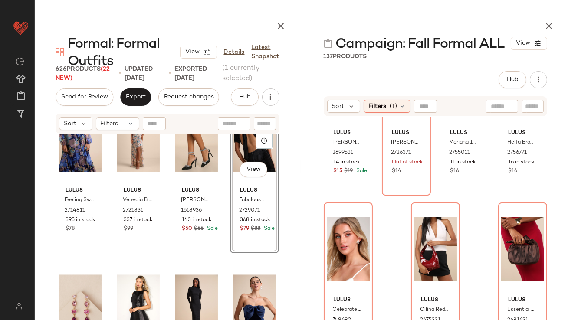
scroll to position [3298, 0]
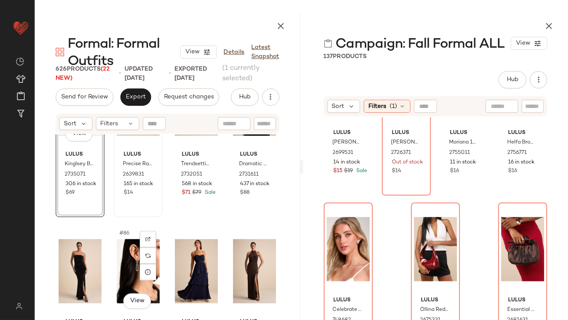
scroll to position [3604, 0]
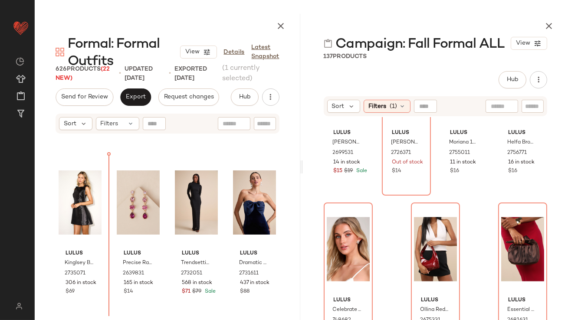
drag, startPoint x: 98, startPoint y: 256, endPoint x: 83, endPoint y: 254, distance: 14.4
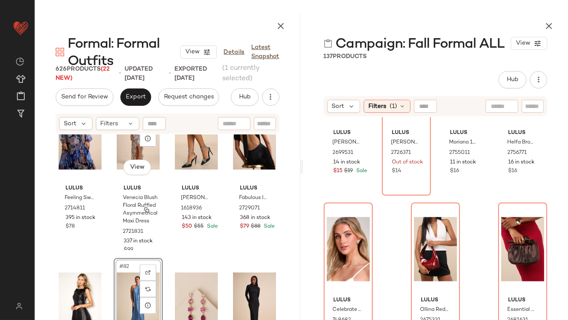
scroll to position [3337, 0]
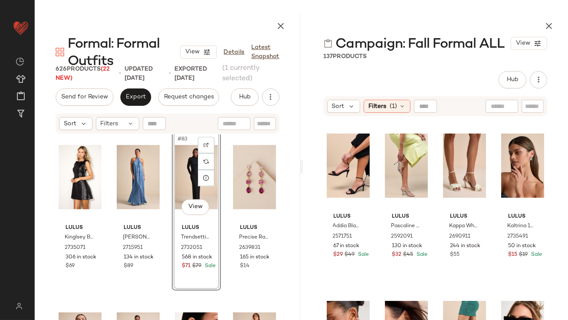
click at [548, 27] on icon "button" at bounding box center [549, 26] width 10 height 10
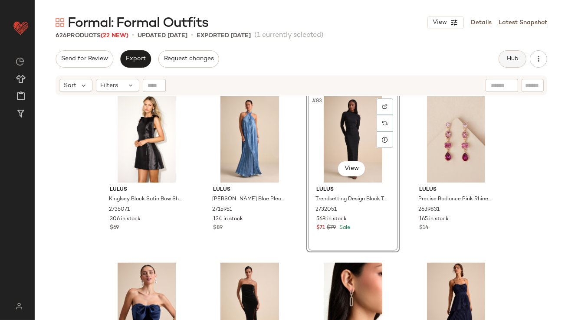
click at [505, 55] on button "Hub" at bounding box center [513, 58] width 28 height 17
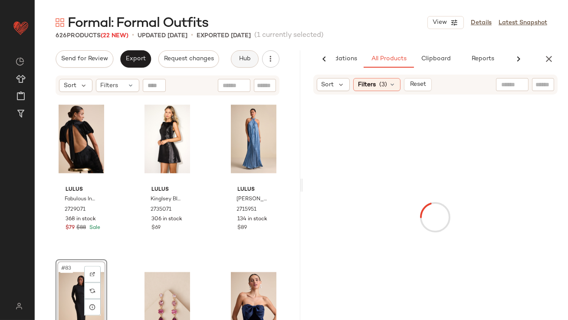
scroll to position [0, 49]
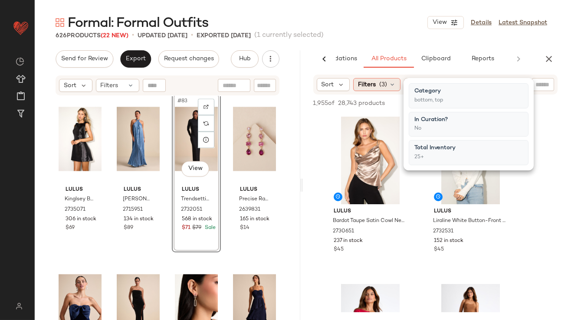
click at [393, 82] on icon at bounding box center [392, 84] width 7 height 7
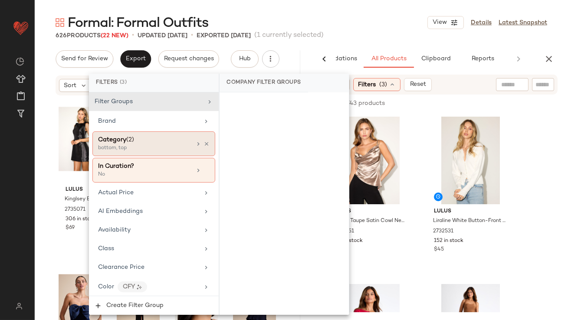
click at [204, 143] on icon at bounding box center [207, 144] width 6 height 6
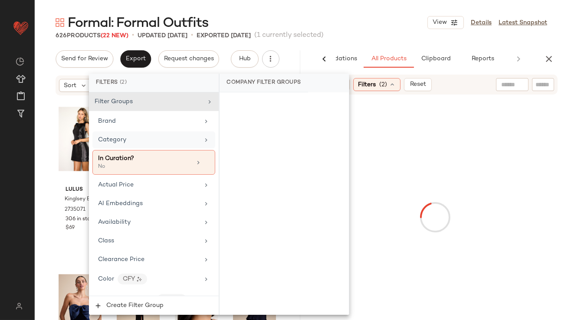
click at [182, 140] on div "Category" at bounding box center [148, 139] width 101 height 9
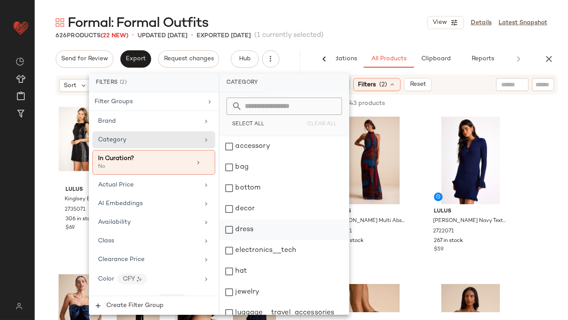
click at [236, 234] on div "dress" at bounding box center [284, 230] width 129 height 21
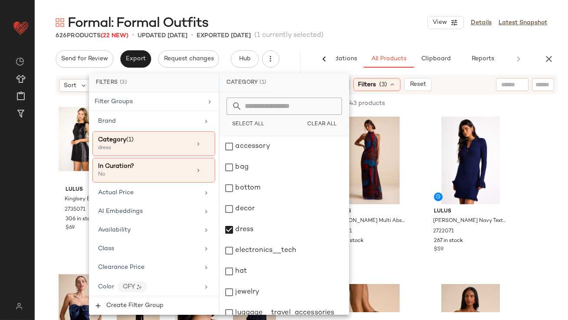
click at [363, 31] on div "626 Products (22 New) • updated Oct 10th • Exported Oct 10th (1 currently selec…" at bounding box center [302, 35] width 534 height 9
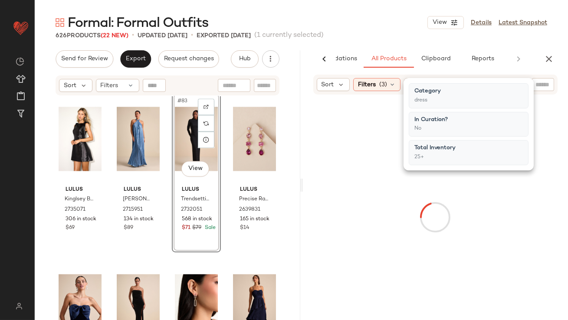
click at [367, 20] on div "Formal: Formal Outfits View Details Latest Snapshot" at bounding box center [302, 22] width 534 height 17
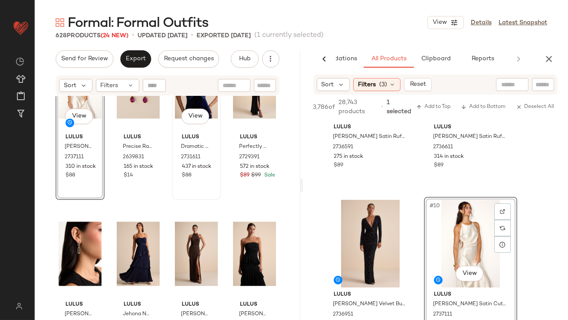
scroll to position [3591, 0]
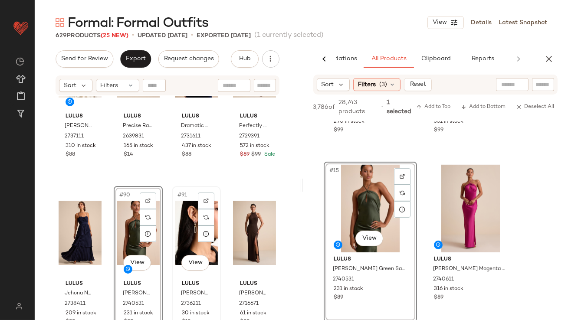
scroll to position [3670, 0]
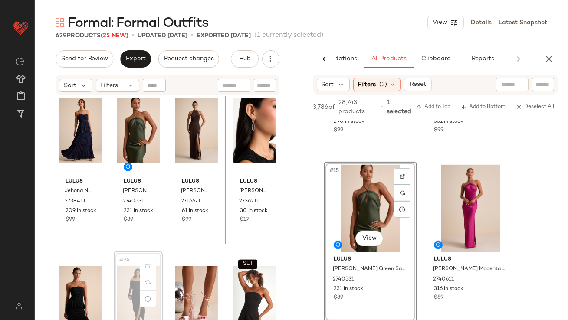
scroll to position [3708, 0]
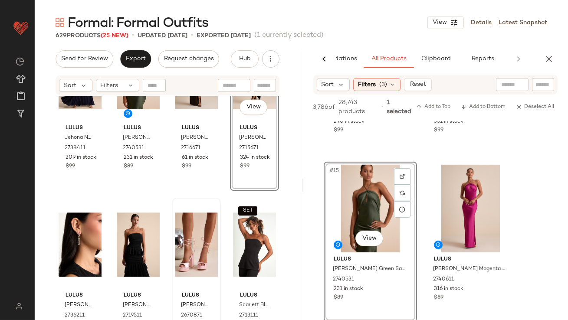
scroll to position [3765, 0]
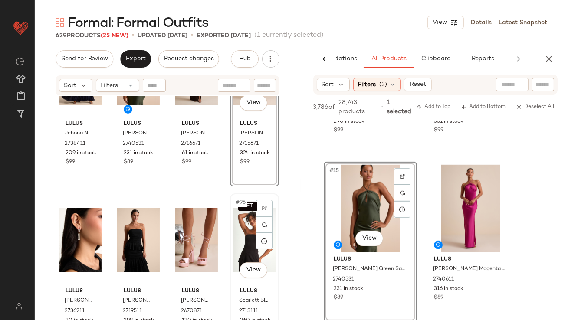
click at [239, 235] on div "SET #96 View" at bounding box center [254, 241] width 43 height 88
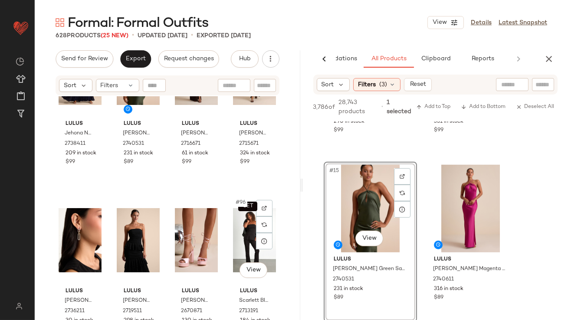
click at [240, 236] on div "SET #96 View" at bounding box center [254, 241] width 43 height 88
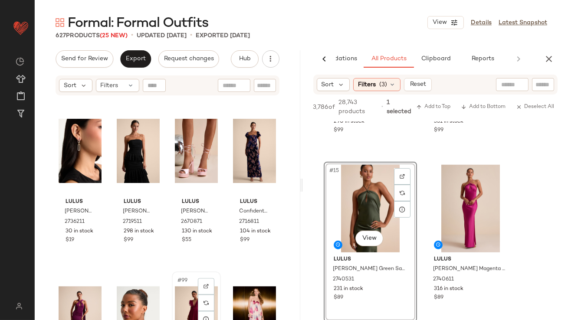
scroll to position [3843, 0]
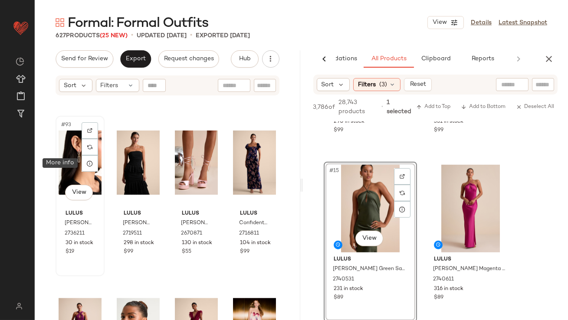
click at [79, 166] on div "#93 View" at bounding box center [80, 163] width 43 height 88
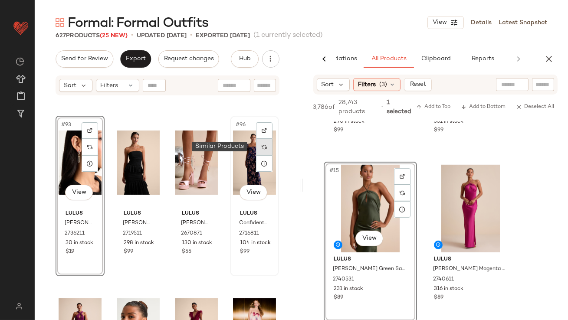
click at [256, 155] on div at bounding box center [264, 147] width 16 height 16
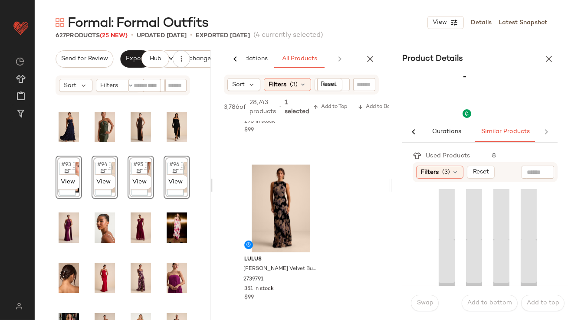
scroll to position [0, 50]
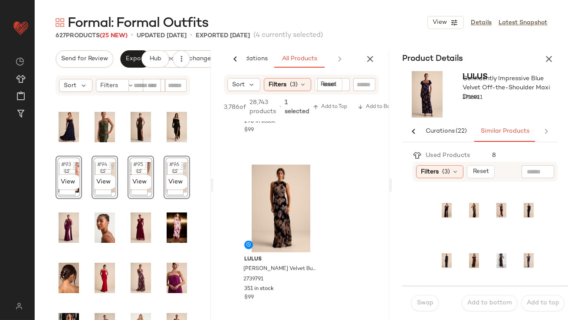
click at [553, 56] on icon "button" at bounding box center [549, 59] width 10 height 10
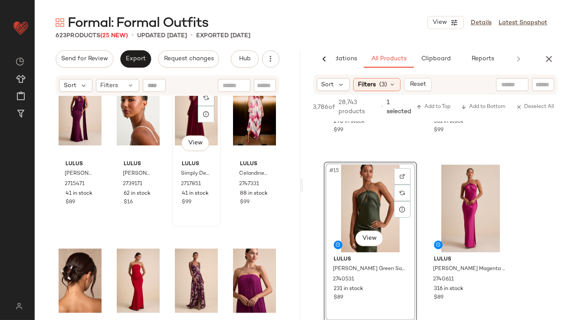
scroll to position [3888, 0]
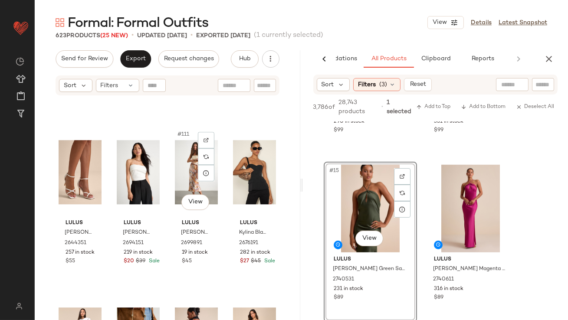
scroll to position [4504, 0]
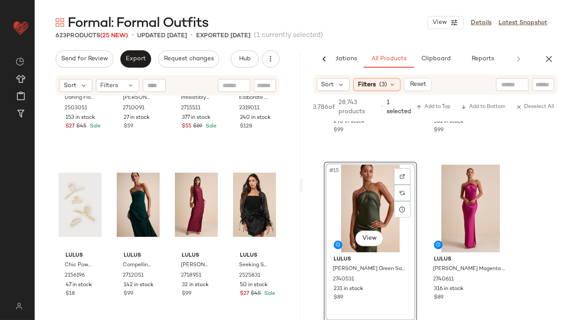
scroll to position [4869, 0]
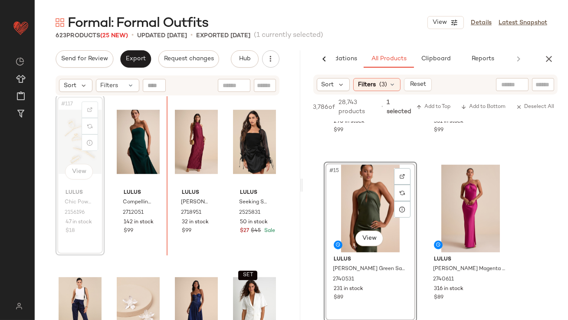
scroll to position [4864, 0]
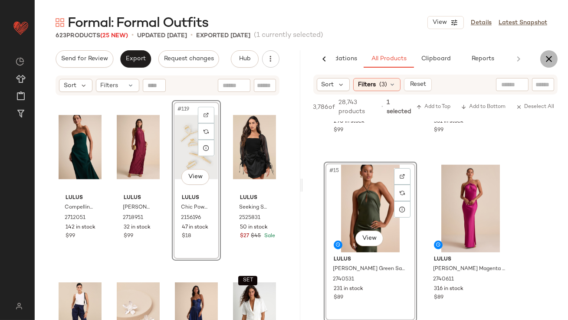
click at [555, 59] on button "button" at bounding box center [548, 58] width 17 height 17
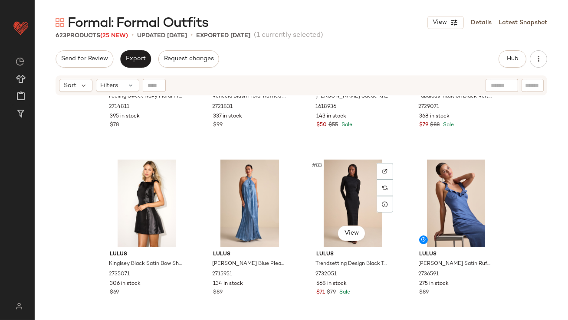
scroll to position [3309, 0]
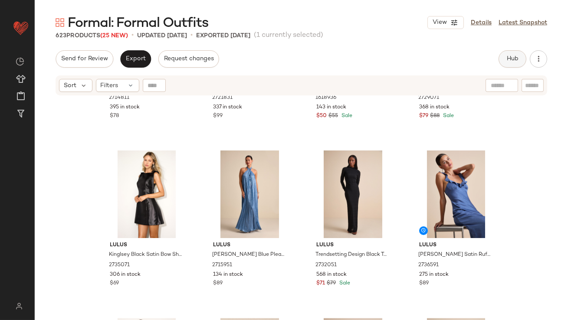
click at [513, 65] on button "Hub" at bounding box center [513, 58] width 28 height 17
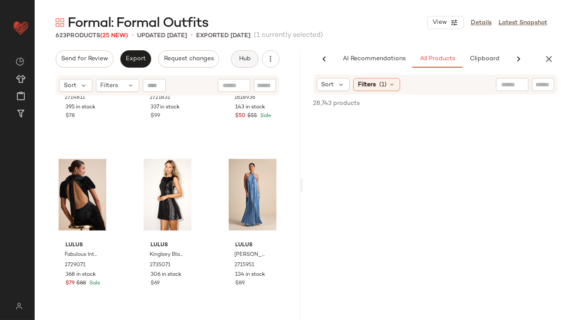
scroll to position [0, 49]
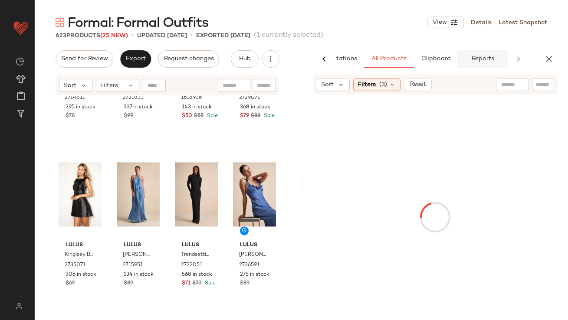
click at [475, 55] on button "Reports" at bounding box center [483, 58] width 50 height 17
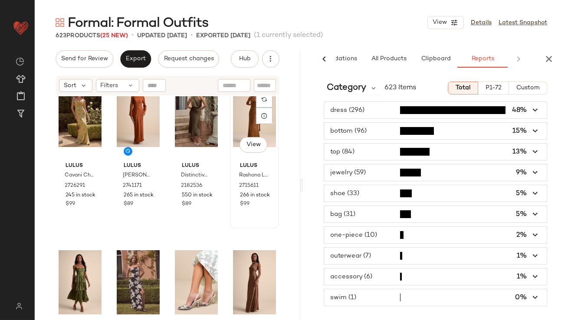
scroll to position [0, 0]
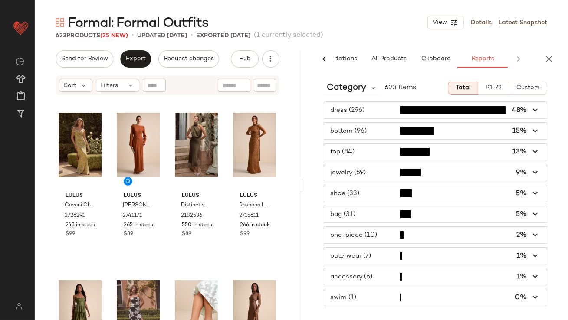
click at [360, 81] on div "Category 623 Items Total P1-72 Custom dress (296) 48% bottom (96) 15% top (84) …" at bounding box center [436, 198] width 266 height 246
click at [357, 86] on span "Category" at bounding box center [347, 88] width 40 height 13
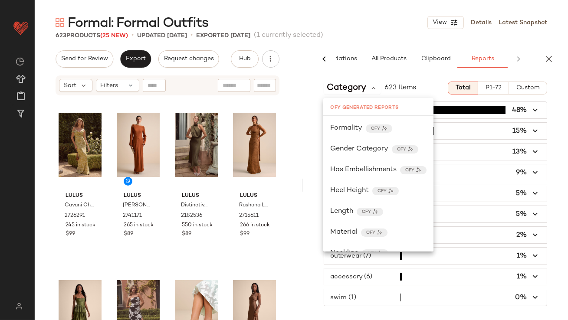
scroll to position [336, 0]
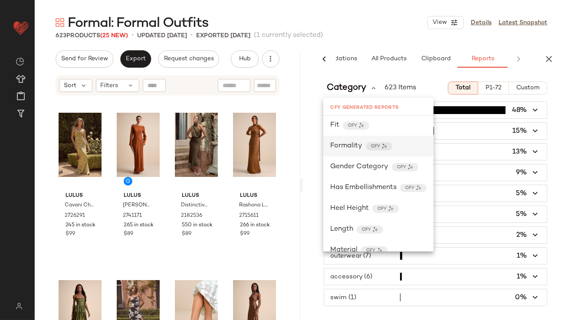
click at [349, 142] on span "Formality" at bounding box center [346, 146] width 32 height 10
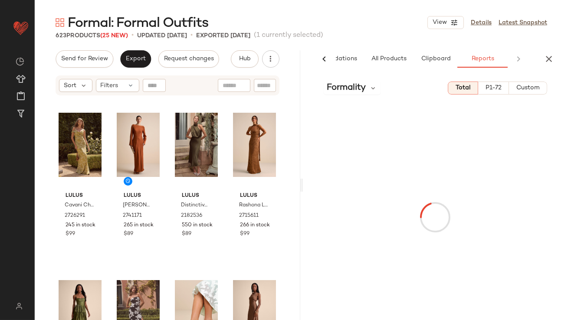
click at [382, 35] on div "623 Products (25 New) • updated Oct 10th • Exported Oct 10th (1 currently selec…" at bounding box center [302, 35] width 534 height 9
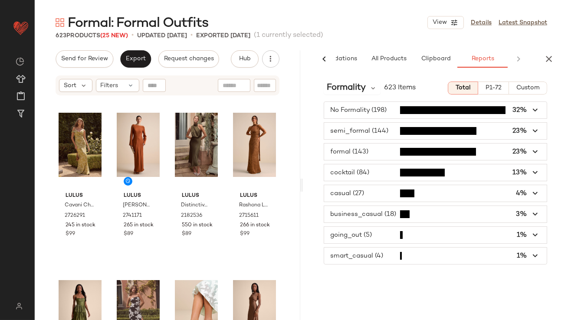
click at [347, 255] on span "button" at bounding box center [435, 256] width 223 height 16
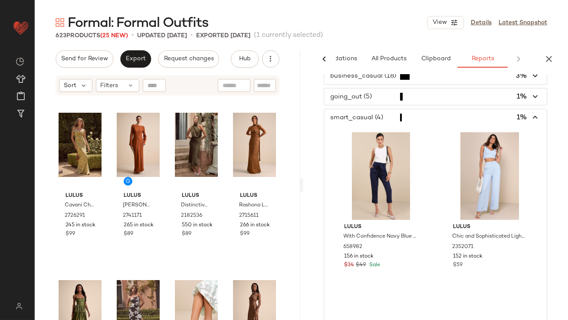
scroll to position [192, 0]
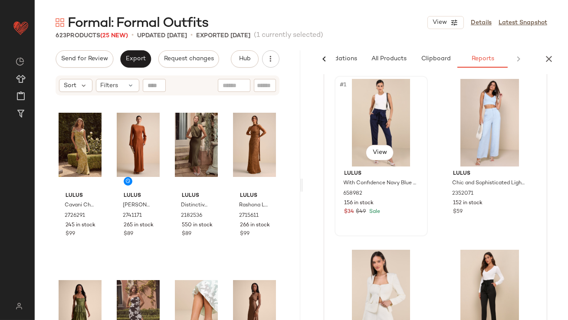
click at [377, 124] on div "#1 View" at bounding box center [381, 123] width 87 height 88
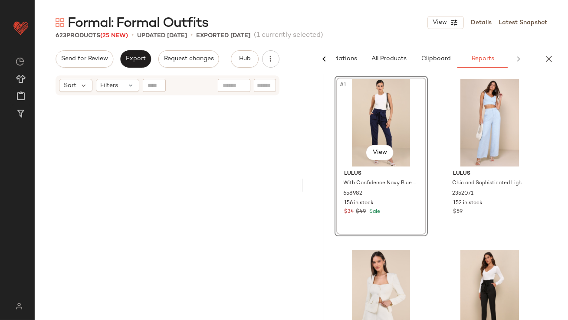
scroll to position [5027, 0]
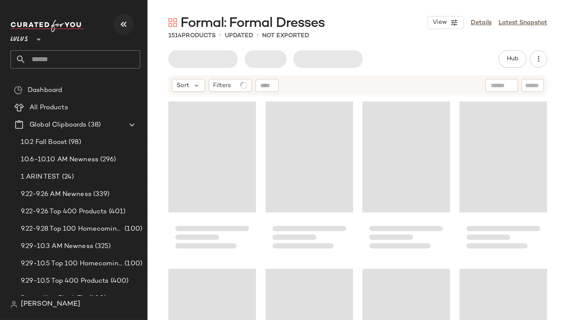
click at [119, 25] on icon "button" at bounding box center [124, 24] width 10 height 10
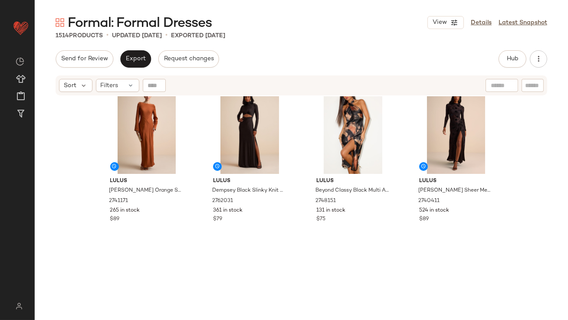
scroll to position [1985, 0]
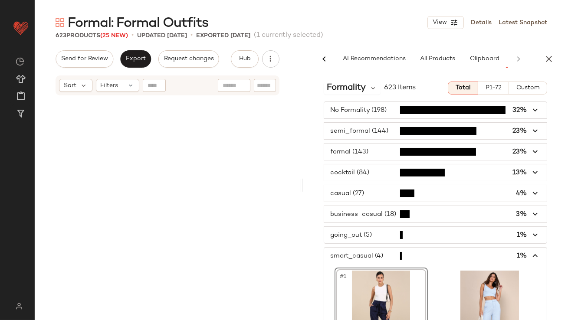
scroll to position [192, 0]
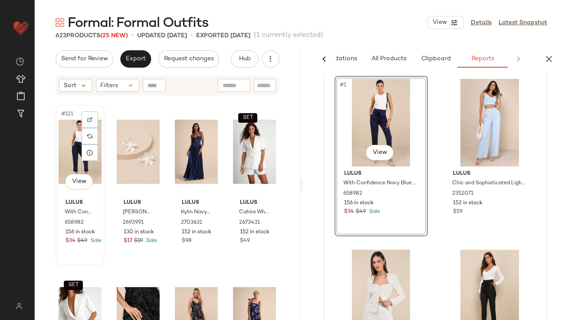
click at [76, 136] on div "#121 View" at bounding box center [80, 152] width 43 height 88
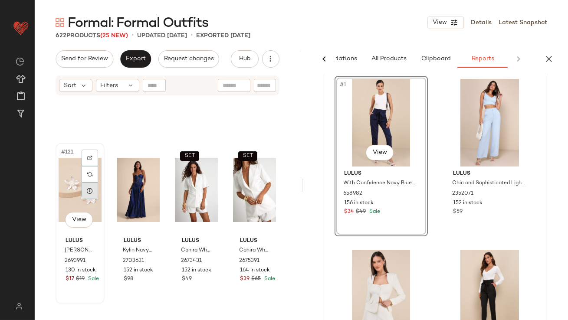
scroll to position [4987, 0]
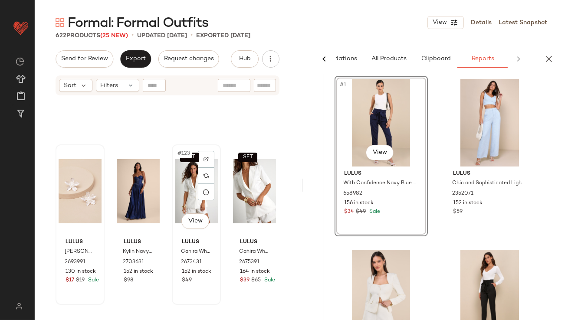
click at [179, 182] on div "SET #123 View" at bounding box center [196, 192] width 43 height 88
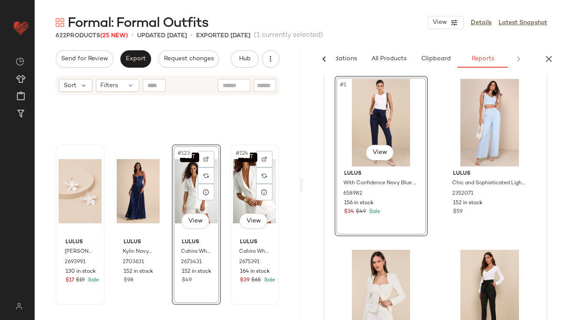
click at [240, 184] on div "SET #124 View" at bounding box center [254, 192] width 43 height 88
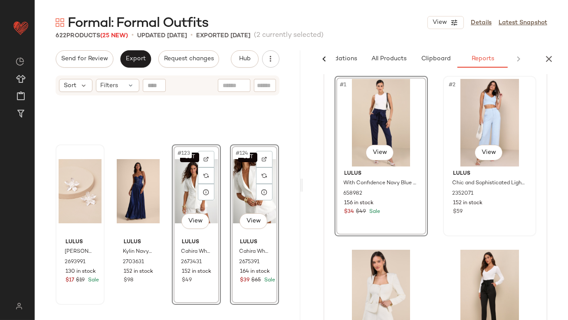
click at [470, 116] on div "#2 View" at bounding box center [489, 123] width 87 height 88
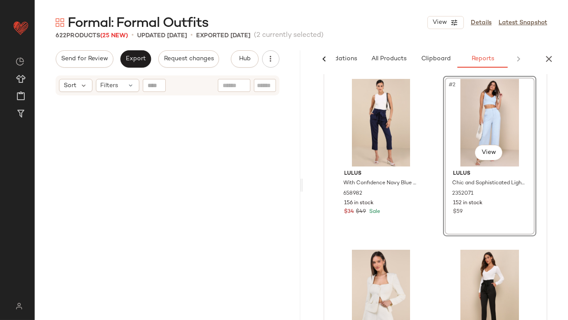
scroll to position [9383, 0]
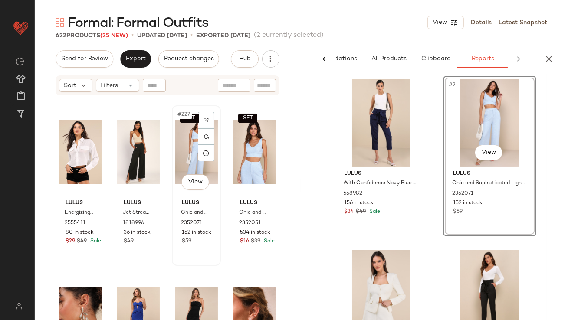
click at [175, 142] on div "SET #227 View" at bounding box center [196, 153] width 43 height 88
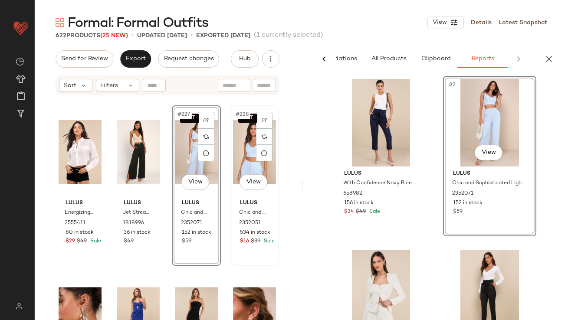
click at [248, 150] on div "SET #228 View" at bounding box center [254, 153] width 43 height 88
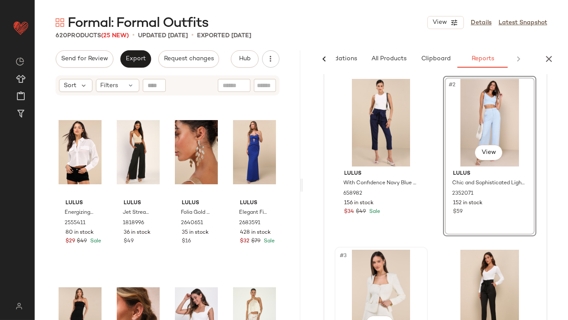
click at [375, 270] on div "#3 View" at bounding box center [381, 294] width 87 height 88
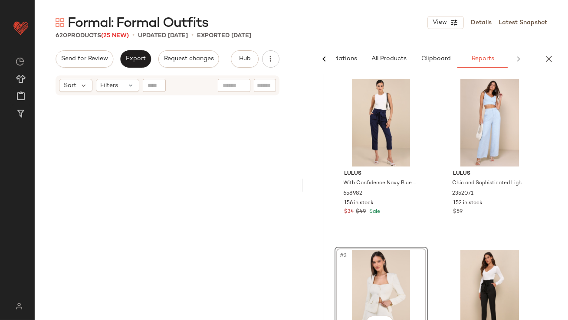
scroll to position [11394, 0]
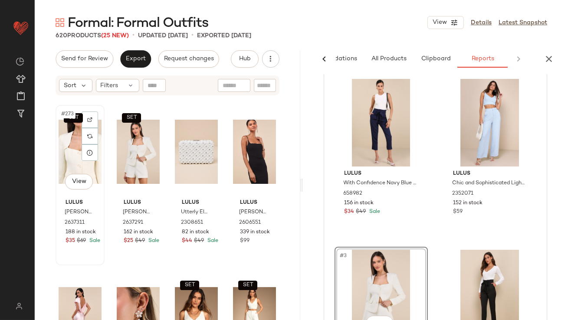
click at [75, 146] on div "SET #273 View" at bounding box center [80, 152] width 43 height 88
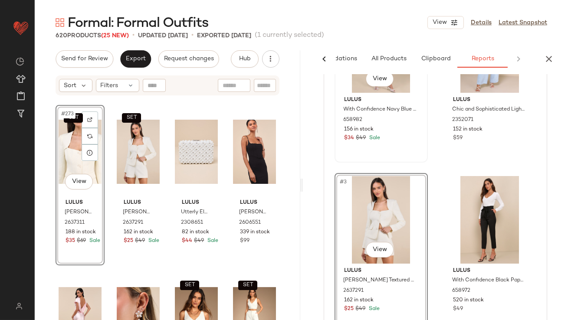
scroll to position [286, 0]
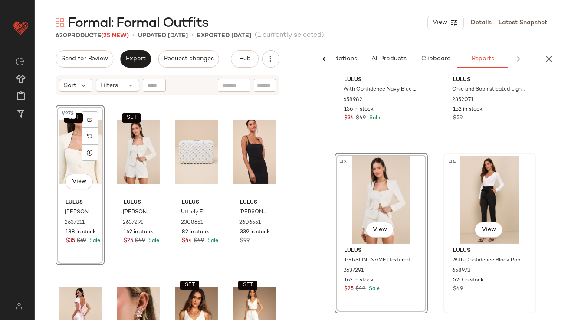
click at [461, 190] on div "#4 View" at bounding box center [489, 200] width 87 height 88
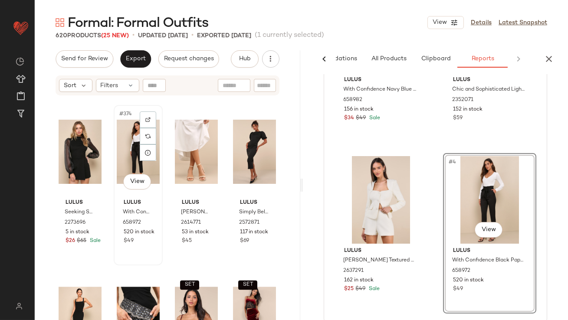
click at [130, 154] on div "#374 View" at bounding box center [138, 152] width 43 height 88
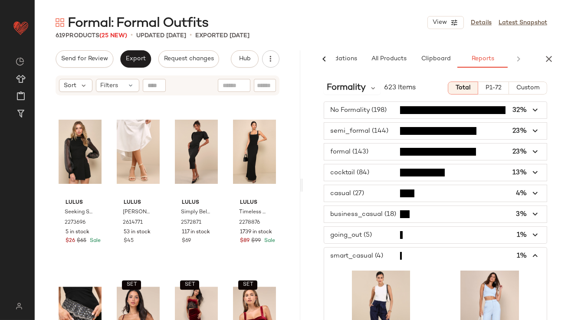
click at [364, 253] on span "button" at bounding box center [435, 256] width 223 height 16
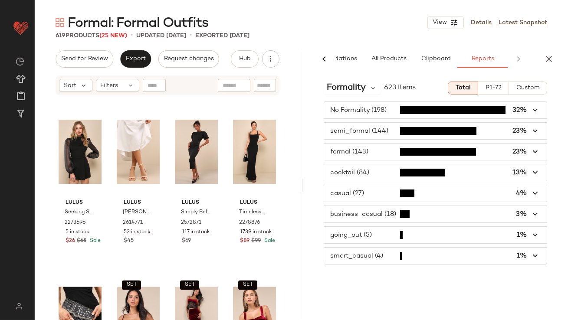
click at [366, 222] on div "No Formality (198) 32% semi_formal (144) 23% formal (143) 23% cocktail (84) 13%…" at bounding box center [436, 183] width 266 height 163
click at [365, 214] on span "button" at bounding box center [435, 214] width 223 height 16
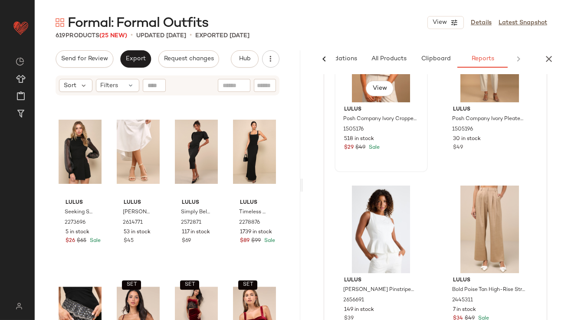
scroll to position [418, 0]
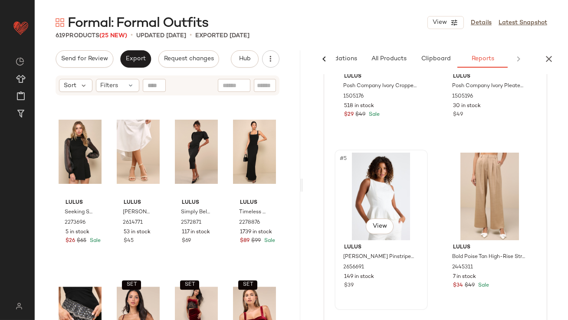
click at [382, 188] on div "#5 View" at bounding box center [381, 197] width 87 height 88
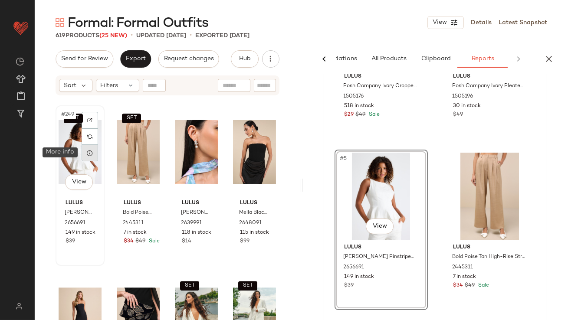
click at [82, 153] on div at bounding box center [90, 153] width 16 height 16
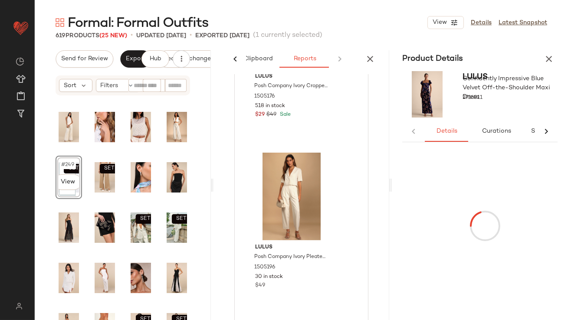
scroll to position [0, 138]
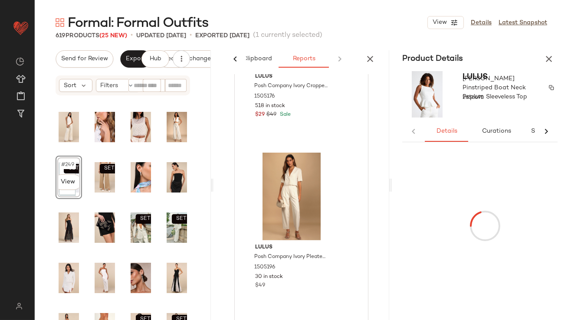
click at [544, 66] on button "button" at bounding box center [548, 58] width 17 height 17
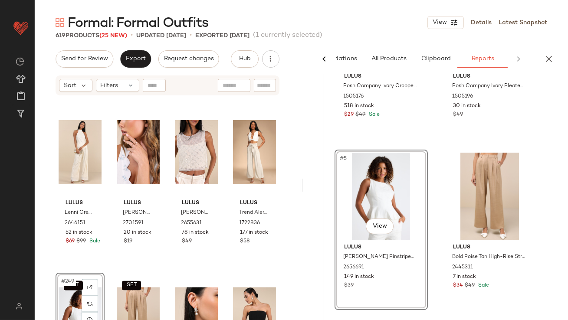
scroll to position [8388, 0]
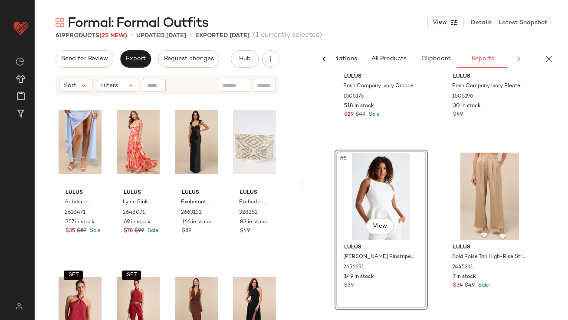
click at [392, 169] on div "#5 View" at bounding box center [381, 197] width 87 height 88
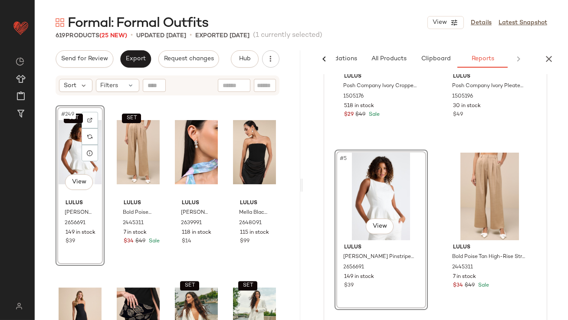
click at [73, 152] on div "SET #249 View" at bounding box center [80, 153] width 43 height 88
click at [125, 149] on div "SET #250 View" at bounding box center [138, 153] width 43 height 88
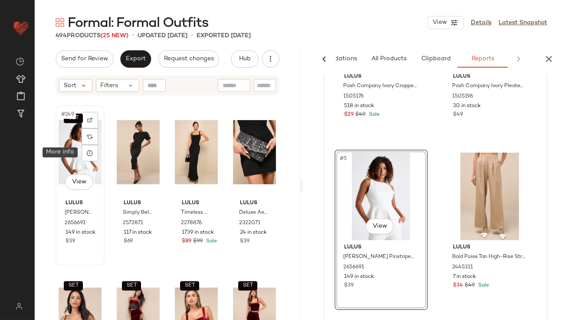
click at [74, 146] on div "SET #249 View" at bounding box center [80, 153] width 43 height 88
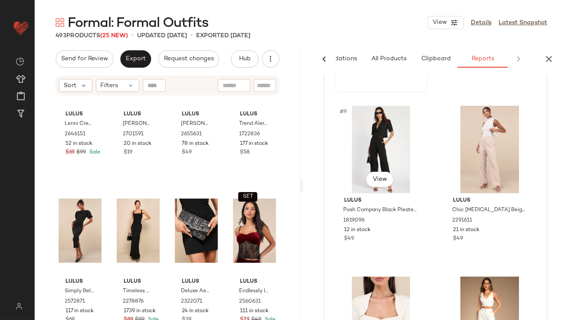
scroll to position [815, 0]
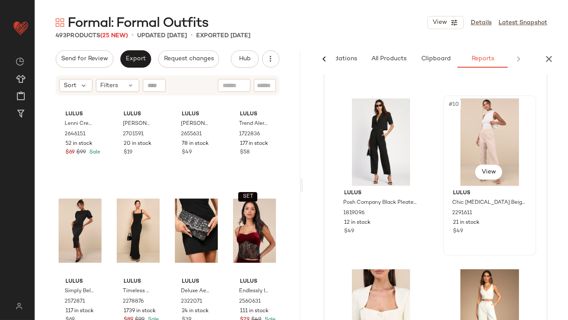
click at [455, 146] on div "#10 View" at bounding box center [489, 143] width 87 height 88
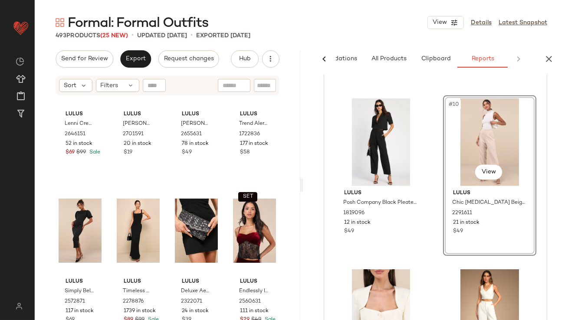
click at [446, 136] on div "#10 View" at bounding box center [489, 143] width 87 height 88
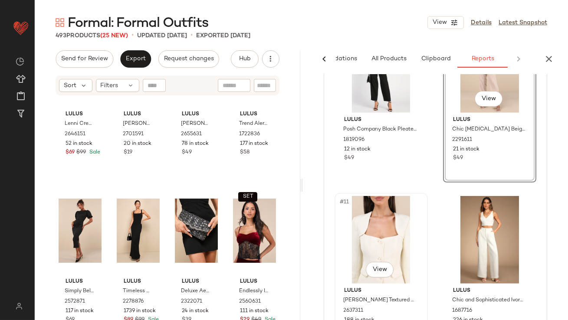
scroll to position [894, 0]
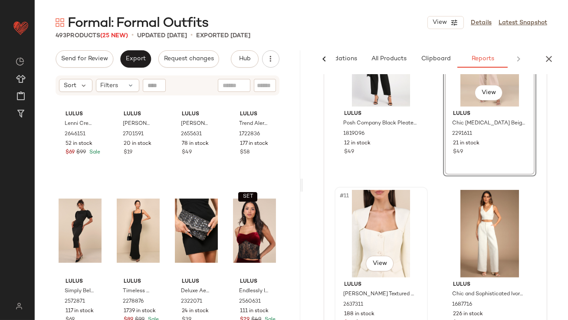
click at [355, 218] on div "#11 View" at bounding box center [381, 234] width 87 height 88
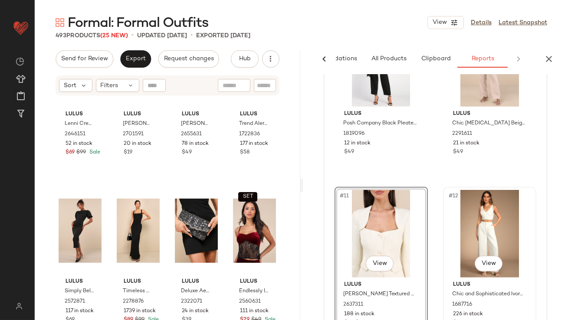
click at [491, 212] on div "#12 View" at bounding box center [489, 234] width 87 height 88
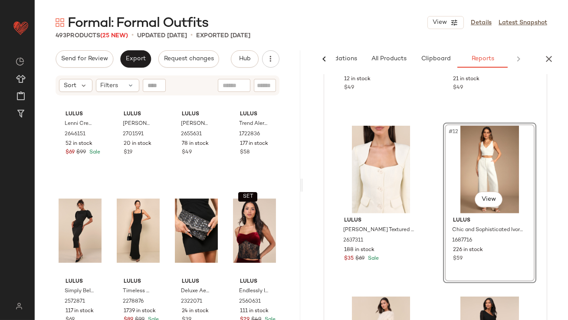
scroll to position [1016, 0]
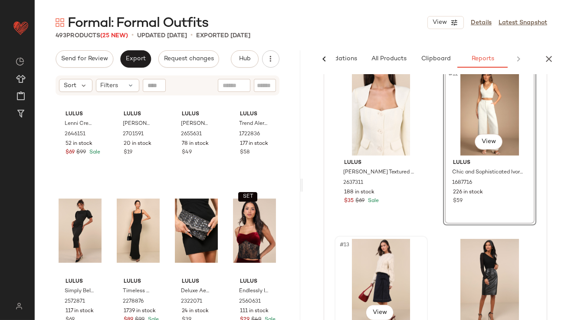
click at [366, 250] on div "#13 View" at bounding box center [381, 283] width 87 height 88
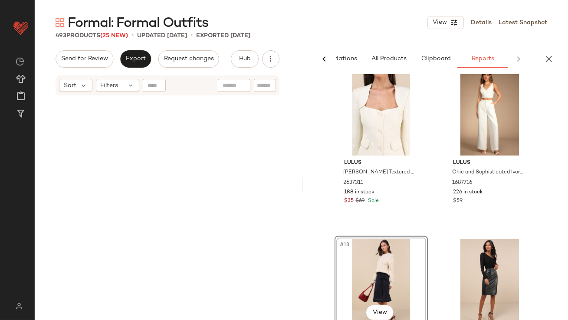
scroll to position [12734, 0]
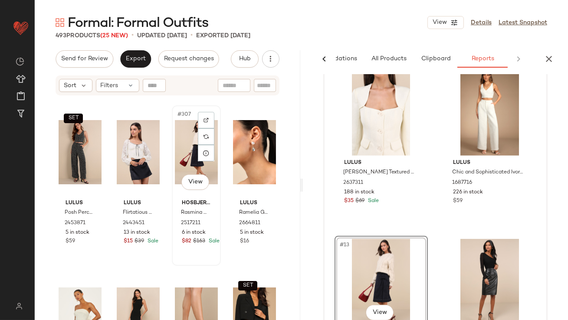
click at [187, 149] on div "#307 View" at bounding box center [196, 153] width 43 height 88
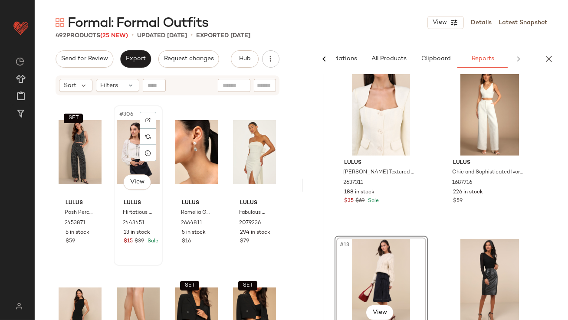
click at [126, 153] on div "#306 View" at bounding box center [138, 153] width 43 height 88
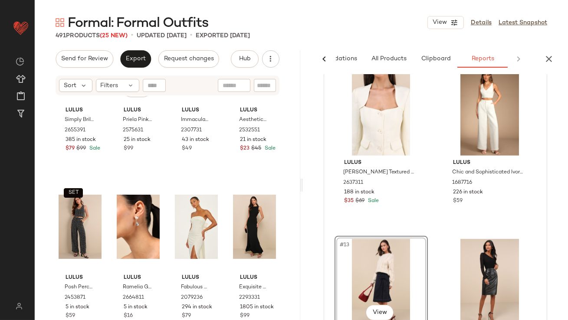
scroll to position [12623, 0]
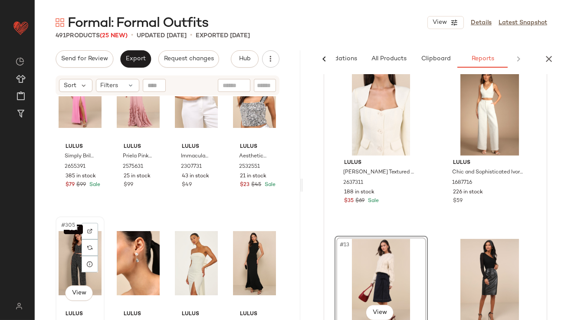
click at [69, 244] on div "SET #305 View" at bounding box center [80, 264] width 43 height 88
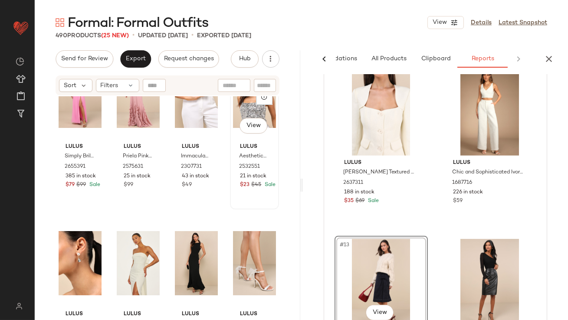
click at [234, 115] on div "#304 View" at bounding box center [254, 96] width 43 height 88
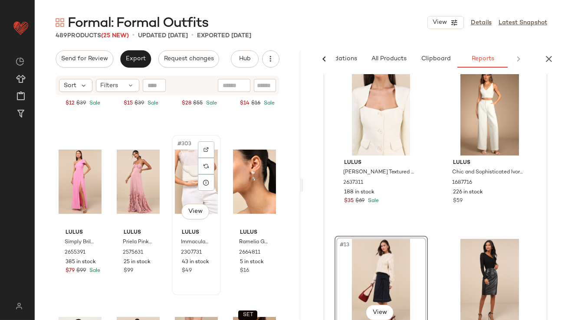
scroll to position [12591, 0]
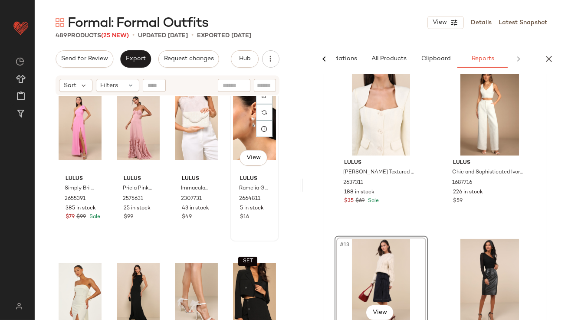
click at [233, 125] on div "#304 View" at bounding box center [254, 128] width 43 height 88
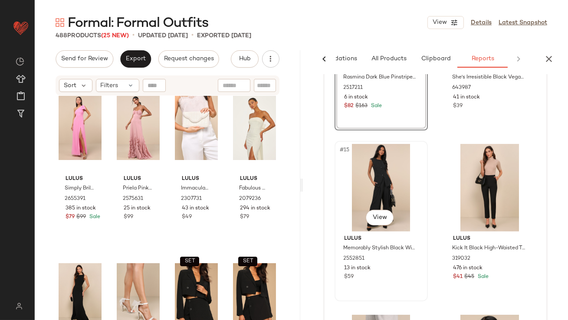
scroll to position [1283, 0]
click at [376, 188] on div "#15 View" at bounding box center [381, 187] width 87 height 88
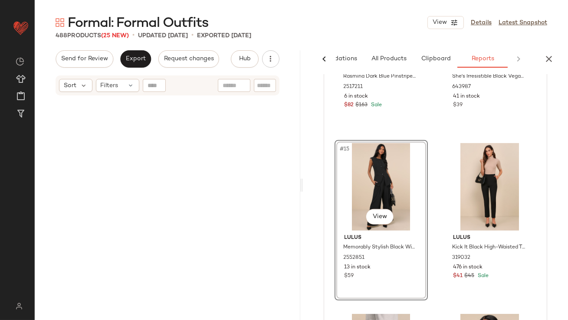
scroll to position [14577, 0]
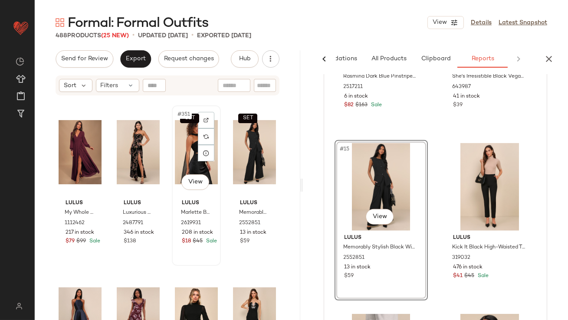
click at [190, 137] on div "SET #351 View" at bounding box center [196, 153] width 43 height 88
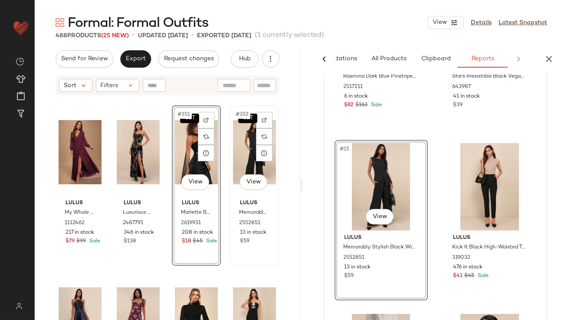
click at [236, 131] on div "SET #352 View" at bounding box center [254, 153] width 43 height 88
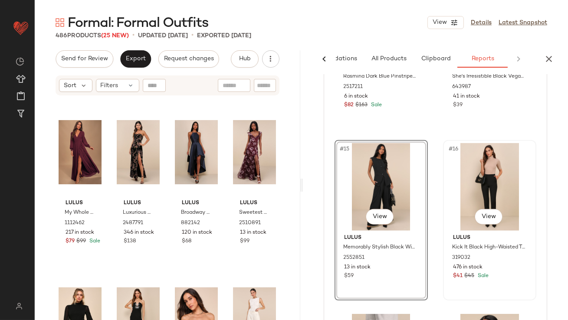
click at [474, 155] on div "#16 View" at bounding box center [489, 187] width 87 height 88
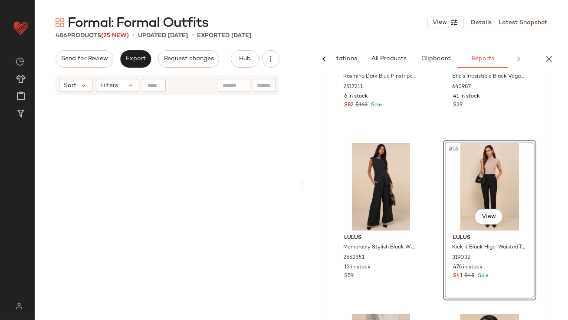
scroll to position [17259, 0]
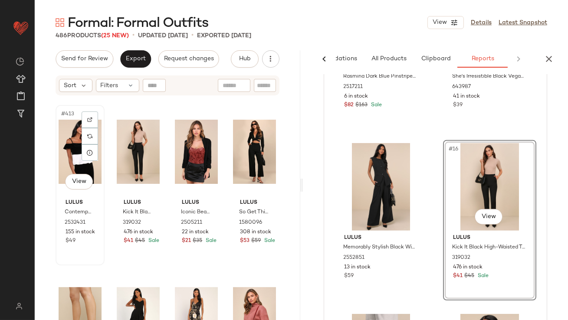
click at [76, 146] on div "#413 View" at bounding box center [80, 152] width 43 height 88
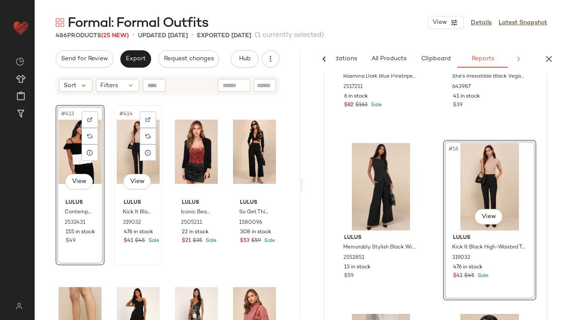
click at [124, 146] on div "#414 View" at bounding box center [138, 152] width 43 height 88
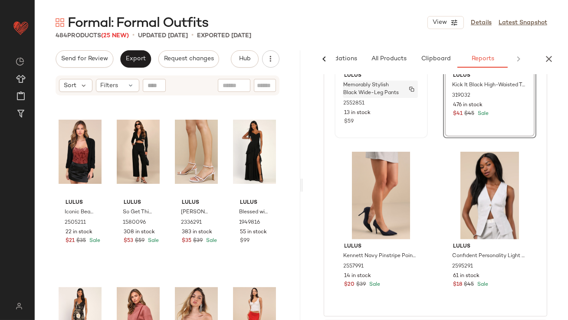
scroll to position [1446, 0]
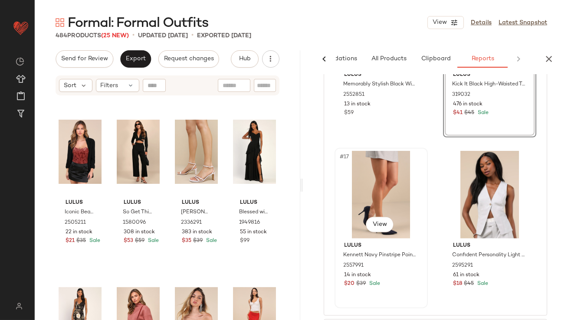
click at [371, 184] on div "#17 View" at bounding box center [381, 195] width 87 height 88
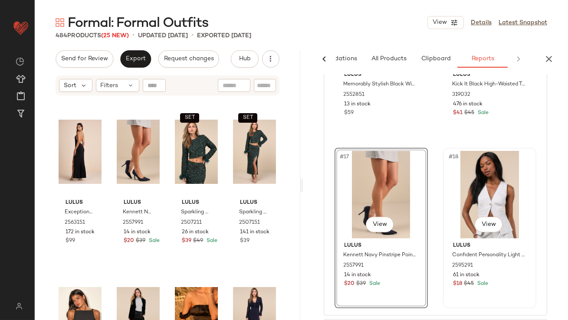
click at [453, 188] on div "#18 View" at bounding box center [489, 195] width 87 height 88
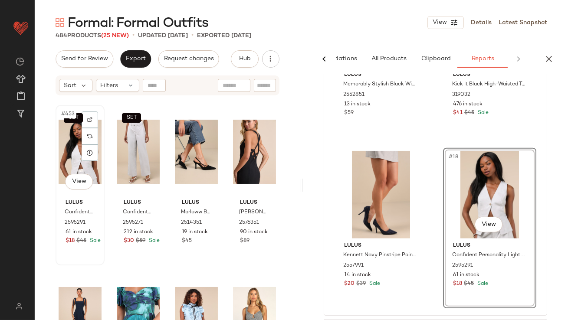
click at [67, 148] on div "SET #453 View" at bounding box center [80, 152] width 43 height 88
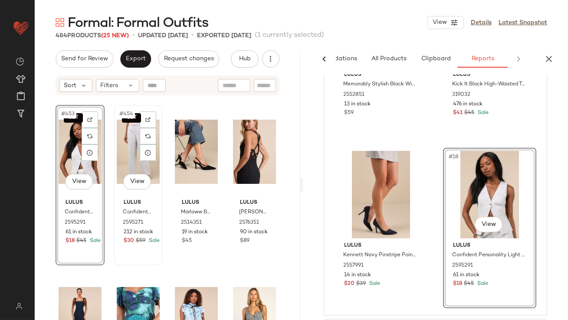
click at [124, 147] on div "SET #454 View" at bounding box center [138, 152] width 43 height 88
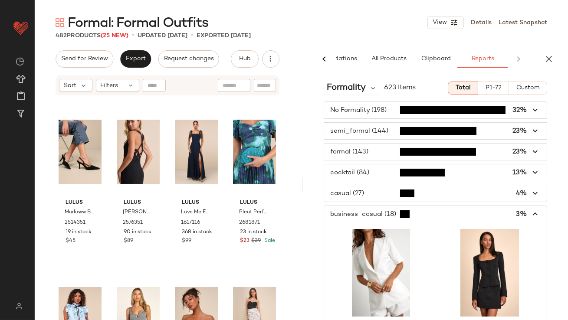
click at [355, 217] on span "button" at bounding box center [435, 214] width 223 height 16
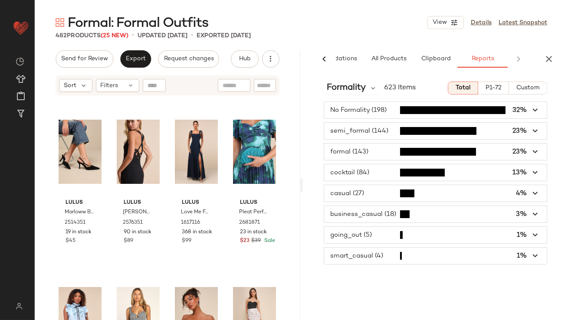
click at [358, 231] on span "button" at bounding box center [435, 235] width 223 height 16
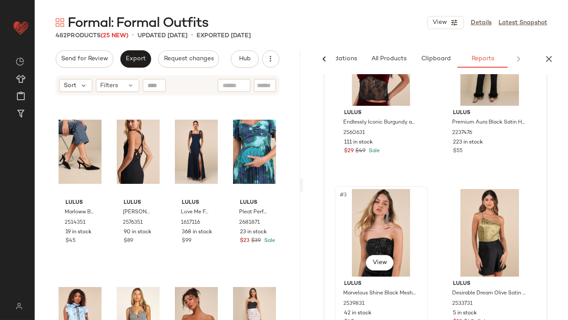
scroll to position [231, 0]
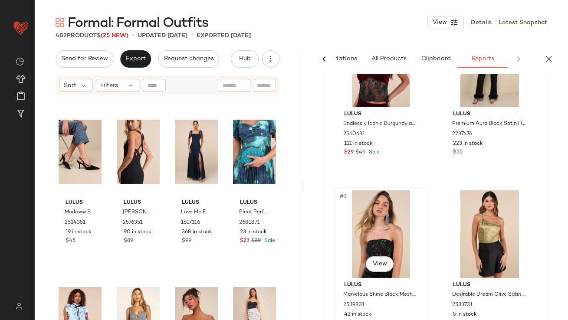
click at [400, 238] on div "#3 View" at bounding box center [381, 235] width 87 height 88
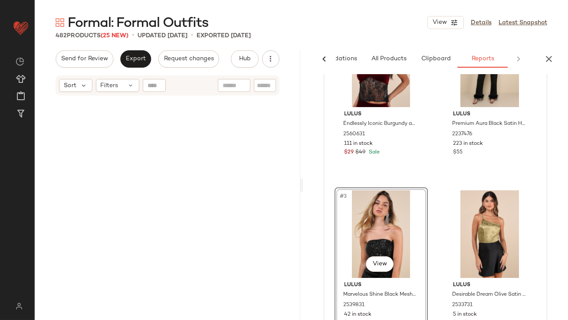
scroll to position [17426, 0]
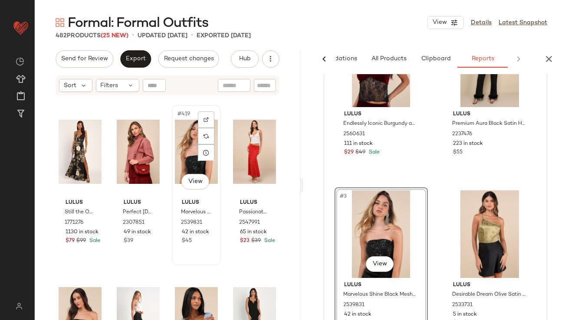
click at [181, 136] on div "#419 View" at bounding box center [196, 152] width 43 height 88
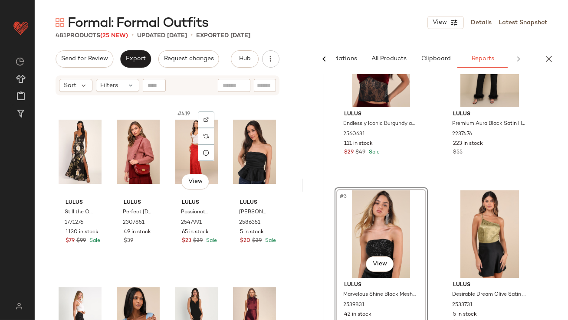
click at [182, 137] on div "#419 View" at bounding box center [196, 152] width 43 height 88
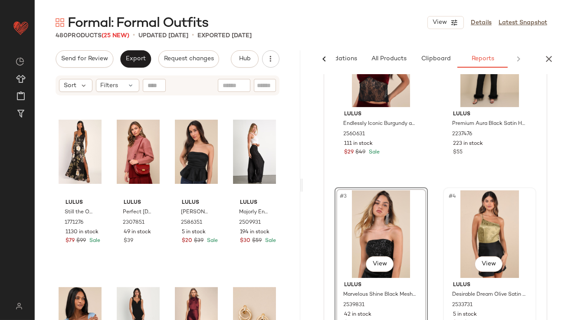
click at [459, 206] on div "#4 View" at bounding box center [489, 235] width 87 height 88
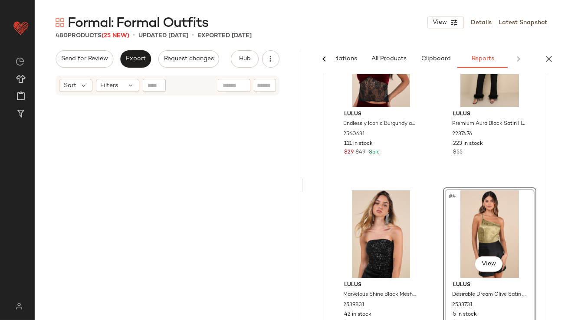
scroll to position [18097, 0]
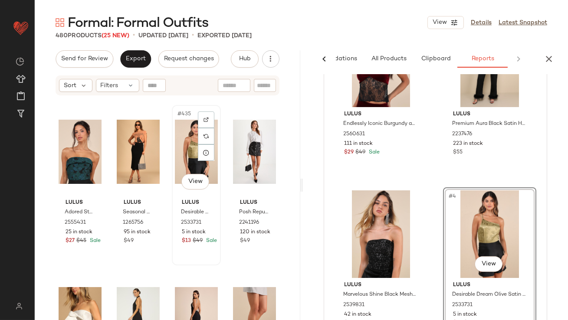
click at [178, 160] on div "#435 View" at bounding box center [196, 152] width 43 height 88
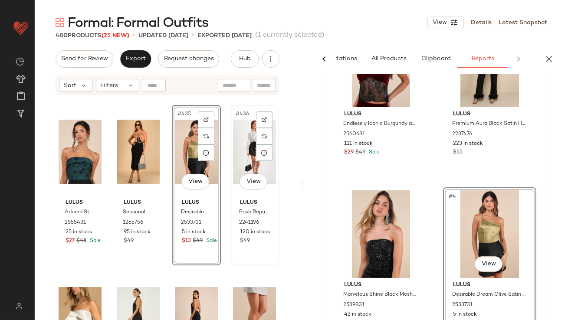
click at [240, 138] on div "#436 View" at bounding box center [254, 152] width 43 height 88
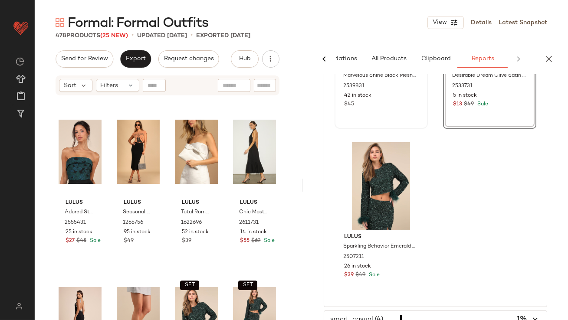
scroll to position [457, 0]
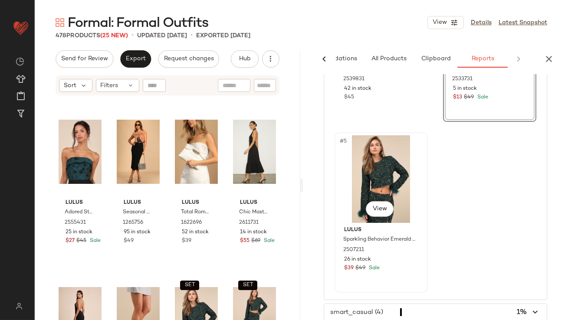
click at [375, 184] on div "#5 View" at bounding box center [381, 179] width 87 height 88
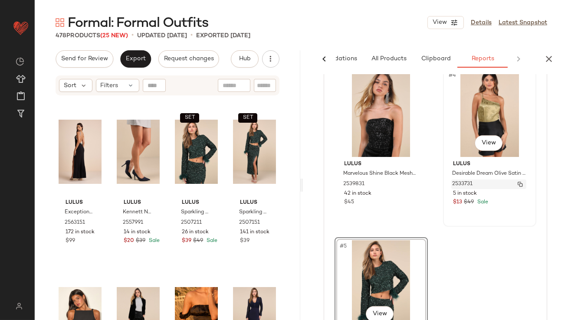
scroll to position [0, 0]
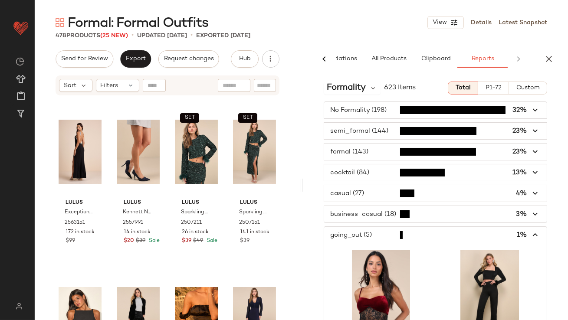
click at [351, 232] on span "button" at bounding box center [435, 235] width 223 height 16
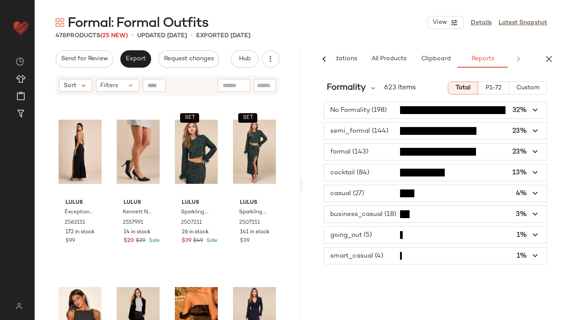
click at [358, 217] on span "button" at bounding box center [435, 214] width 223 height 16
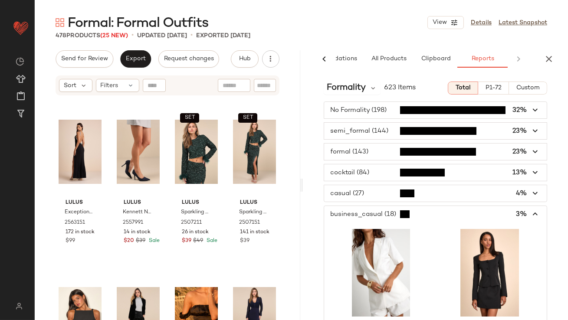
click at [358, 217] on span "button" at bounding box center [435, 214] width 223 height 16
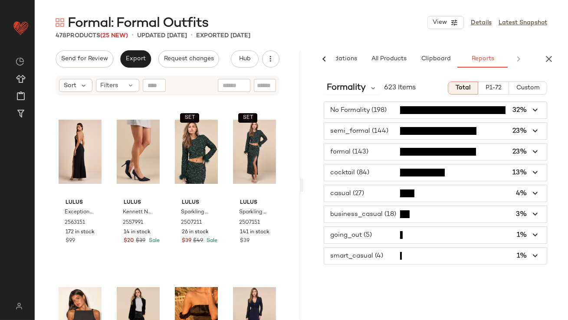
click at [359, 196] on span "button" at bounding box center [435, 193] width 223 height 16
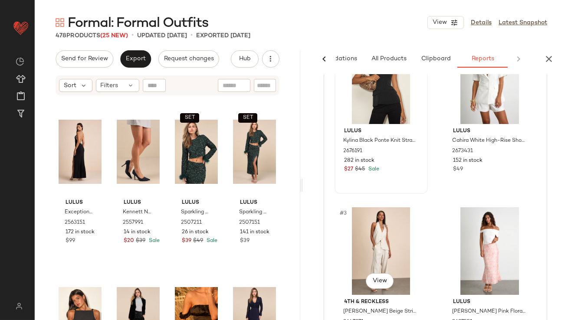
scroll to position [242, 0]
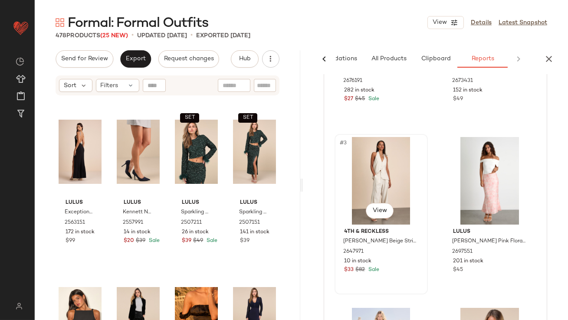
click at [375, 177] on div "#3 View" at bounding box center [381, 181] width 87 height 88
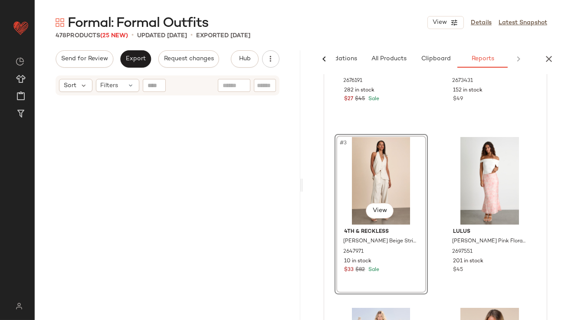
scroll to position [5697, 0]
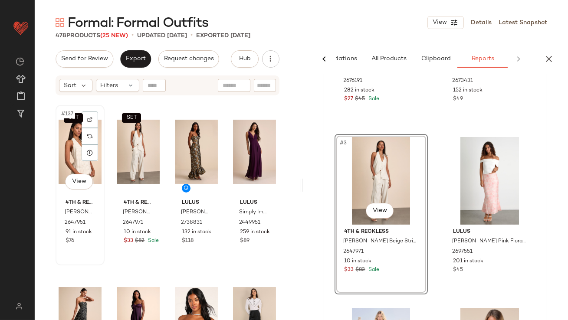
click at [69, 151] on div "SET #137 View" at bounding box center [80, 152] width 43 height 88
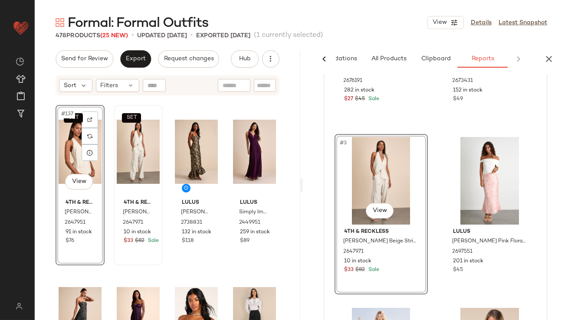
click at [122, 140] on div "SET" at bounding box center [138, 152] width 43 height 88
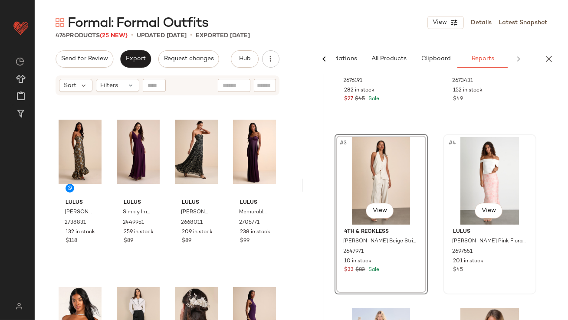
click at [480, 175] on div "#4 View" at bounding box center [489, 181] width 87 height 88
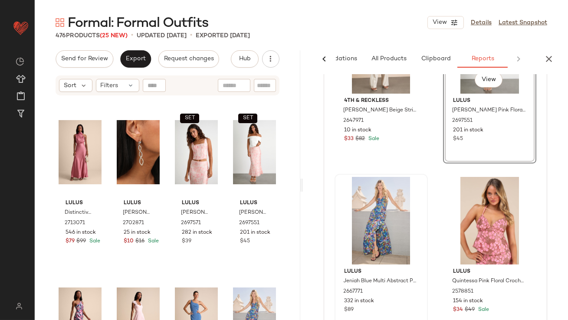
scroll to position [378, 0]
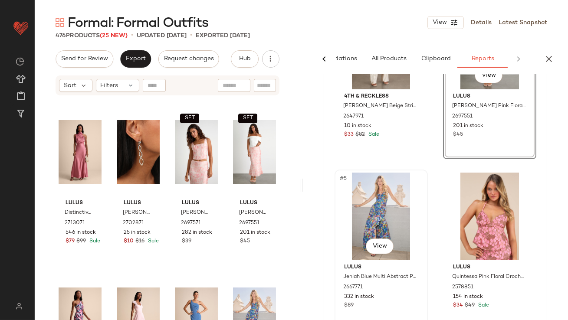
click at [375, 210] on div "#5 View" at bounding box center [381, 217] width 87 height 88
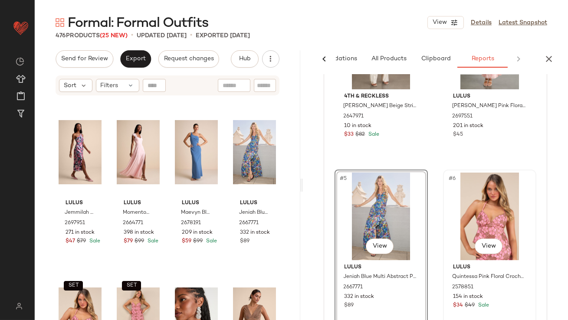
click at [459, 203] on div "#6 View" at bounding box center [489, 217] width 87 height 88
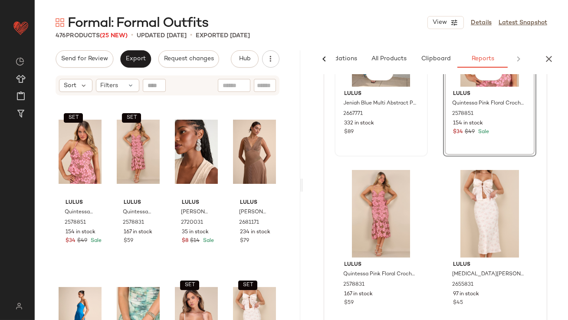
scroll to position [611, 0]
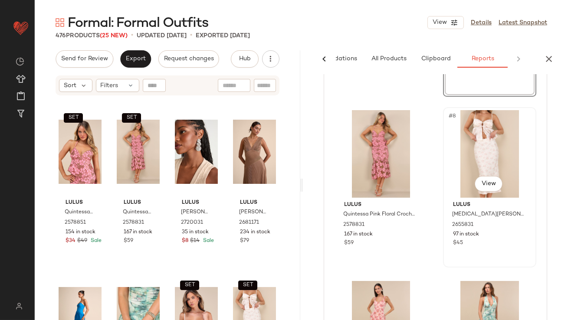
click at [501, 141] on div "#8 View" at bounding box center [489, 154] width 87 height 88
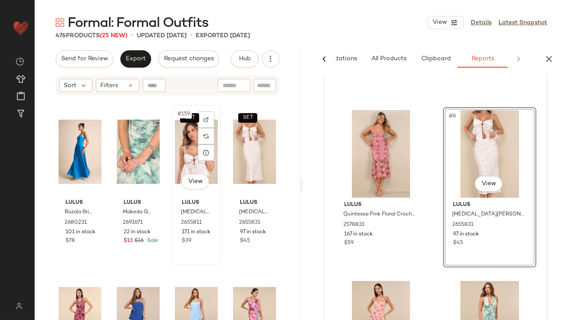
click at [182, 139] on div "SET #159 View" at bounding box center [196, 152] width 43 height 88
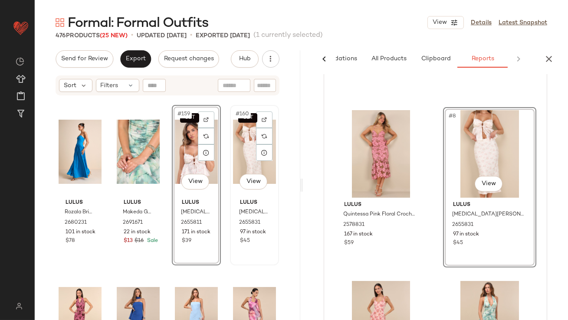
click at [233, 143] on div "SET #160 View" at bounding box center [254, 152] width 43 height 88
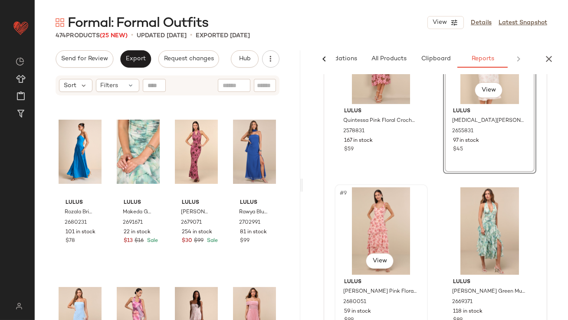
scroll to position [719, 0]
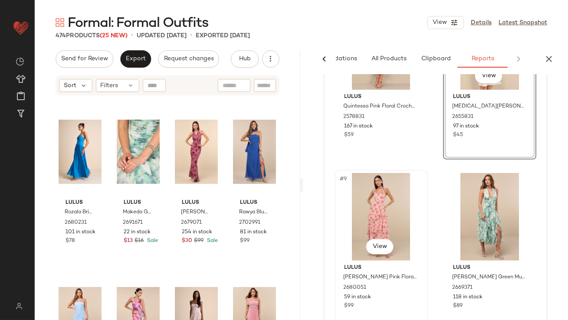
click at [359, 233] on div "#9 View" at bounding box center [381, 217] width 87 height 88
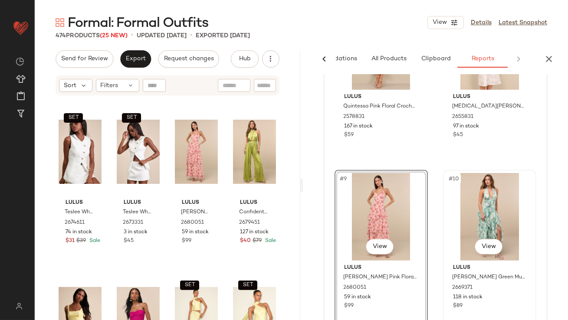
click at [460, 212] on div "#10 View" at bounding box center [489, 217] width 87 height 88
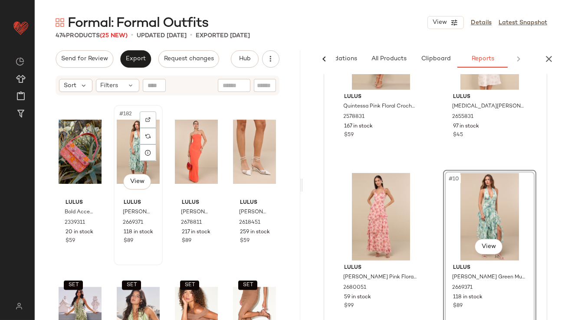
click at [137, 154] on div "#182 View" at bounding box center [138, 152] width 43 height 88
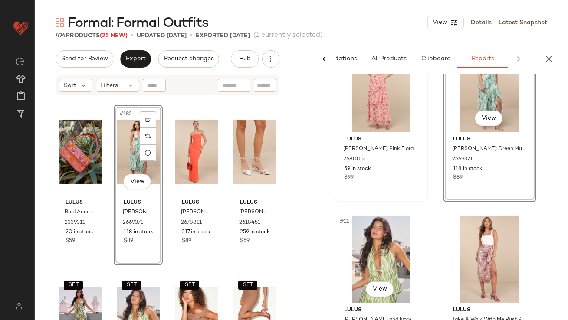
scroll to position [850, 0]
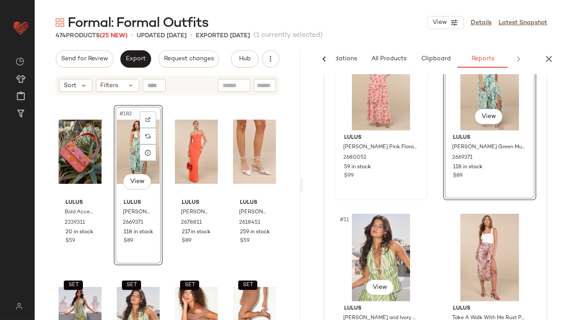
click at [384, 242] on div "#11 View" at bounding box center [381, 258] width 87 height 88
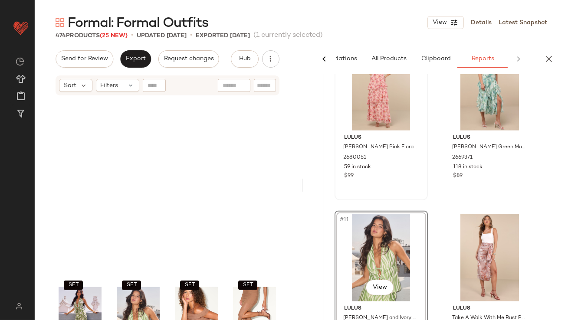
scroll to position [7707, 0]
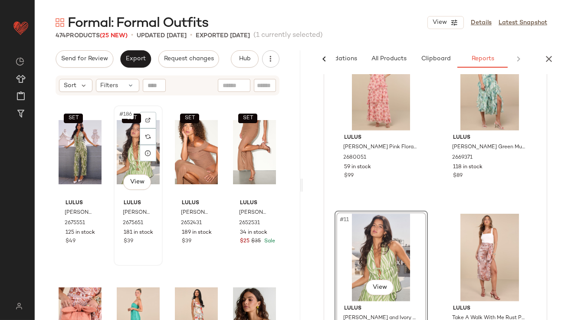
click at [134, 152] on div "SET #186 View" at bounding box center [138, 153] width 43 height 88
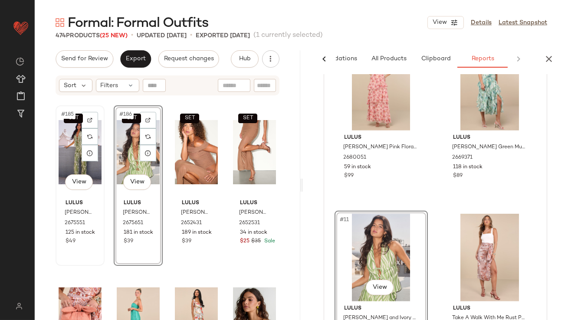
click at [76, 145] on div "SET #185 View" at bounding box center [80, 153] width 43 height 88
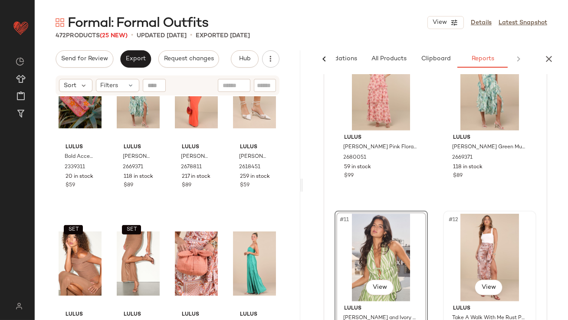
click at [465, 237] on div "#12 View" at bounding box center [489, 258] width 87 height 88
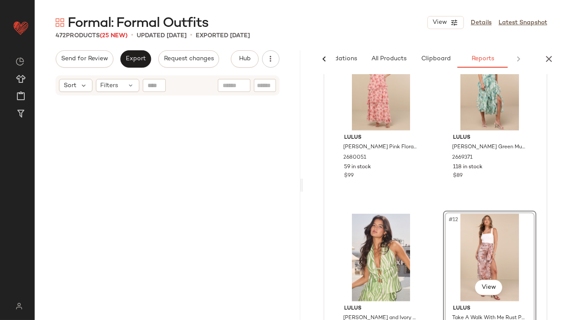
scroll to position [8043, 0]
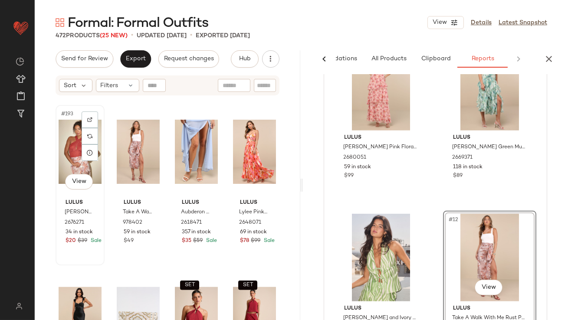
click at [66, 142] on div "#193 View" at bounding box center [80, 152] width 43 height 88
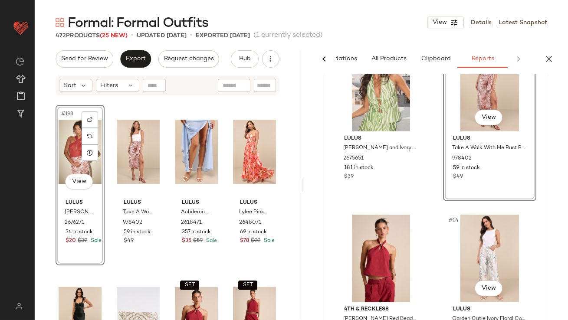
scroll to position [1100, 0]
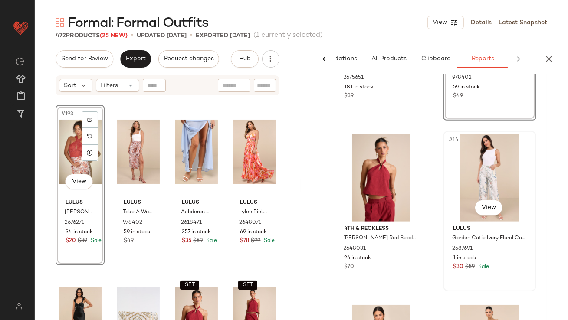
click at [446, 151] on div "#14 View" at bounding box center [489, 178] width 87 height 88
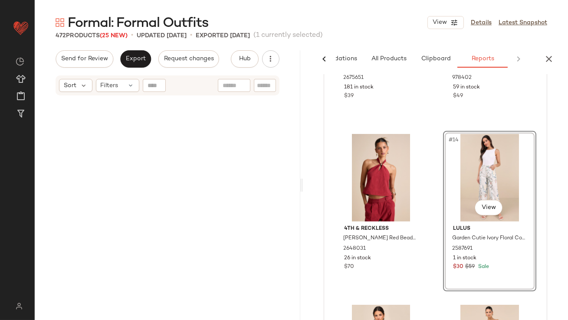
scroll to position [9719, 0]
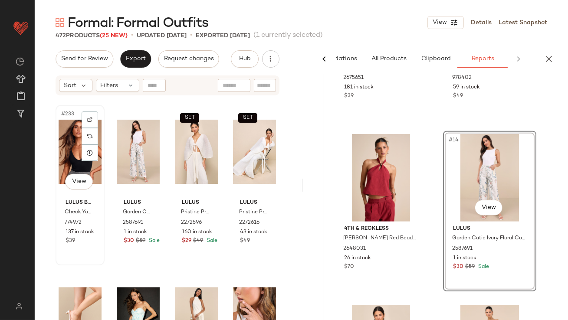
click at [75, 155] on div "#233 View" at bounding box center [80, 152] width 43 height 88
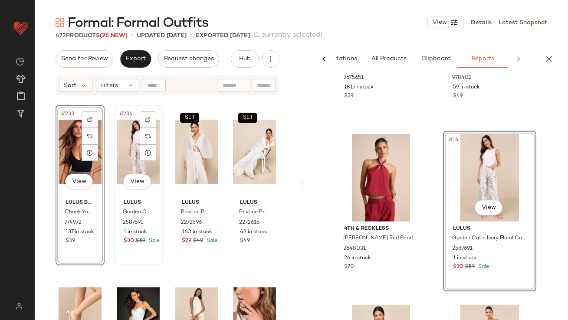
click at [121, 149] on div "#234 View" at bounding box center [138, 152] width 43 height 88
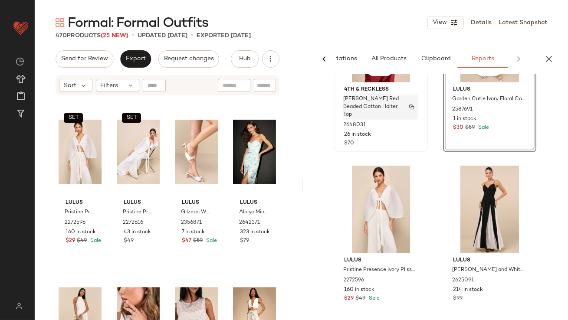
scroll to position [1242, 0]
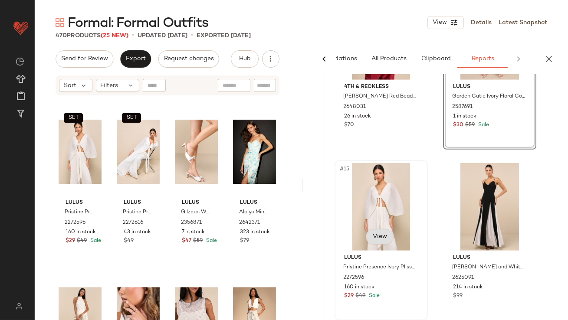
click at [380, 237] on span "View" at bounding box center [379, 237] width 15 height 7
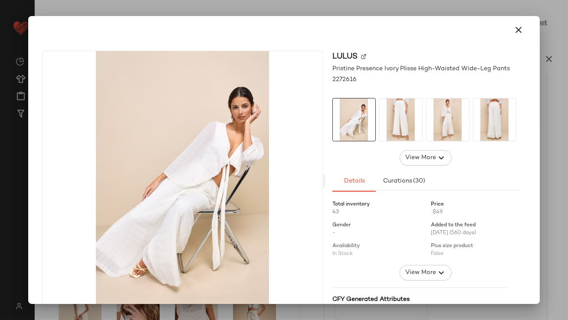
click at [397, 130] on img at bounding box center [401, 120] width 43 height 43
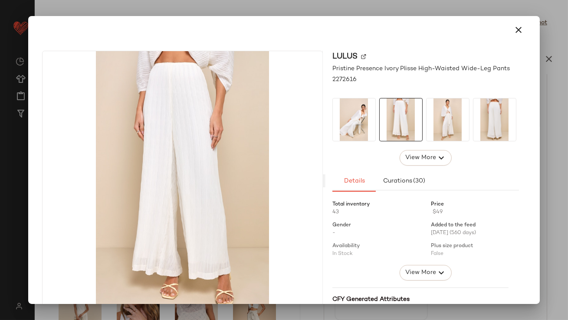
click at [475, 133] on img at bounding box center [495, 120] width 43 height 43
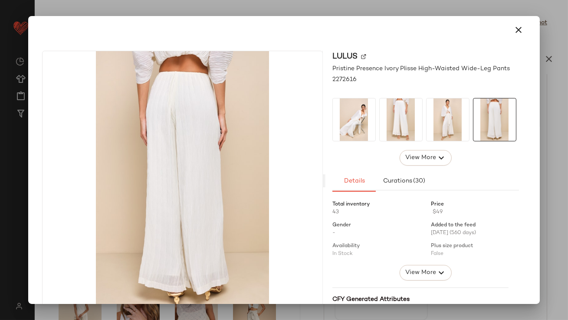
click at [514, 30] on icon "button" at bounding box center [519, 30] width 10 height 10
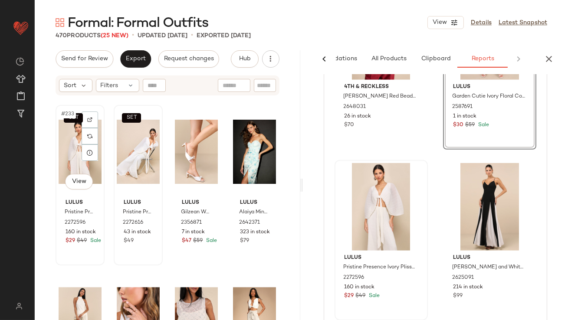
click at [71, 137] on div "SET #233 View" at bounding box center [80, 152] width 43 height 88
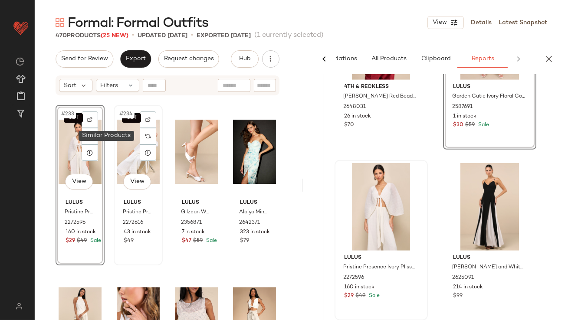
click at [145, 137] on img at bounding box center [147, 136] width 5 height 5
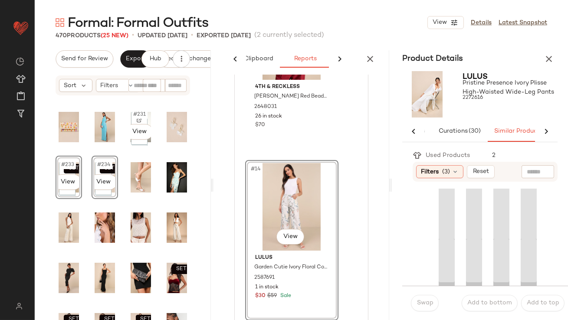
scroll to position [0, 106]
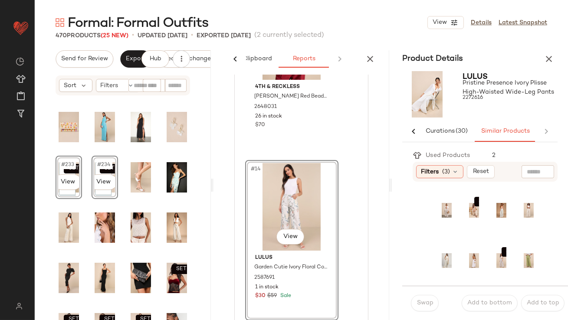
click at [547, 58] on icon "button" at bounding box center [549, 59] width 10 height 10
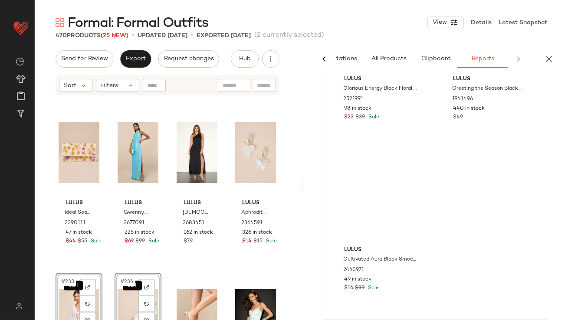
scroll to position [1242, 0]
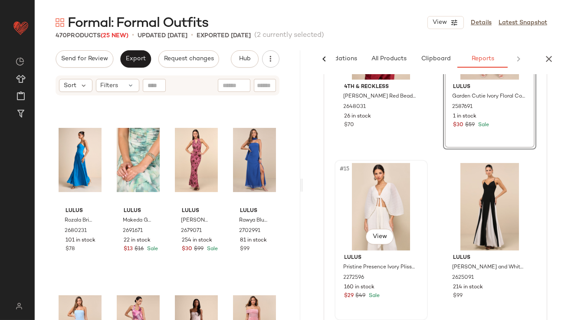
click at [365, 198] on div "#15 View" at bounding box center [381, 207] width 87 height 88
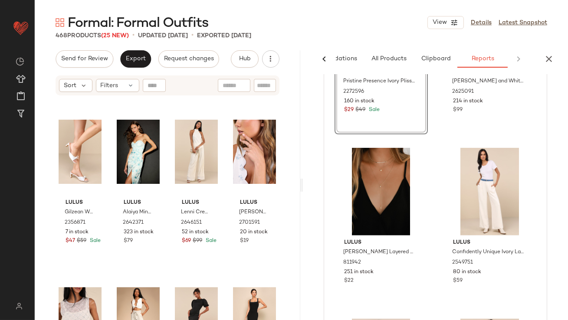
scroll to position [1433, 0]
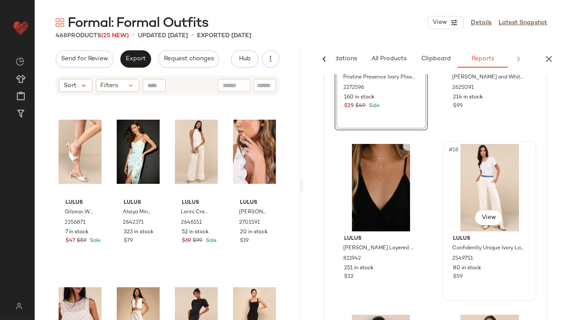
click at [462, 194] on div "#18 View" at bounding box center [489, 188] width 87 height 88
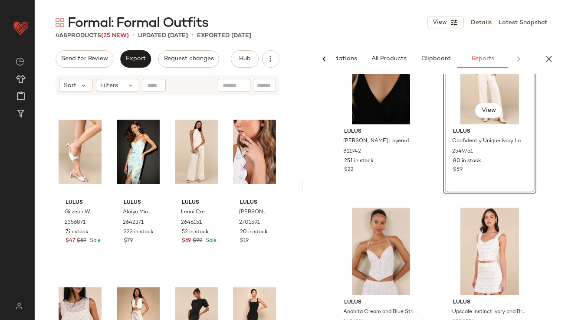
scroll to position [1568, 0]
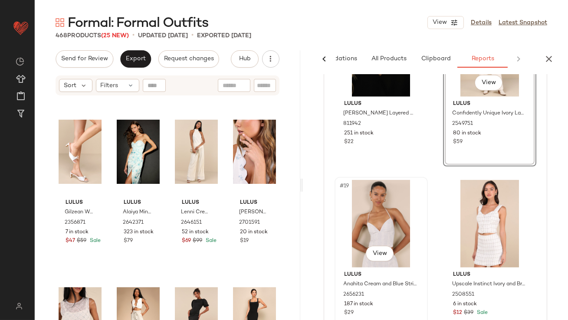
click at [383, 204] on div "#19 View" at bounding box center [381, 224] width 87 height 88
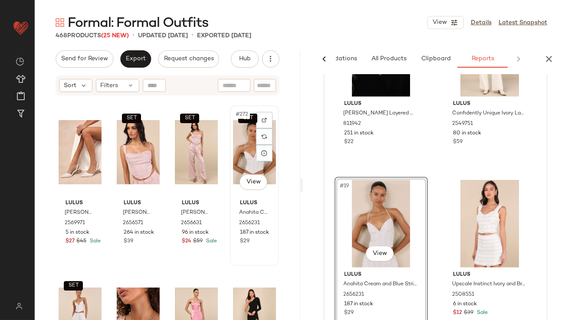
click at [234, 153] on div "SET #272 View" at bounding box center [254, 153] width 43 height 88
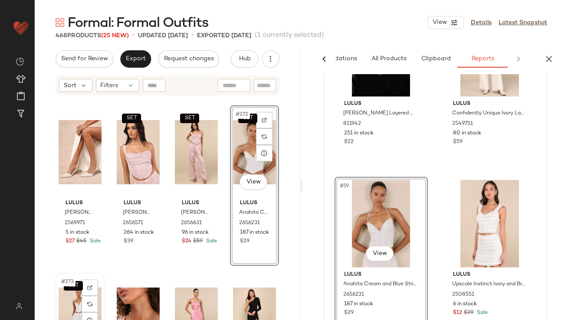
click at [72, 302] on div "SET #273 View" at bounding box center [80, 320] width 43 height 88
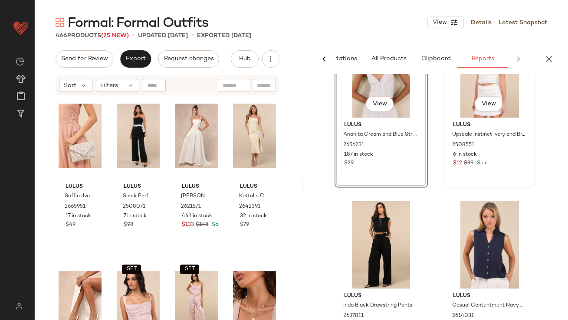
scroll to position [1718, 0]
click at [355, 235] on div "#21 View" at bounding box center [381, 245] width 87 height 88
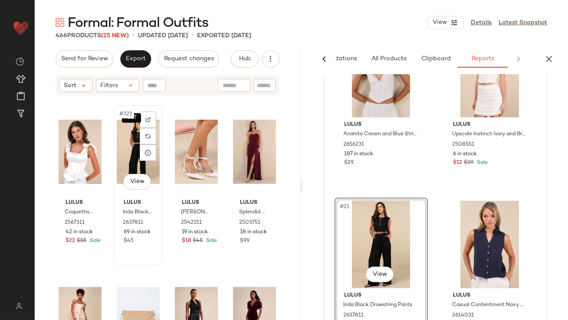
click at [122, 145] on div "SET #322 View" at bounding box center [138, 152] width 43 height 88
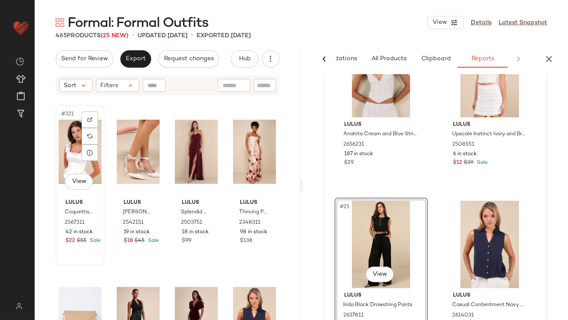
click at [66, 147] on div "#321 View" at bounding box center [80, 152] width 43 height 88
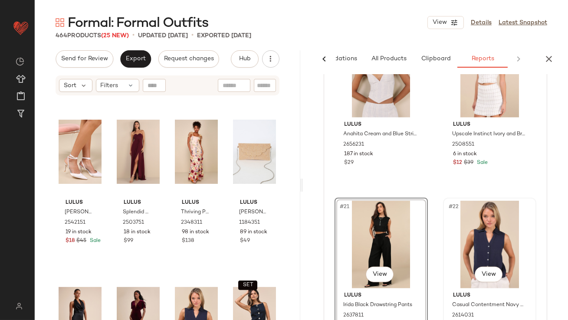
click at [472, 242] on div "#22 View" at bounding box center [489, 245] width 87 height 88
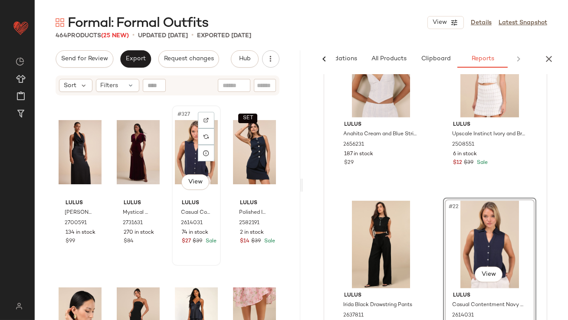
click at [181, 140] on div "#327 View" at bounding box center [196, 153] width 43 height 88
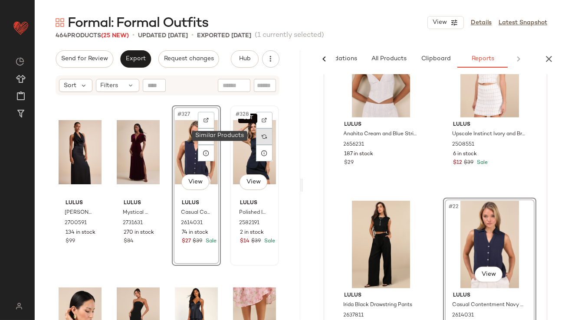
click at [256, 144] on div at bounding box center [264, 136] width 16 height 16
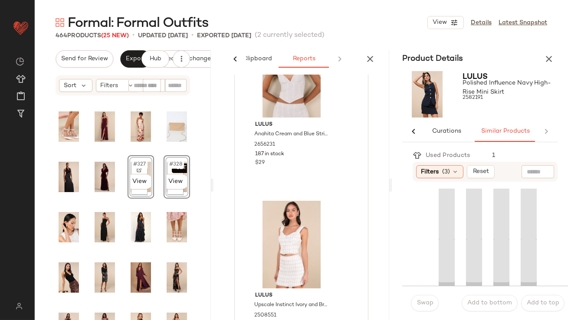
click at [547, 54] on icon "button" at bounding box center [549, 59] width 10 height 10
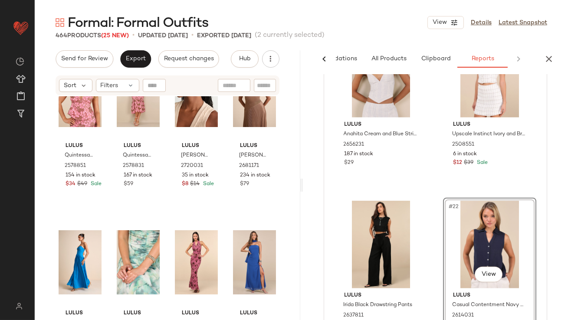
click at [472, 219] on div "#22 View" at bounding box center [489, 245] width 87 height 88
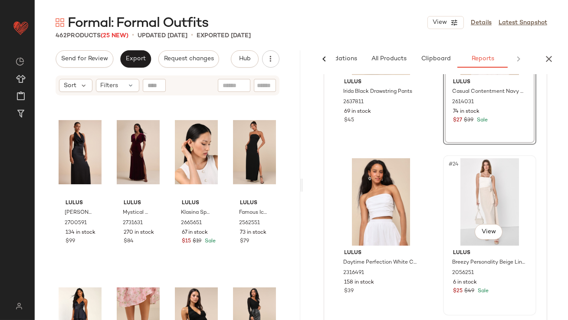
click at [464, 189] on div "#24 View" at bounding box center [489, 202] width 87 height 88
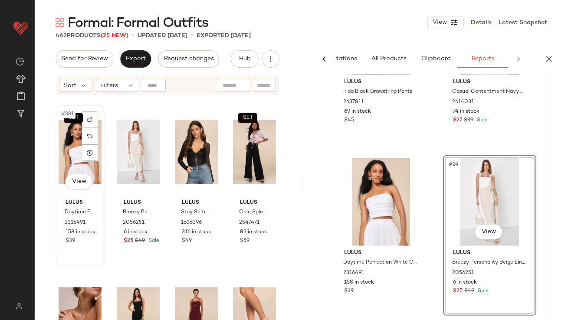
click at [58, 144] on div "SET #381 View Lulus Daytime Perfection White Cotton Pleated Cropped Sleeveless …" at bounding box center [79, 185] width 47 height 159
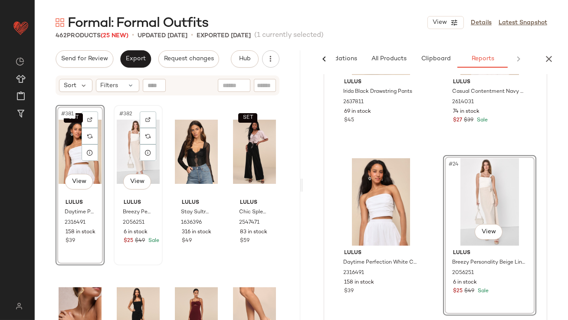
click at [125, 142] on div "#382 View" at bounding box center [138, 152] width 43 height 88
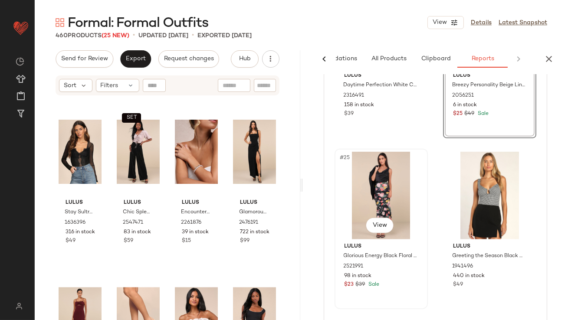
click at [369, 191] on div "#25 View" at bounding box center [381, 196] width 87 height 88
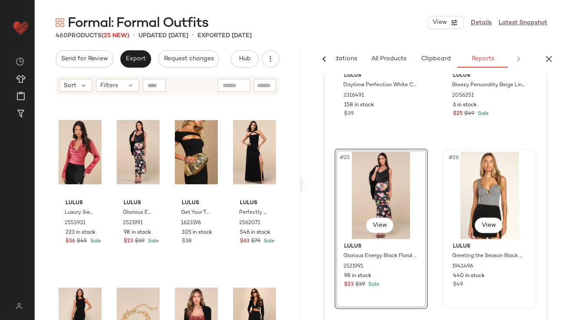
click at [476, 191] on div "#26 View" at bounding box center [489, 196] width 87 height 88
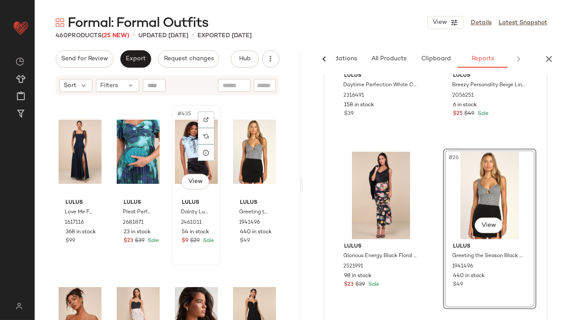
click at [187, 150] on div "#435 View" at bounding box center [196, 152] width 43 height 88
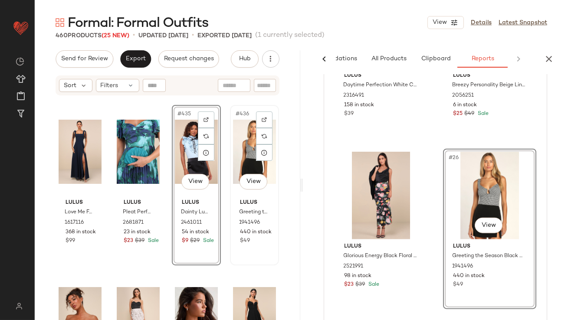
click at [234, 147] on div "#436 View" at bounding box center [254, 152] width 43 height 88
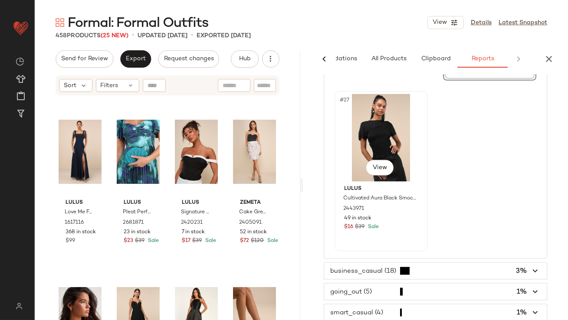
click at [352, 112] on div "#27 View" at bounding box center [381, 138] width 87 height 88
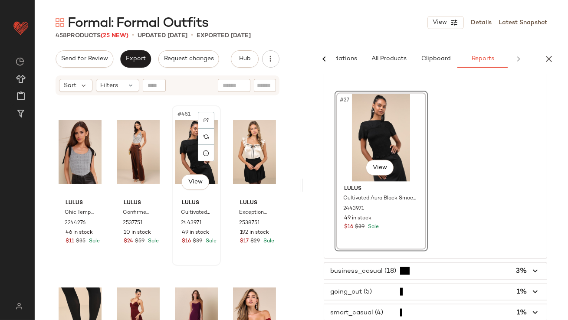
click at [186, 142] on div "#451 View" at bounding box center [196, 153] width 43 height 88
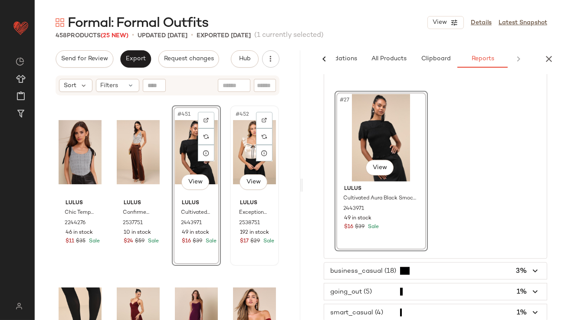
click at [233, 142] on div "#452 View" at bounding box center [254, 153] width 43 height 88
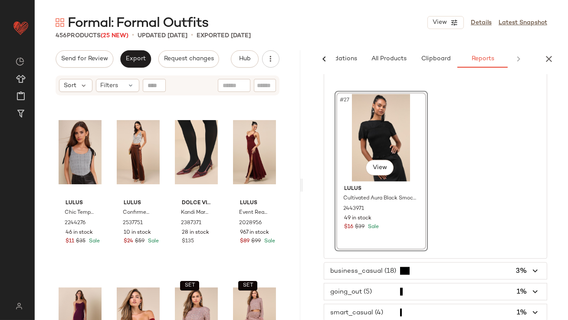
click at [553, 54] on icon "button" at bounding box center [549, 59] width 10 height 10
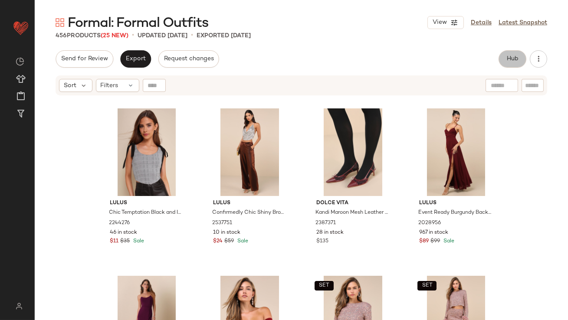
click at [509, 67] on button "Hub" at bounding box center [513, 58] width 28 height 17
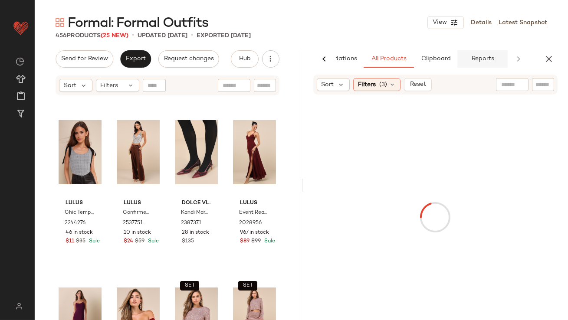
click at [469, 59] on button "Reports" at bounding box center [483, 58] width 50 height 17
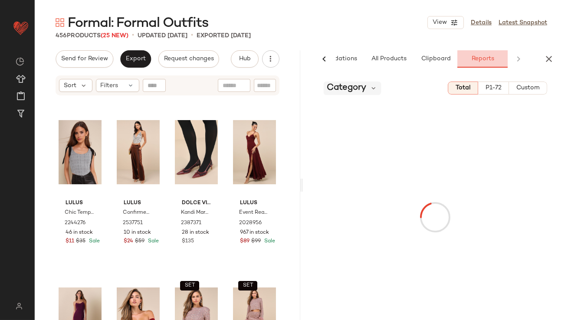
click at [359, 85] on span "Category" at bounding box center [347, 88] width 40 height 13
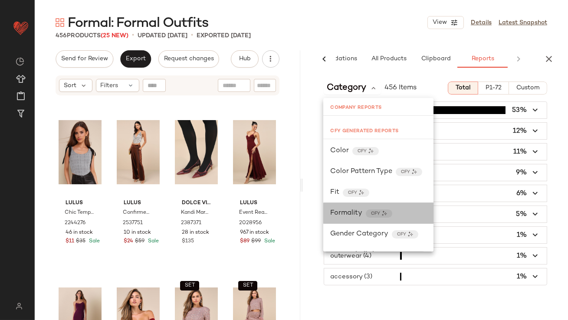
click at [348, 208] on div "Formality CFY" at bounding box center [378, 213] width 110 height 21
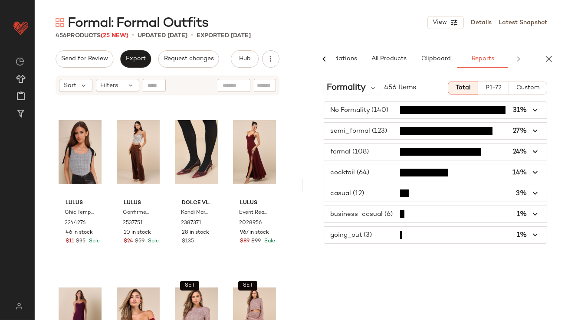
click at [382, 110] on span "button" at bounding box center [435, 110] width 223 height 16
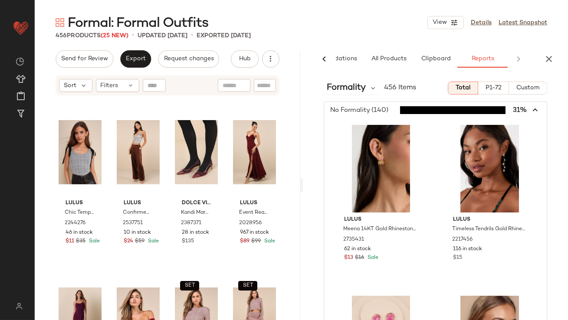
click at [383, 110] on span "button" at bounding box center [435, 110] width 223 height 16
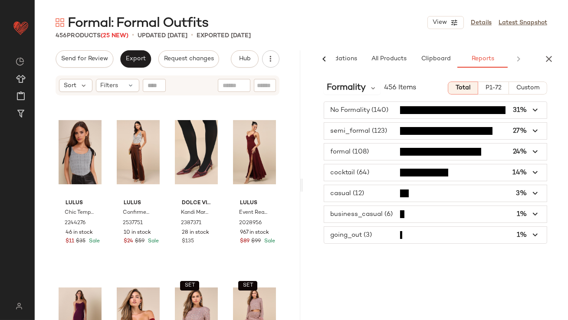
click at [377, 139] on div "semi_formal (123) 27%" at bounding box center [436, 130] width 224 height 17
click at [375, 129] on span "button" at bounding box center [435, 131] width 223 height 16
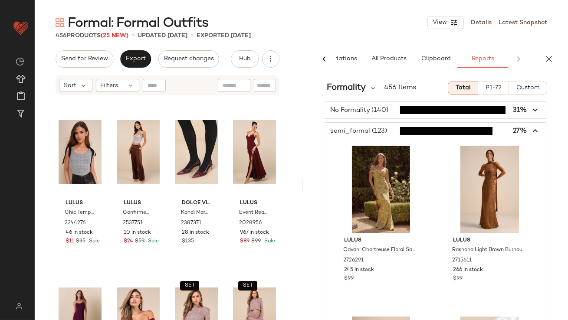
click at [359, 127] on span "button" at bounding box center [435, 131] width 223 height 16
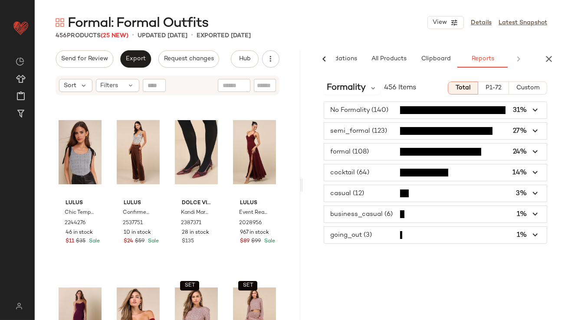
click at [366, 219] on span "button" at bounding box center [435, 214] width 223 height 16
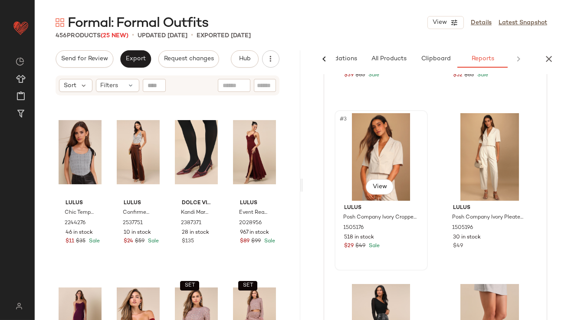
click at [387, 136] on div "#3 View" at bounding box center [381, 157] width 87 height 88
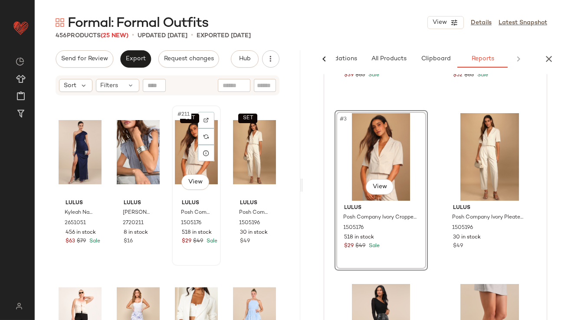
click at [178, 145] on div "SET #211 View" at bounding box center [196, 153] width 43 height 88
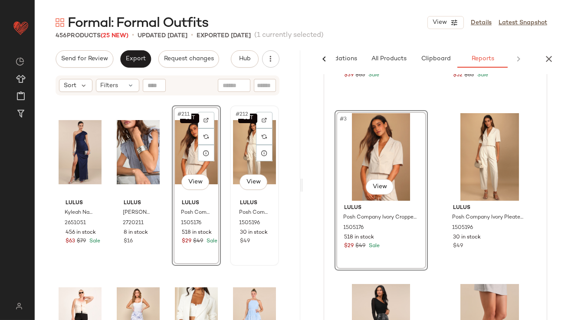
click at [234, 153] on div "SET #212 View" at bounding box center [254, 153] width 43 height 88
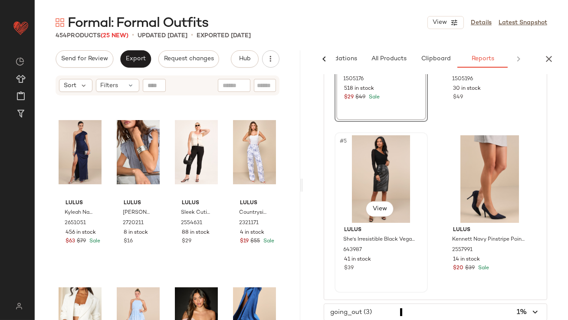
click at [371, 176] on div "#5 View" at bounding box center [381, 179] width 87 height 88
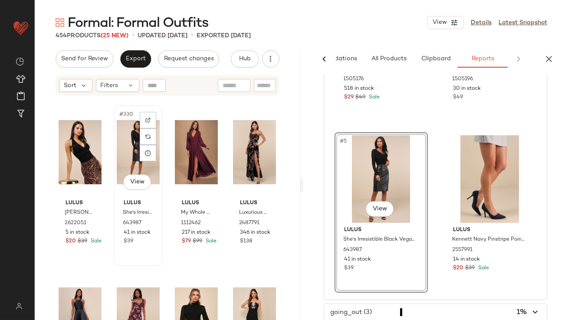
click at [124, 143] on div "#330 View" at bounding box center [138, 153] width 43 height 88
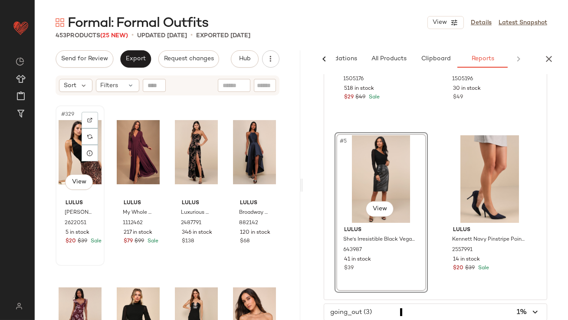
click at [67, 138] on div "#329 View" at bounding box center [80, 153] width 43 height 88
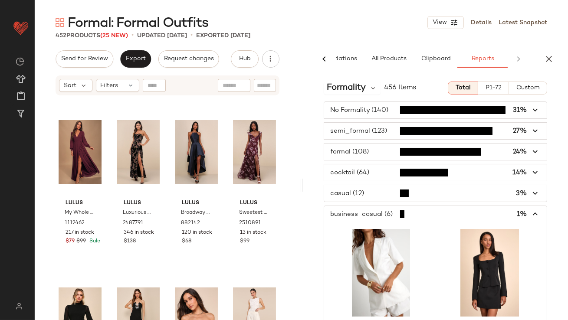
click at [373, 211] on span "button" at bounding box center [435, 214] width 223 height 16
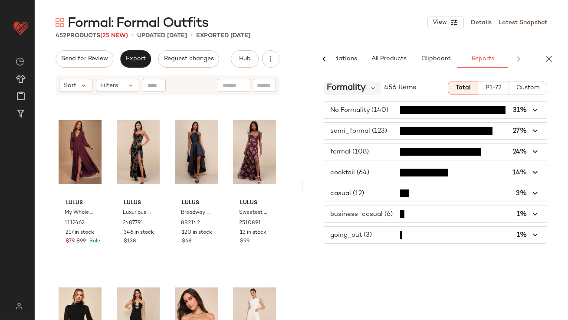
click at [351, 92] on span "Formality" at bounding box center [346, 88] width 39 height 13
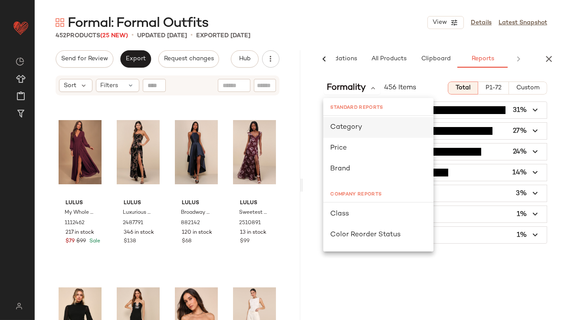
click at [347, 122] on div "Category" at bounding box center [378, 127] width 96 height 10
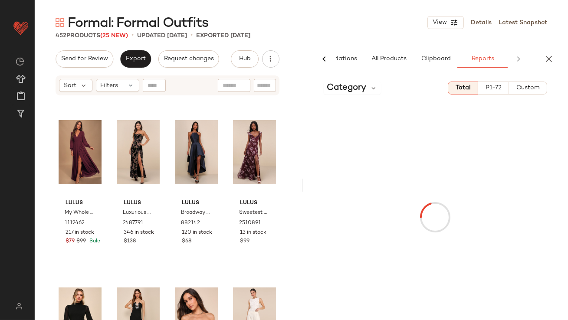
click at [359, 35] on div "452 Products (25 New) • updated Oct 10th • Exported Oct 10th" at bounding box center [302, 35] width 534 height 9
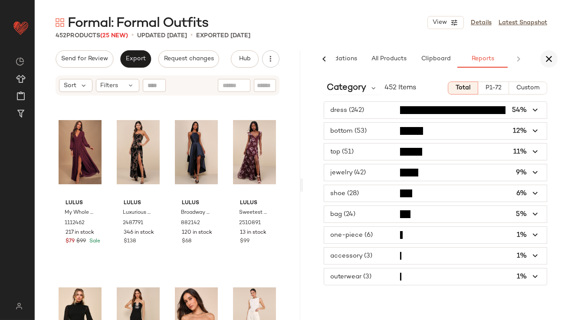
click at [547, 61] on icon "button" at bounding box center [549, 59] width 10 height 10
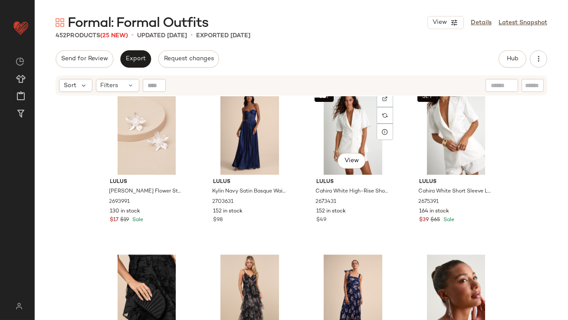
scroll to position [5027, 0]
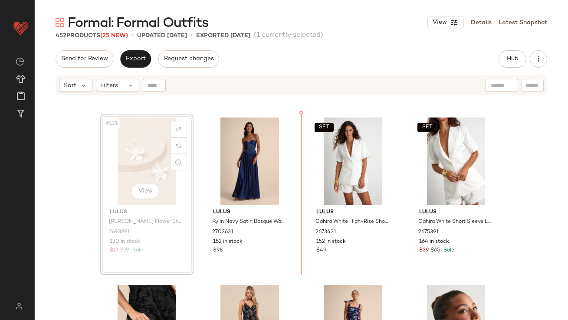
scroll to position [5014, 0]
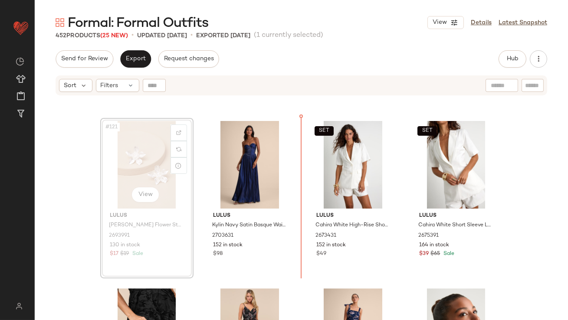
drag, startPoint x: 141, startPoint y: 128, endPoint x: 148, endPoint y: 128, distance: 6.5
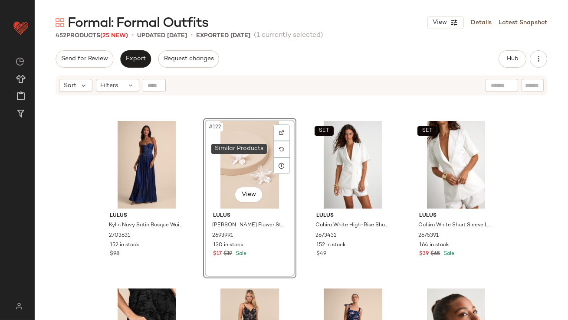
scroll to position [5141, 0]
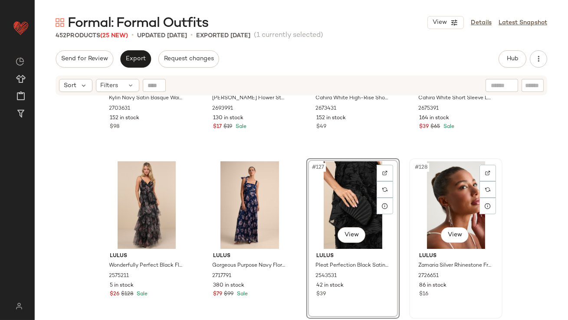
click at [441, 192] on div "#128 View" at bounding box center [455, 205] width 87 height 88
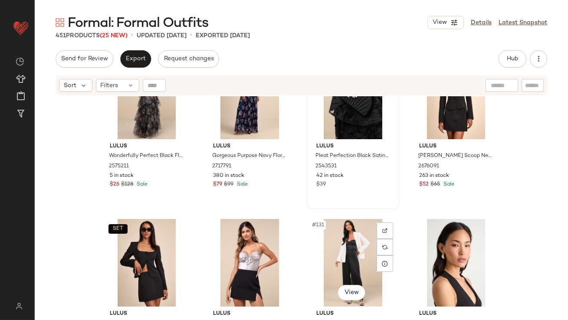
scroll to position [5250, 0]
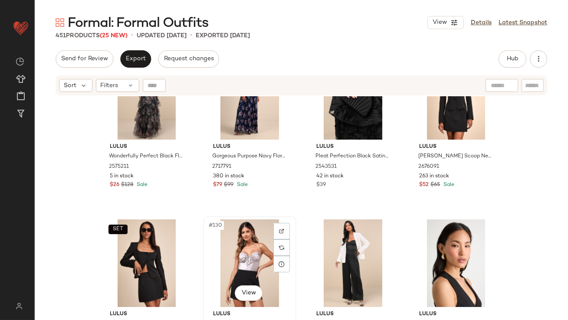
click at [244, 260] on div "#130 View" at bounding box center [249, 264] width 87 height 88
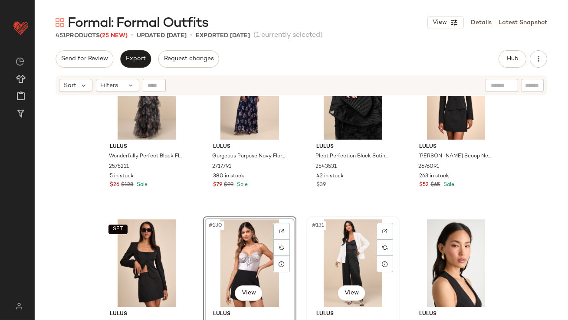
click at [331, 249] on div "#131 View" at bounding box center [353, 264] width 87 height 88
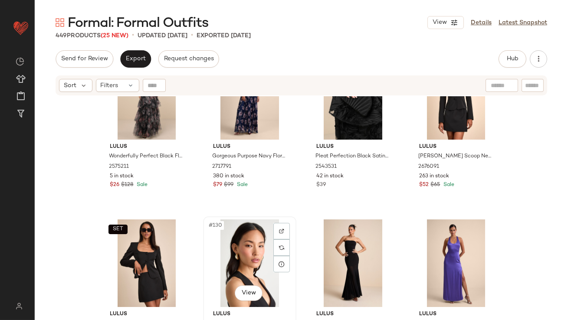
click at [247, 250] on div "#130 View" at bounding box center [249, 264] width 87 height 88
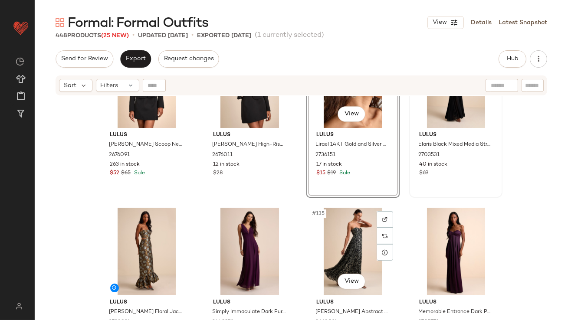
scroll to position [5431, 0]
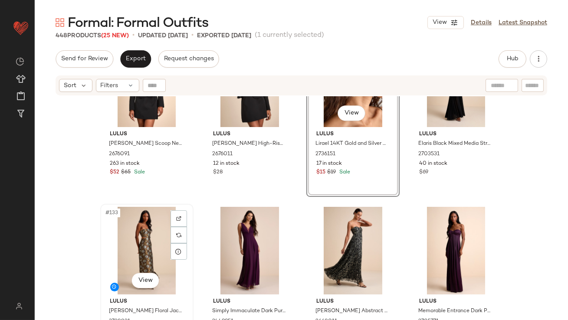
click at [121, 243] on div "#133 View" at bounding box center [146, 251] width 87 height 88
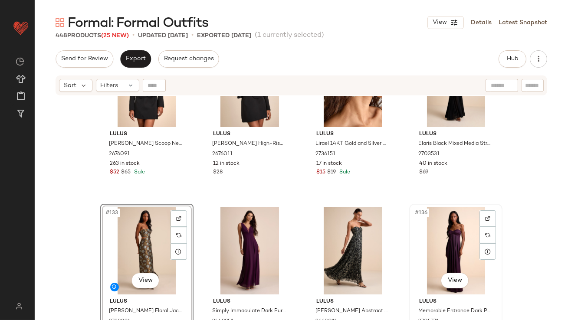
click at [428, 239] on div "#136 View" at bounding box center [455, 251] width 87 height 88
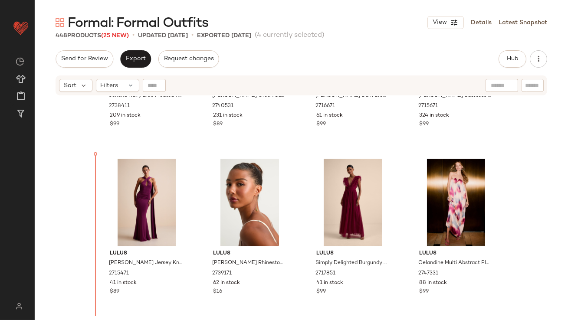
scroll to position [3810, 0]
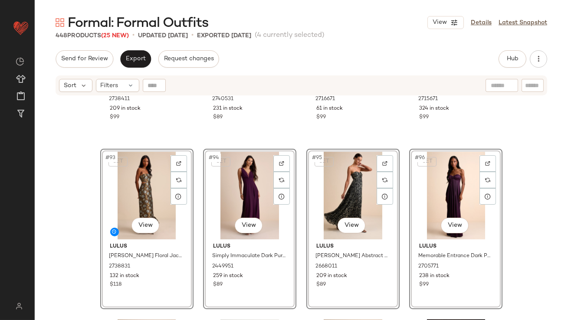
click at [74, 222] on div "Lulus Jehona Navy Blue Pleated Tiered Maxi Dress 2738411 209 in stock $99 Lulus…" at bounding box center [302, 219] width 534 height 246
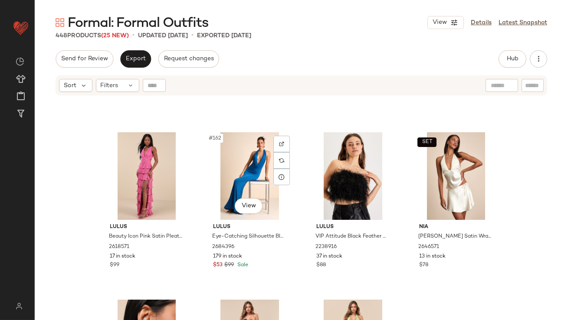
scroll to position [6718, 0]
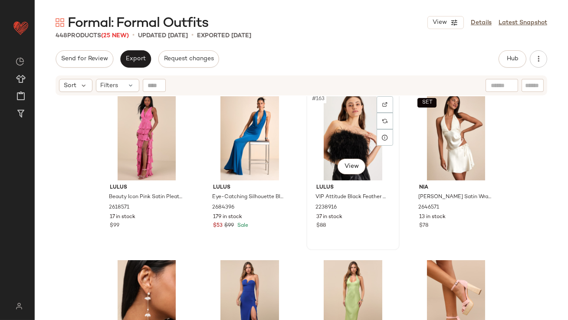
click at [337, 129] on div "#163 View" at bounding box center [353, 137] width 87 height 88
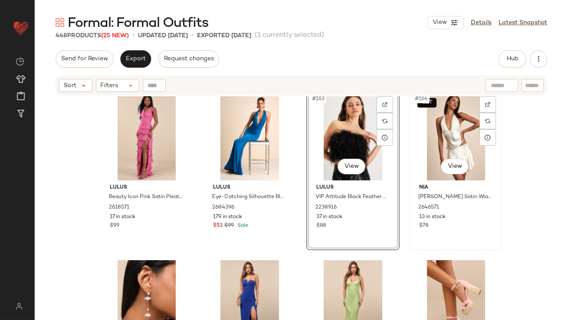
click at [445, 129] on div "SET #164 View" at bounding box center [455, 137] width 87 height 88
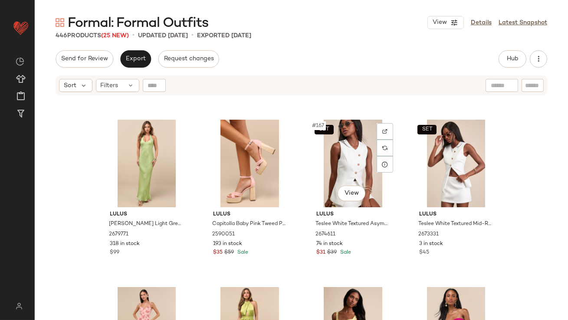
scroll to position [6811, 0]
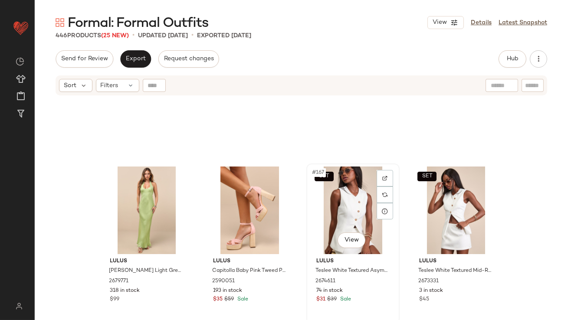
click at [340, 212] on div "SET #167 View" at bounding box center [353, 211] width 87 height 88
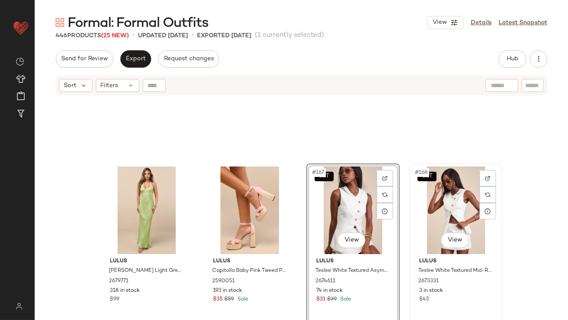
click at [451, 191] on div "SET #168 View" at bounding box center [455, 211] width 87 height 88
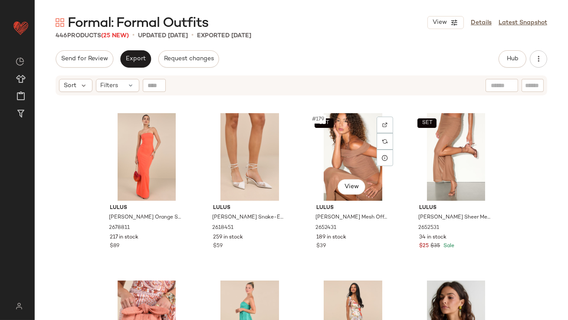
scroll to position [7360, 0]
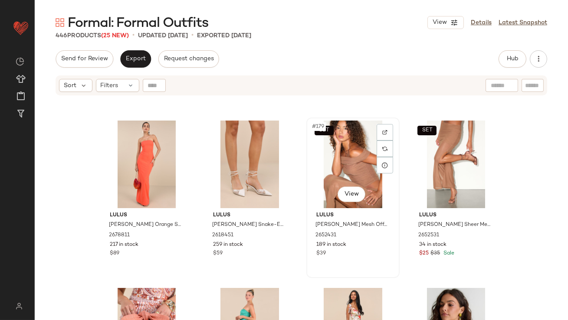
click at [347, 161] on div "SET #179 View" at bounding box center [353, 165] width 87 height 88
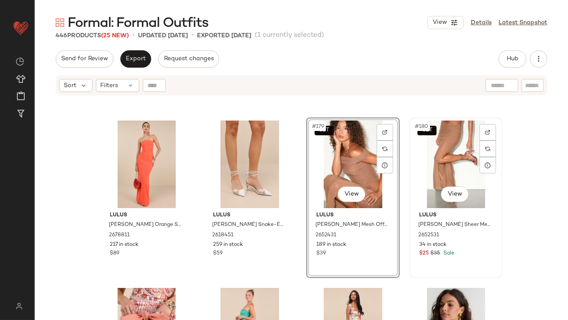
click at [447, 145] on div "SET #180 View" at bounding box center [455, 165] width 87 height 88
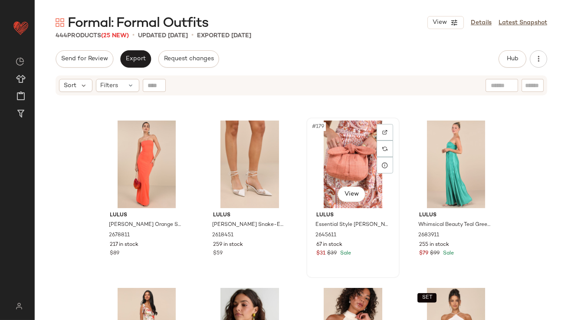
click at [348, 157] on div "#179 View" at bounding box center [353, 165] width 87 height 88
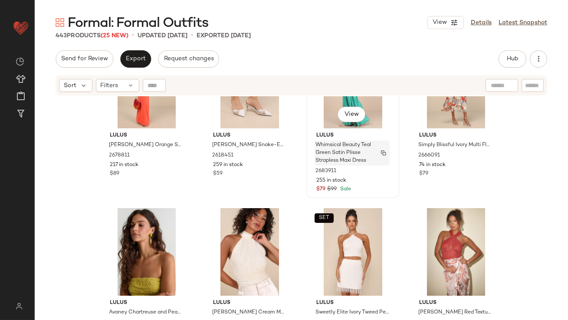
scroll to position [7443, 0]
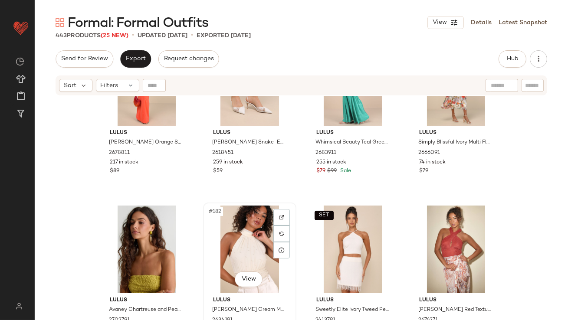
click at [237, 259] on div "#182 View" at bounding box center [249, 250] width 87 height 88
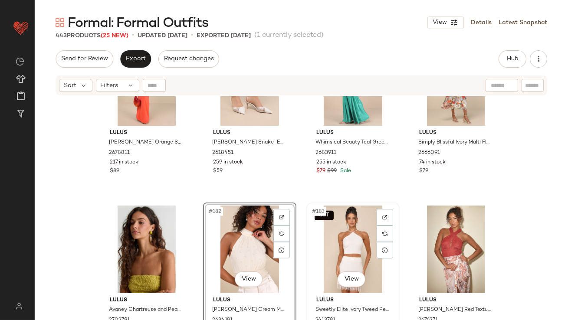
click at [326, 236] on div "SET #183 View" at bounding box center [353, 250] width 87 height 88
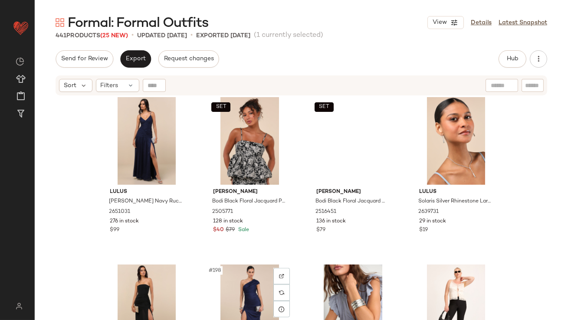
scroll to position [8057, 0]
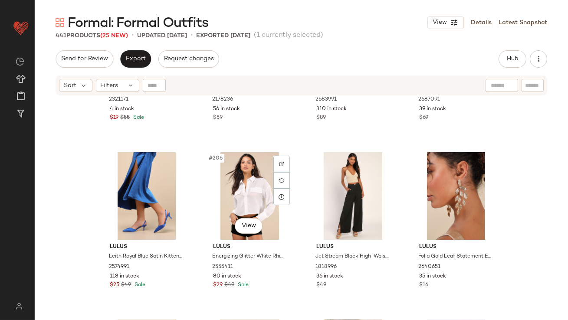
scroll to position [8548, 0]
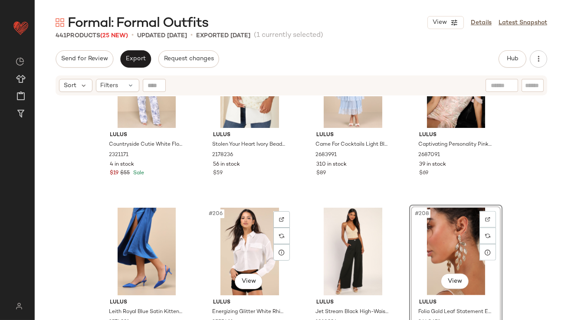
scroll to position [8431, 0]
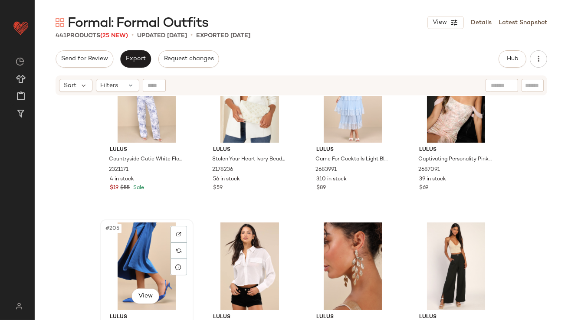
click at [138, 263] on div "#205 View" at bounding box center [146, 267] width 87 height 88
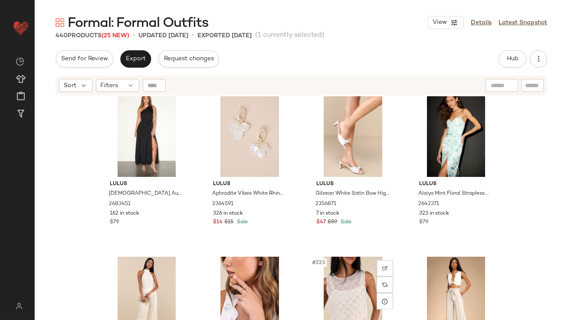
scroll to position [9066, 0]
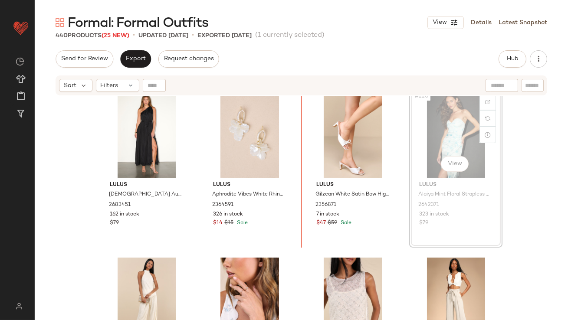
scroll to position [9062, 0]
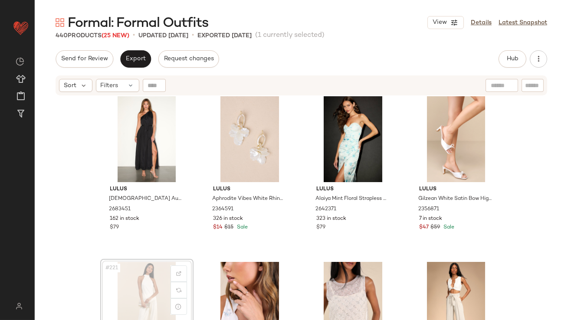
scroll to position [9062, 0]
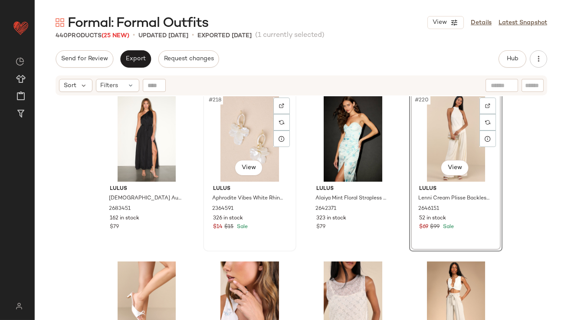
scroll to position [9141, 0]
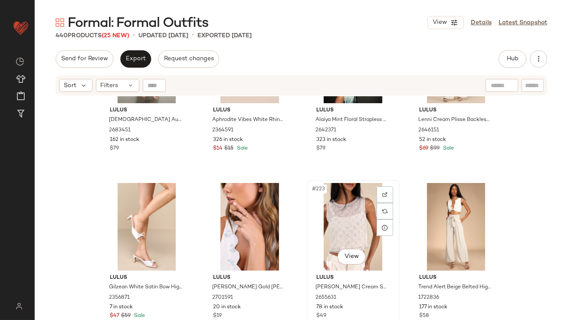
click at [344, 221] on div "#223 View" at bounding box center [353, 227] width 87 height 88
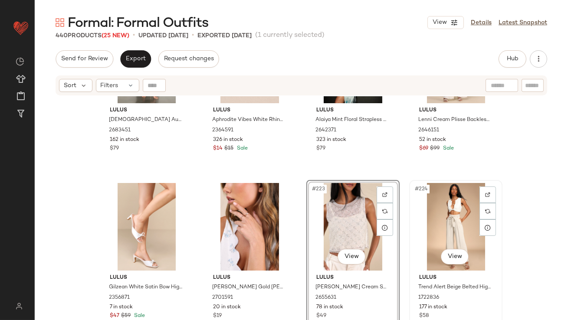
click at [440, 205] on div "#224 View" at bounding box center [455, 227] width 87 height 88
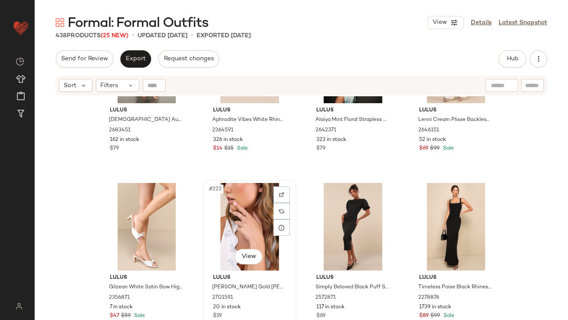
click at [256, 234] on div "#222 View" at bounding box center [249, 227] width 87 height 88
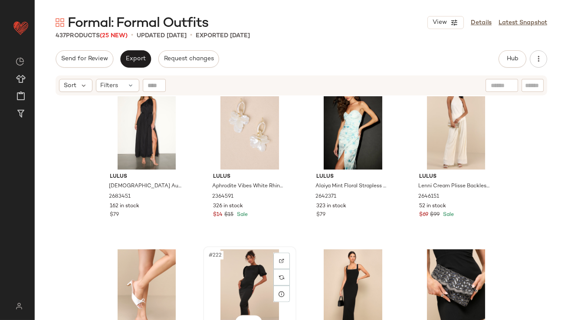
scroll to position [9075, 0]
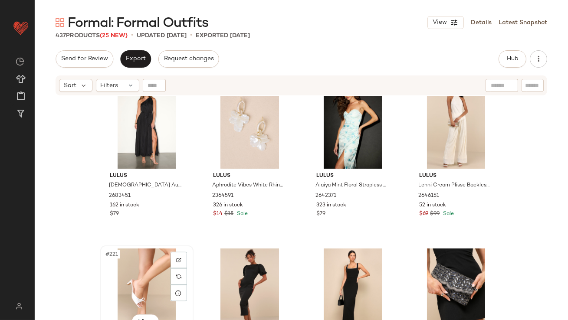
click at [113, 288] on div "#221 View" at bounding box center [146, 293] width 87 height 88
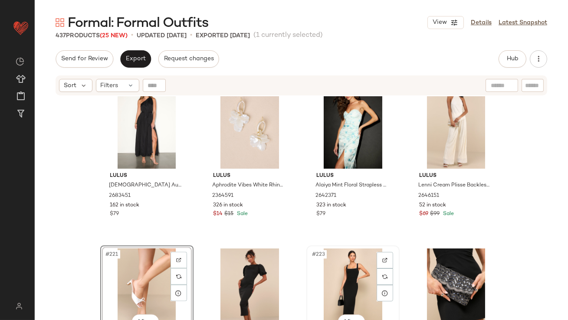
click at [351, 268] on div "#223 View" at bounding box center [353, 293] width 87 height 88
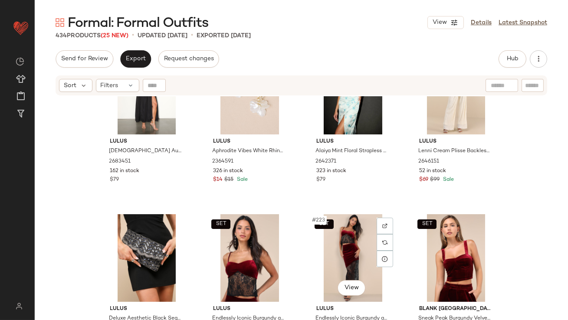
scroll to position [9123, 0]
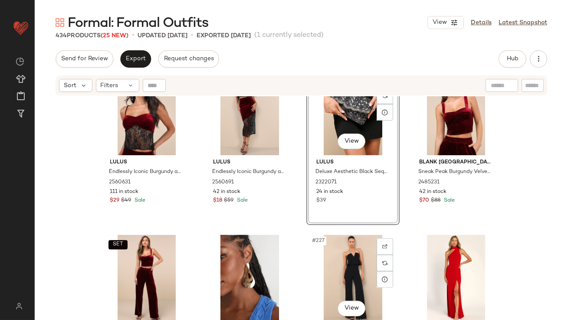
scroll to position [9257, 0]
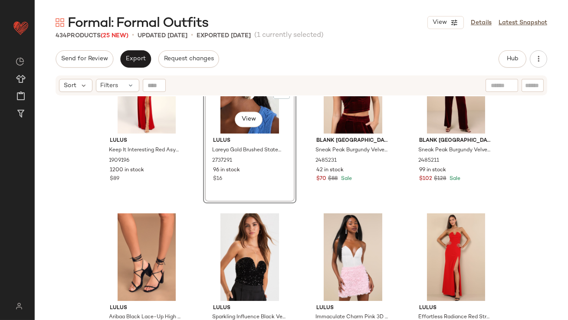
scroll to position [9446, 0]
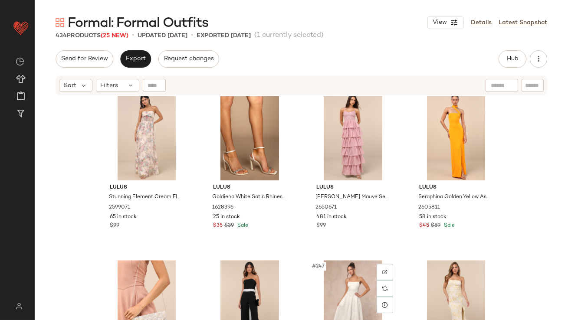
scroll to position [10117, 0]
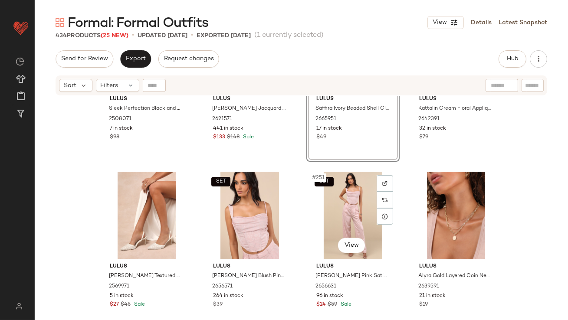
scroll to position [10329, 0]
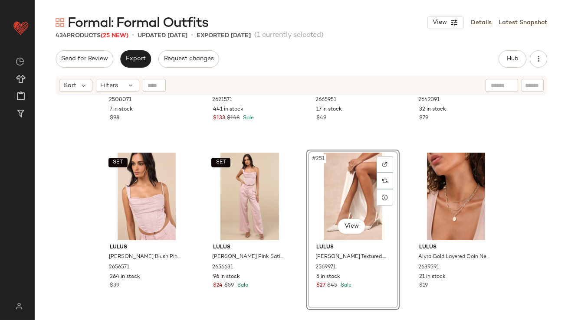
scroll to position [10422, 0]
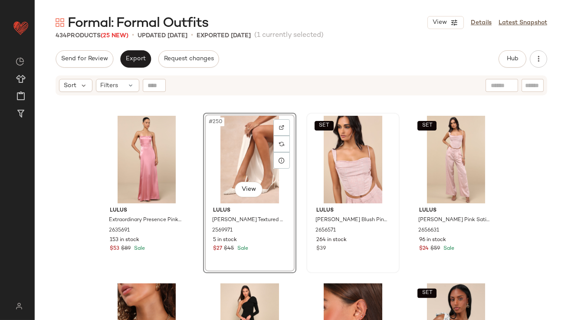
scroll to position [10424, 0]
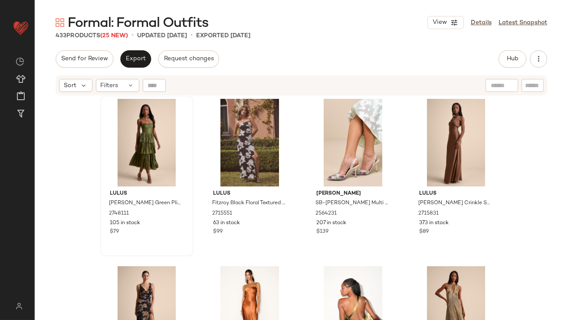
scroll to position [184, 0]
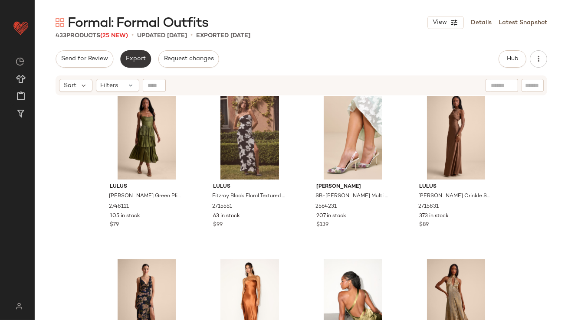
click at [140, 58] on span "Export" at bounding box center [135, 59] width 20 height 7
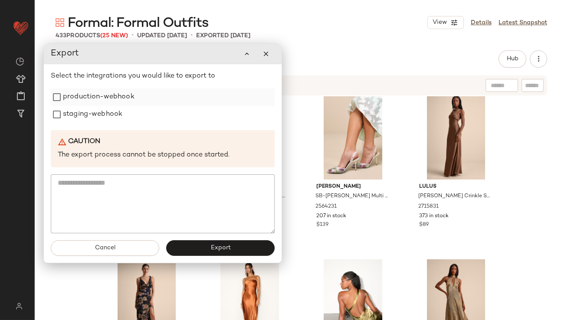
click at [147, 94] on div "production-webhook" at bounding box center [163, 97] width 224 height 17
click at [123, 103] on label "production-webhook" at bounding box center [99, 97] width 72 height 17
click at [114, 112] on label "staging-webhook" at bounding box center [92, 114] width 59 height 17
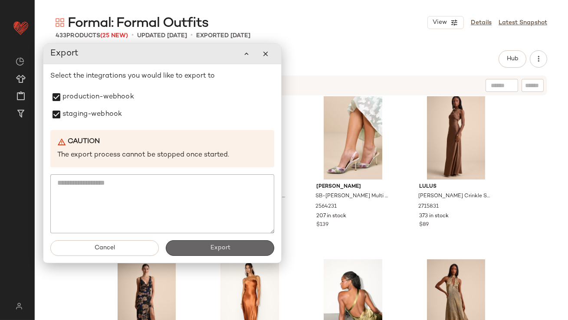
click at [231, 240] on button "Export" at bounding box center [220, 248] width 109 height 16
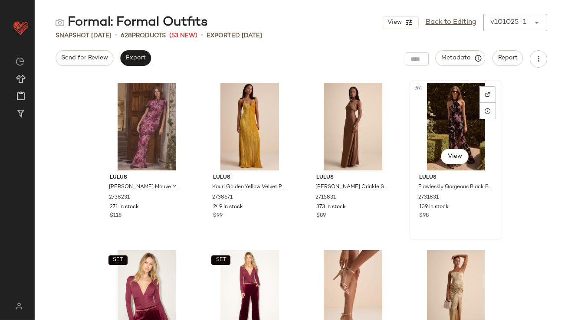
click at [425, 135] on div "#4 View" at bounding box center [455, 127] width 87 height 88
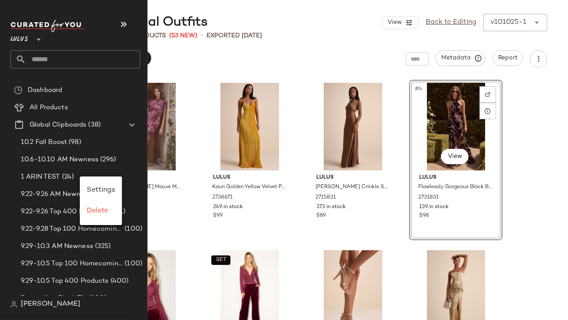
click at [9, 204] on nav "Lulus ** Dashboard All Products Global Clipboards (38) 10.2 Fall Boost (98) 10.…" at bounding box center [74, 160] width 148 height 320
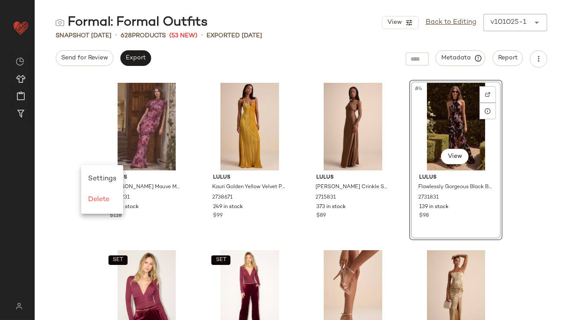
click at [219, 49] on div "Formal: Formal Outfits View Back to Editing v101025-1 ****** Snapshot Oct 10th …" at bounding box center [302, 167] width 534 height 306
click at [445, 19] on link "Back to Editing" at bounding box center [451, 22] width 51 height 10
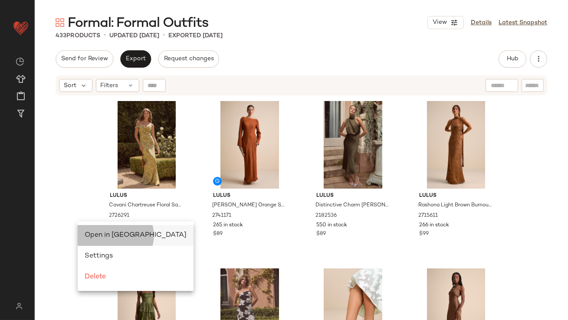
click at [97, 235] on span "Open in [GEOGRAPHIC_DATA]" at bounding box center [136, 235] width 102 height 7
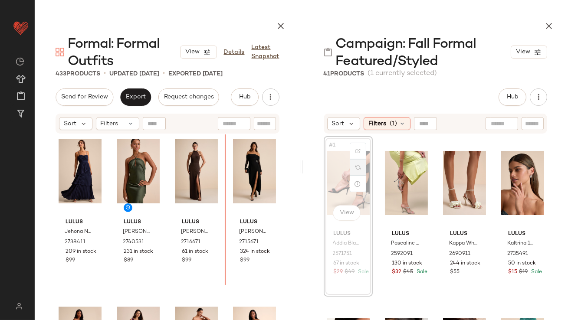
scroll to position [3704, 0]
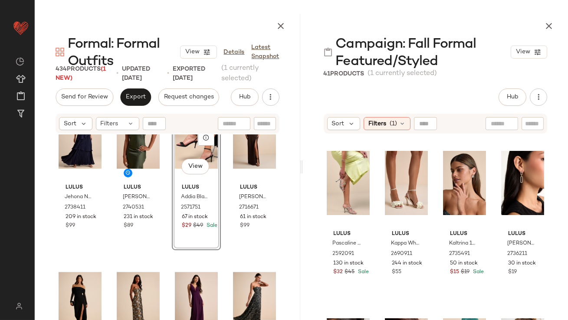
scroll to position [3800, 0]
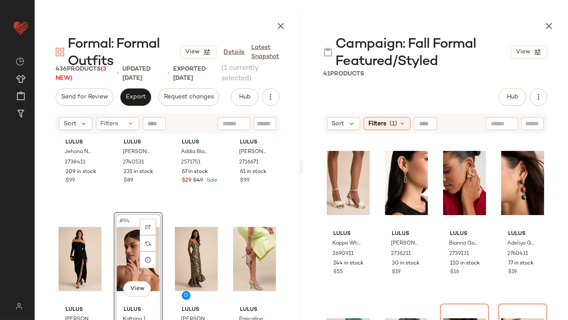
scroll to position [3826, 0]
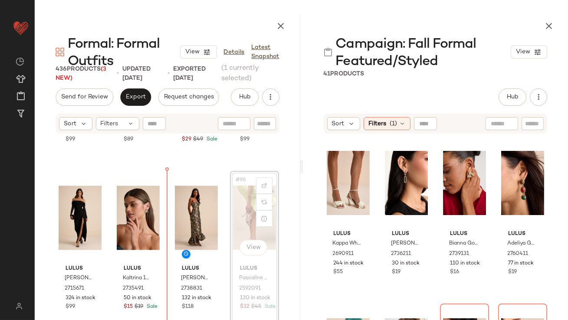
scroll to position [3827, 0]
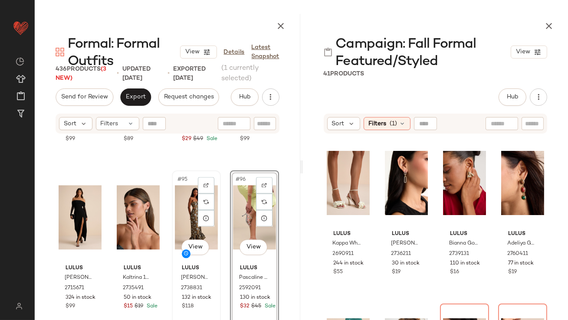
scroll to position [3891, 0]
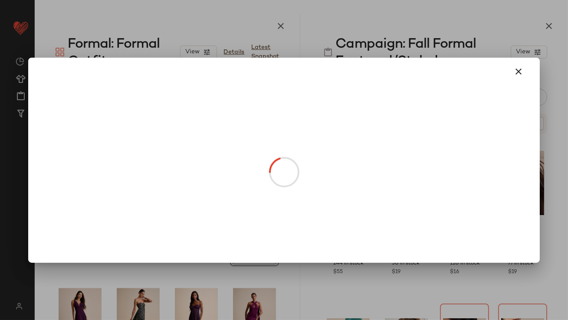
click at [189, 302] on body "Lulus ** Dashboard All Products Global Clipboards (38) Curations (817) Lillian …" at bounding box center [284, 160] width 568 height 320
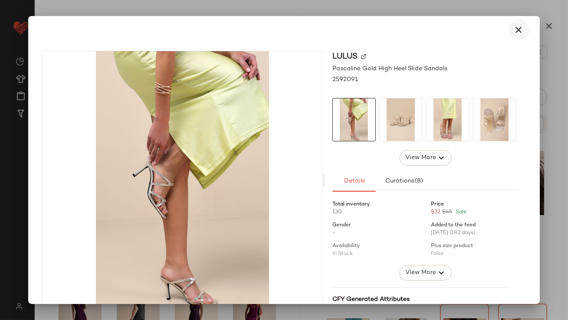
click at [514, 30] on icon "button" at bounding box center [519, 30] width 10 height 10
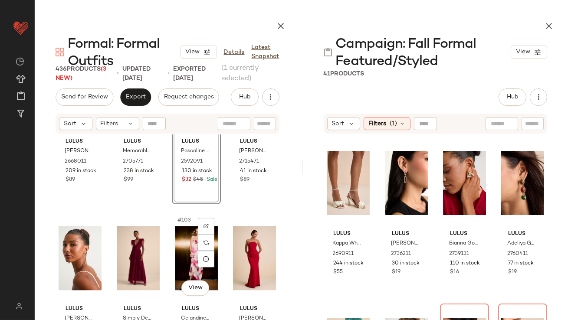
scroll to position [4124, 0]
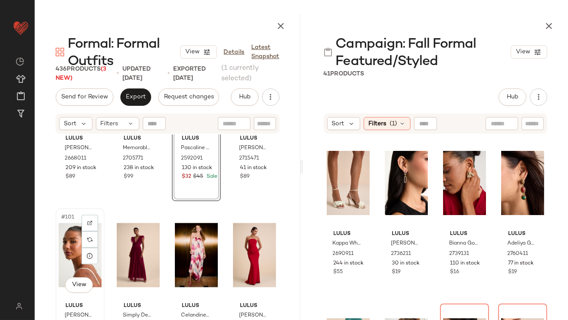
click at [59, 254] on div "#101 View" at bounding box center [80, 255] width 43 height 88
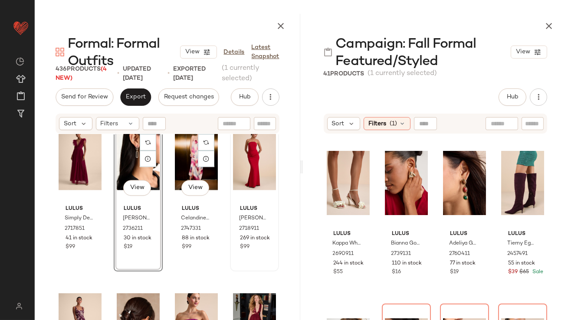
scroll to position [4286, 0]
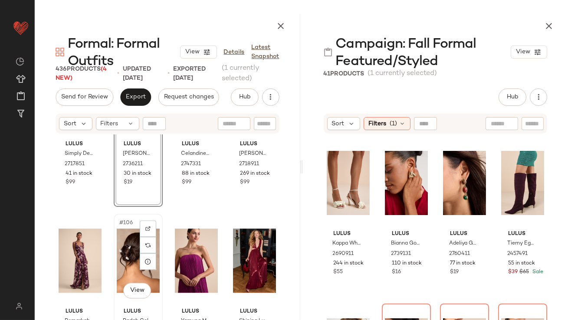
click at [130, 256] on div "#106 View" at bounding box center [138, 261] width 43 height 88
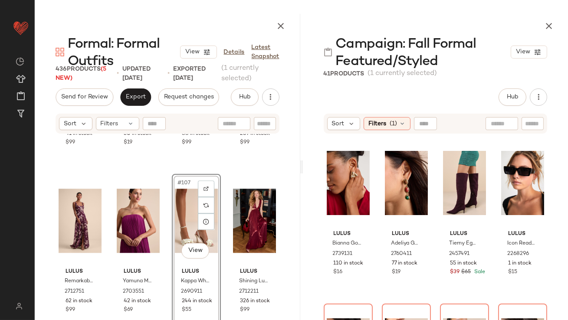
scroll to position [4409, 0]
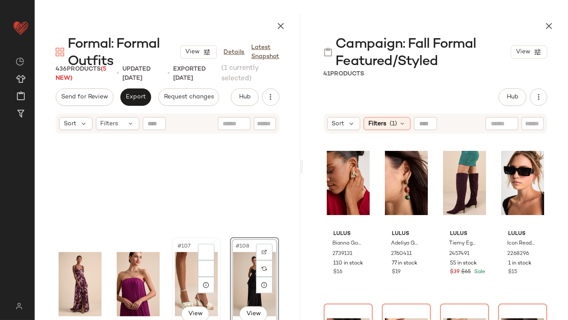
scroll to position [4476, 0]
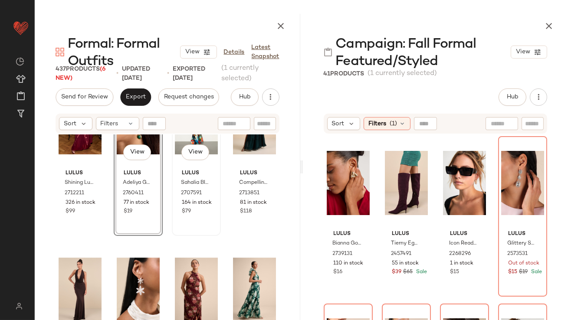
scroll to position [4593, 0]
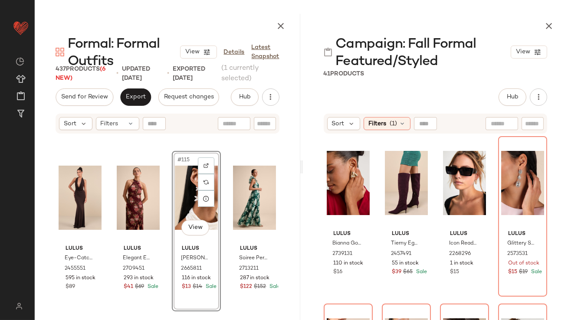
scroll to position [4756, 0]
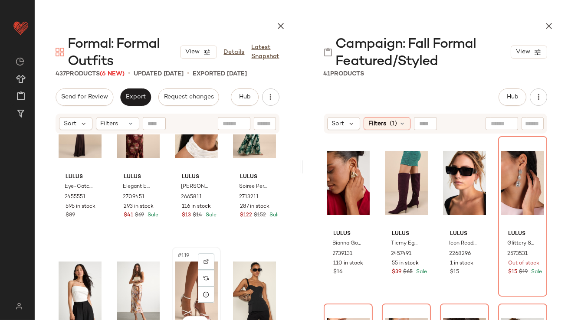
click at [186, 288] on div "#119 View" at bounding box center [196, 294] width 43 height 88
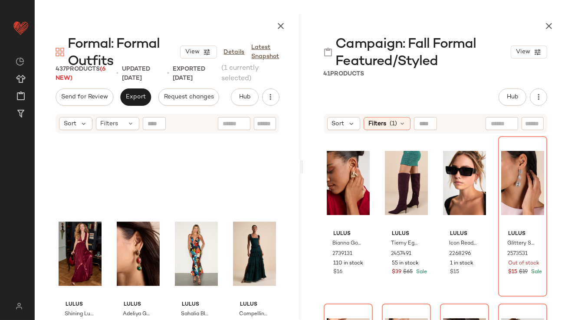
scroll to position [4663, 0]
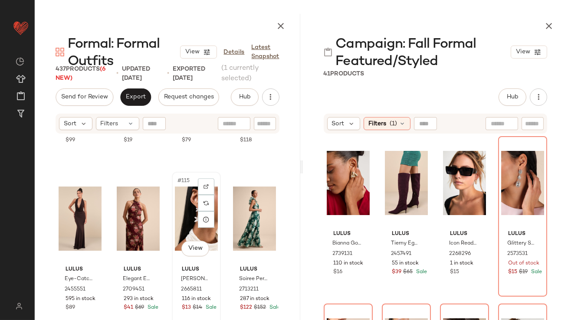
click at [191, 209] on div "#115 View" at bounding box center [196, 219] width 43 height 88
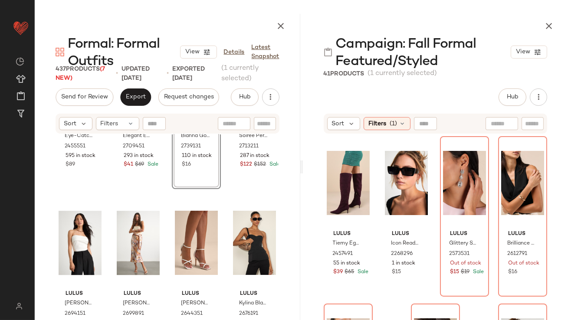
scroll to position [4807, 0]
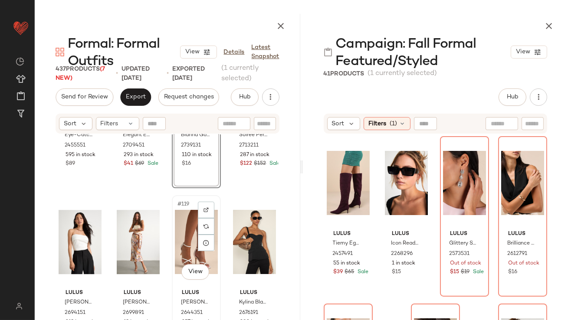
click at [188, 235] on div "#119 View" at bounding box center [196, 242] width 43 height 88
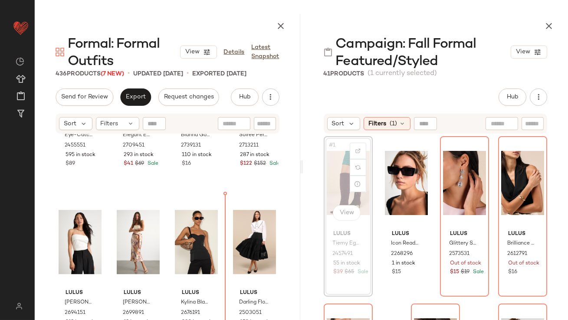
scroll to position [4806, 0]
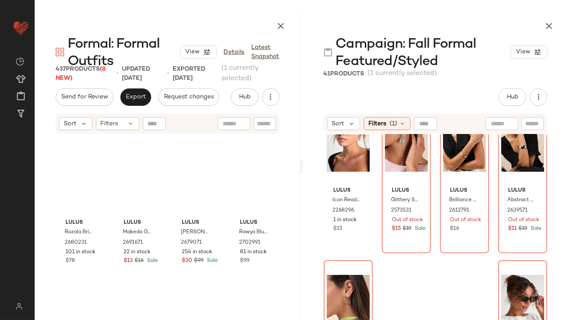
scroll to position [6861, 0]
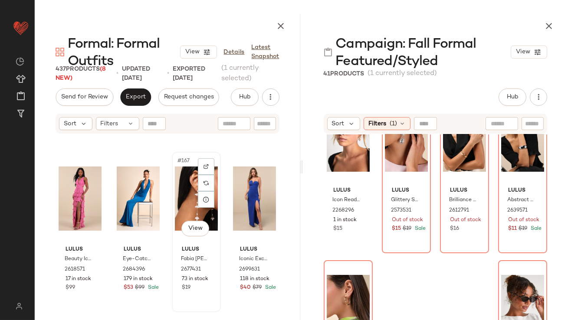
click at [185, 191] on div "#167 View" at bounding box center [196, 199] width 43 height 88
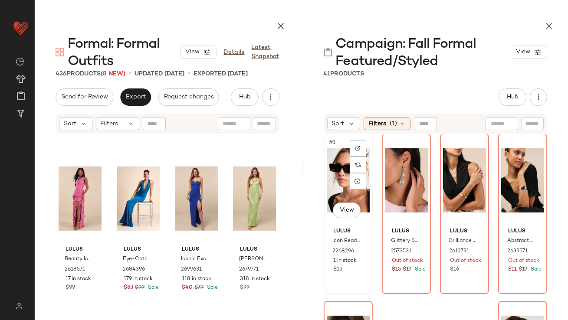
scroll to position [6860, 0]
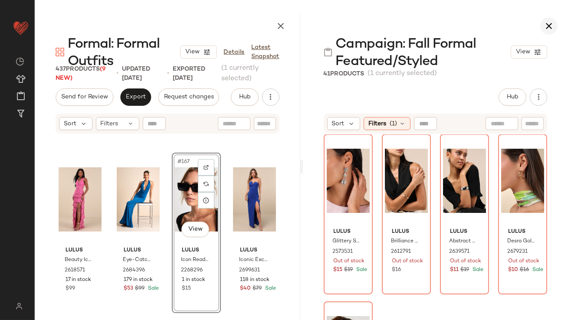
click at [551, 28] on icon "button" at bounding box center [549, 26] width 10 height 10
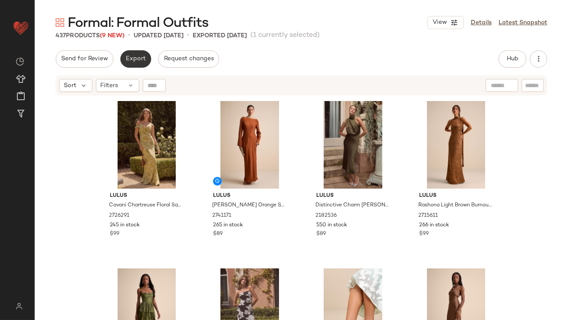
click at [135, 56] on span "Export" at bounding box center [135, 59] width 20 height 7
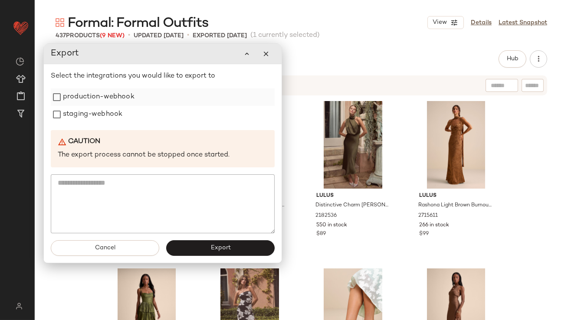
click at [119, 94] on label "production-webhook" at bounding box center [99, 97] width 72 height 17
click at [116, 112] on label "staging-webhook" at bounding box center [92, 114] width 59 height 17
click at [205, 251] on button "Export" at bounding box center [220, 248] width 109 height 16
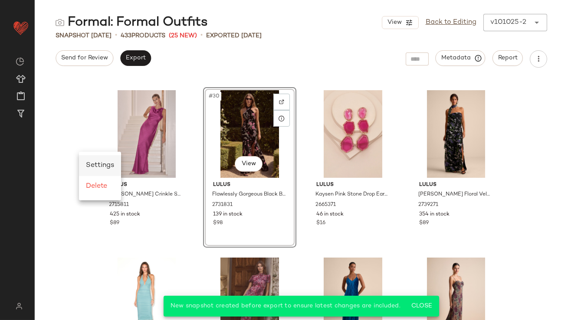
click at [93, 162] on span "Settings" at bounding box center [100, 165] width 28 height 7
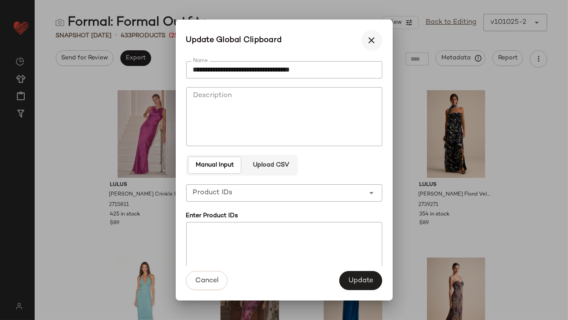
click at [367, 35] on icon "button" at bounding box center [372, 40] width 10 height 10
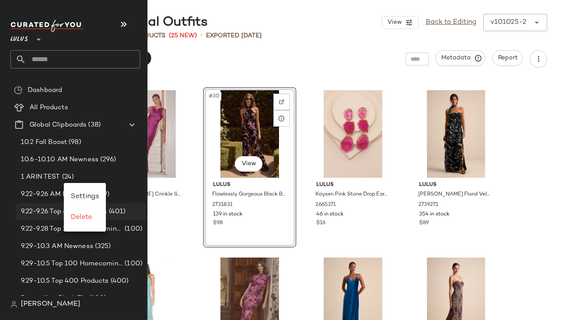
click at [36, 204] on div "9.22-9.26 Top 400 Products (401)" at bounding box center [81, 211] width 130 height 17
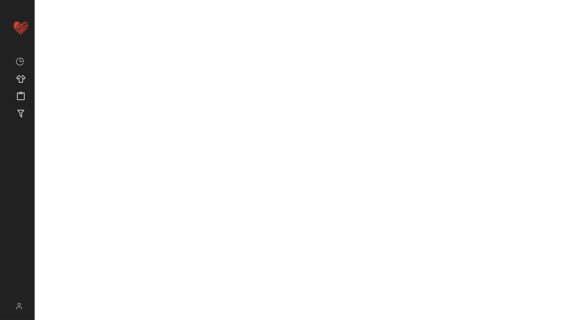
drag, startPoint x: 284, startPoint y: 68, endPoint x: 270, endPoint y: 71, distance: 14.7
click at [284, 68] on div "Formal: Formal Outfits View Back to Editing v101025-2 ****** Snapshot Oct 10th …" at bounding box center [302, 167] width 534 height 306
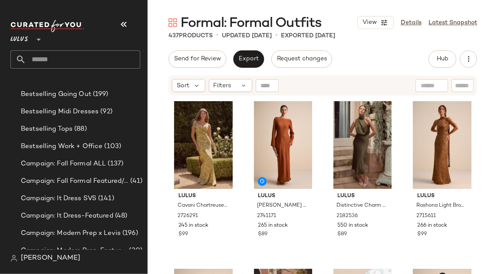
scroll to position [334, 0]
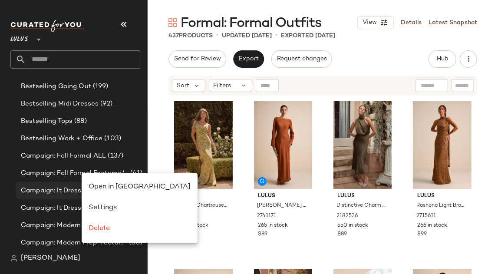
click at [92, 183] on div "Open in [GEOGRAPHIC_DATA]" at bounding box center [140, 187] width 102 height 10
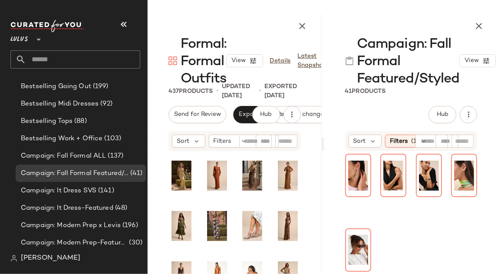
click at [124, 20] on icon "button" at bounding box center [124, 24] width 10 height 10
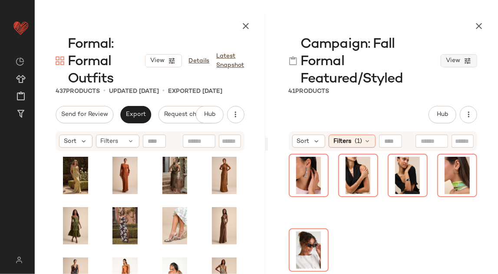
click at [243, 29] on icon "button" at bounding box center [246, 26] width 10 height 10
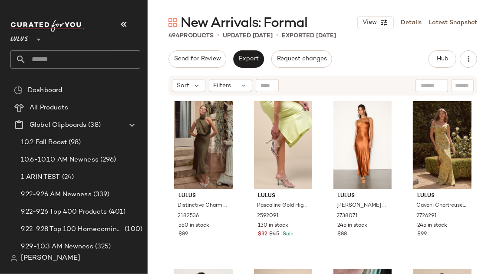
click at [121, 26] on icon "button" at bounding box center [124, 24] width 10 height 10
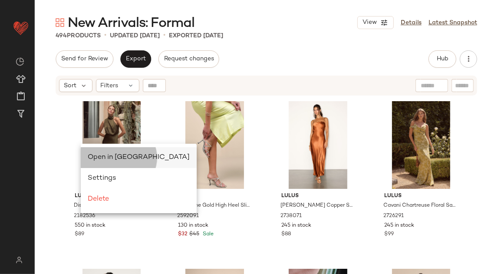
click at [89, 151] on div "Open in [GEOGRAPHIC_DATA]" at bounding box center [139, 157] width 116 height 21
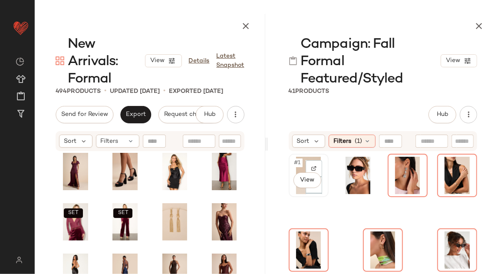
scroll to position [1168, 0]
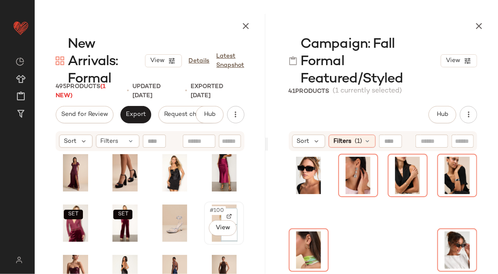
click at [207, 216] on div "#100 View" at bounding box center [224, 222] width 34 height 37
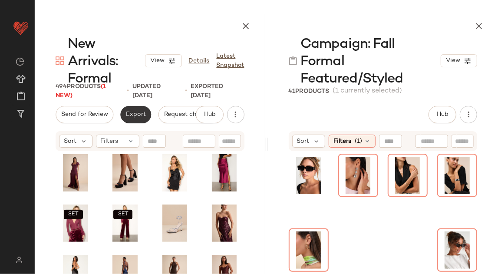
click at [124, 112] on button "Export" at bounding box center [135, 114] width 31 height 17
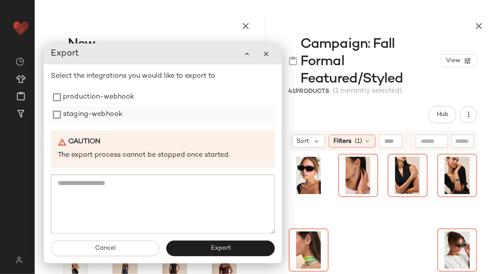
click at [102, 112] on label "staging-webhook" at bounding box center [92, 114] width 59 height 17
click at [102, 97] on label "production-webhook" at bounding box center [99, 97] width 72 height 17
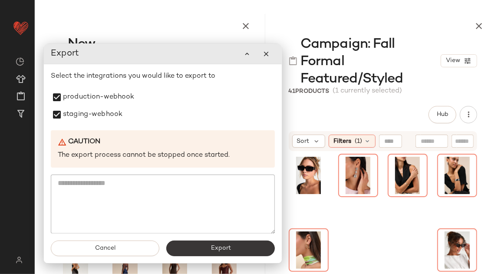
click at [194, 245] on button "Export" at bounding box center [220, 248] width 109 height 16
